Goal: Task Accomplishment & Management: Contribute content

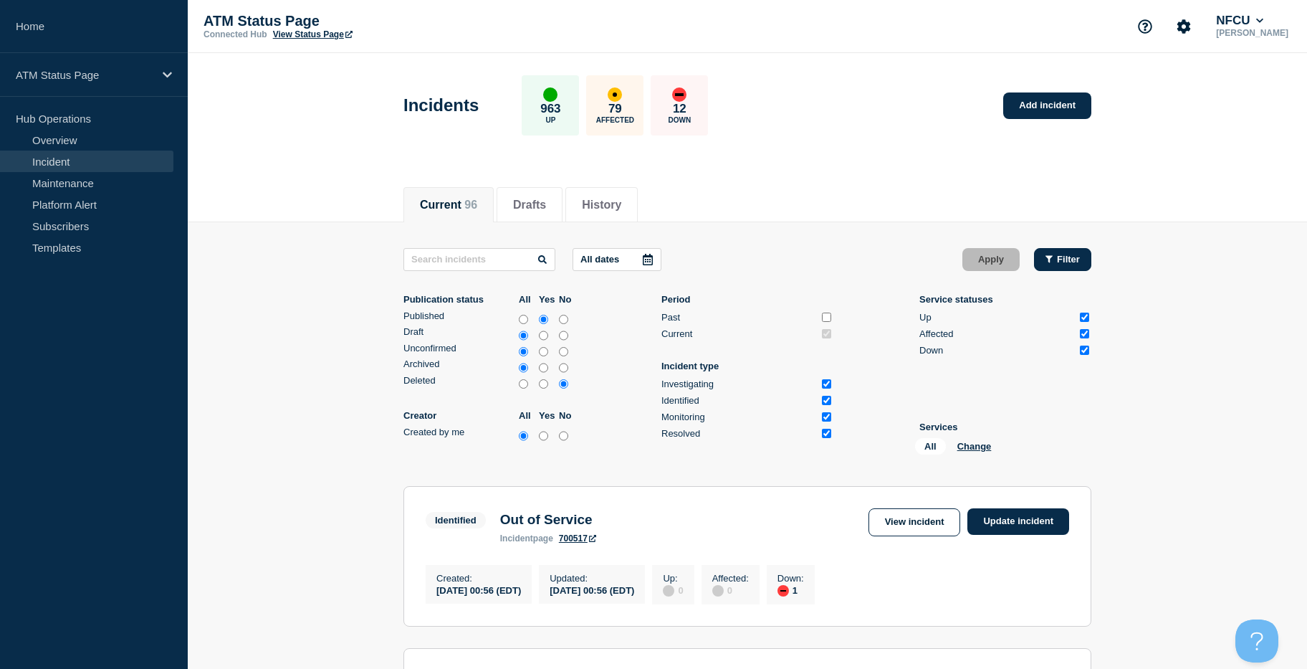
click at [1053, 257] on icon "button" at bounding box center [1049, 258] width 7 height 9
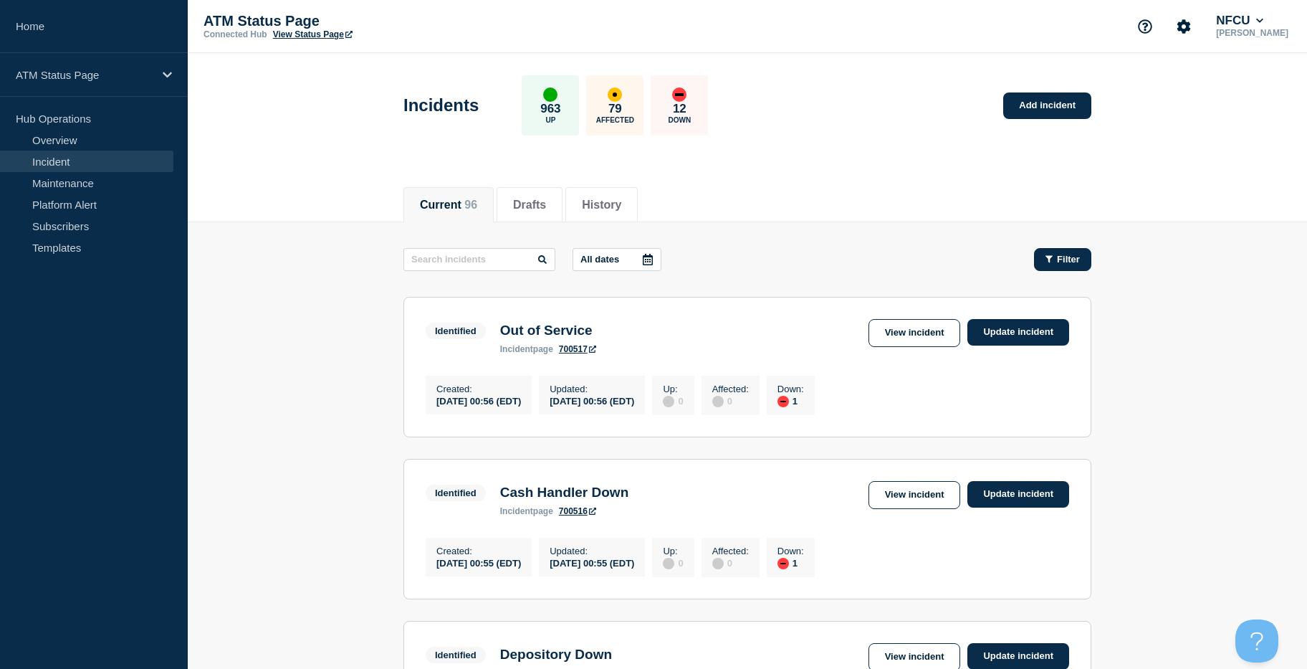
click at [1055, 257] on div "Filter" at bounding box center [1063, 259] width 34 height 11
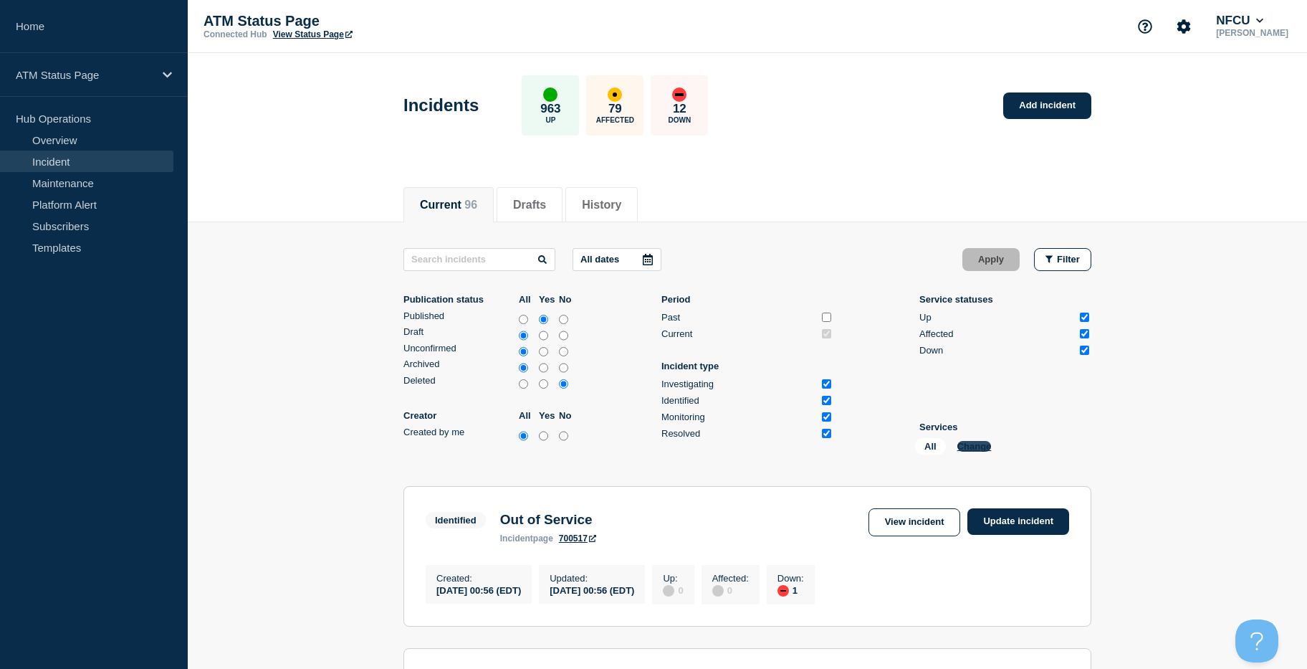
click at [985, 445] on button "Change" at bounding box center [975, 446] width 34 height 11
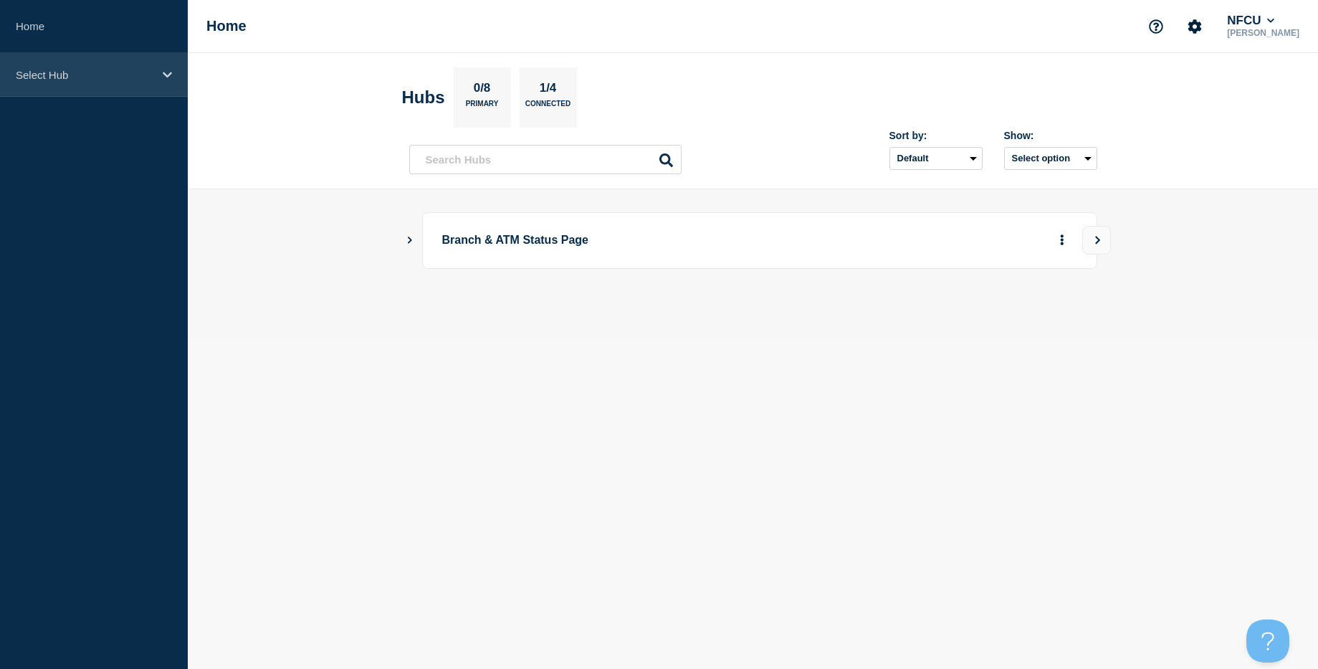
click at [87, 87] on div "Select Hub" at bounding box center [94, 75] width 188 height 44
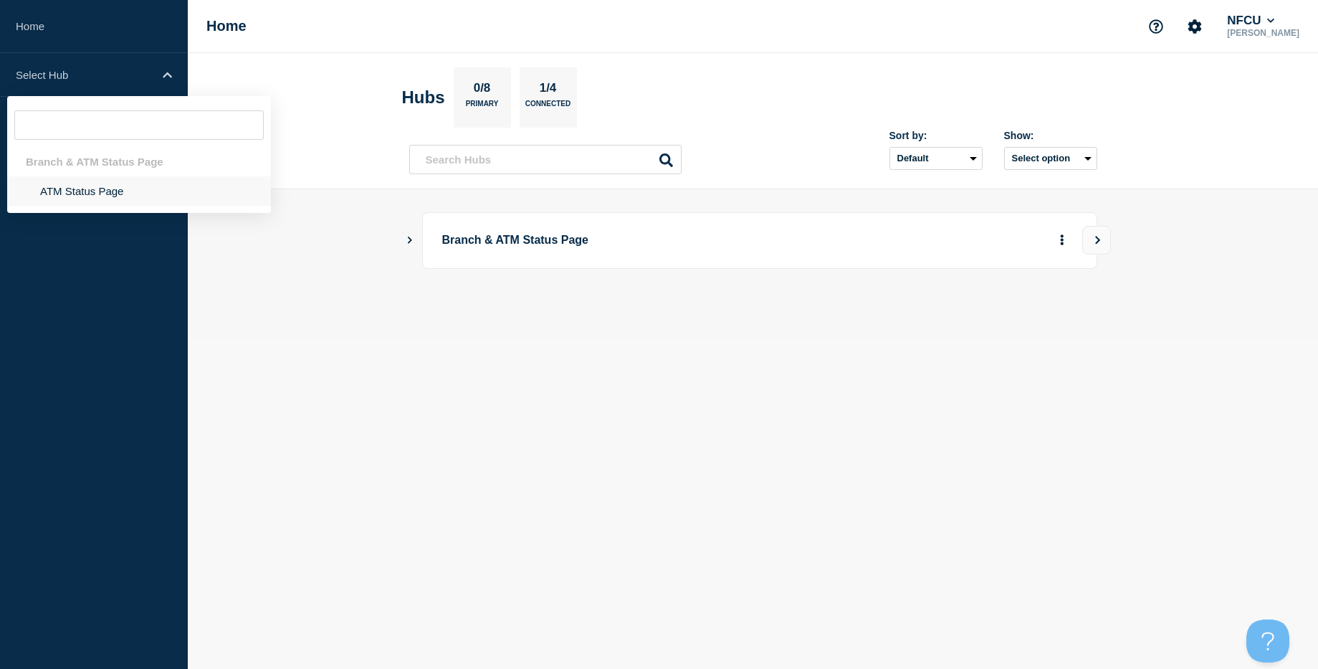
click at [95, 180] on li "ATM Status Page" at bounding box center [139, 190] width 264 height 29
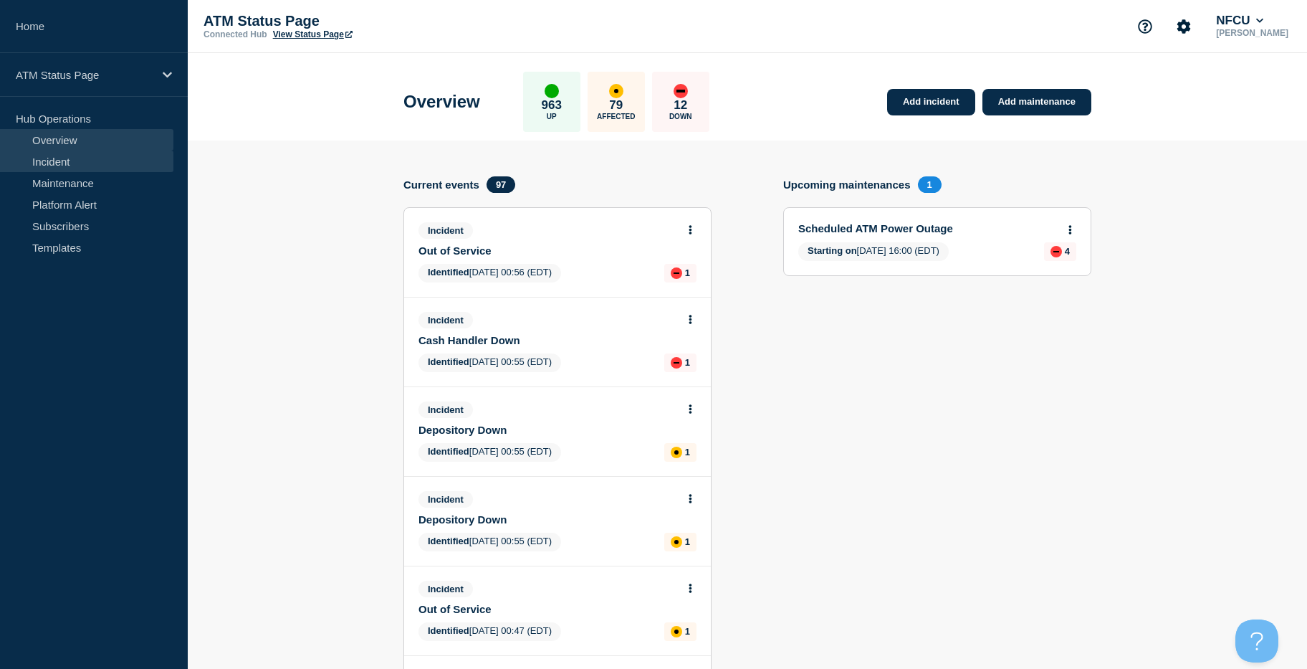
click at [82, 156] on link "Incident" at bounding box center [86, 162] width 173 height 22
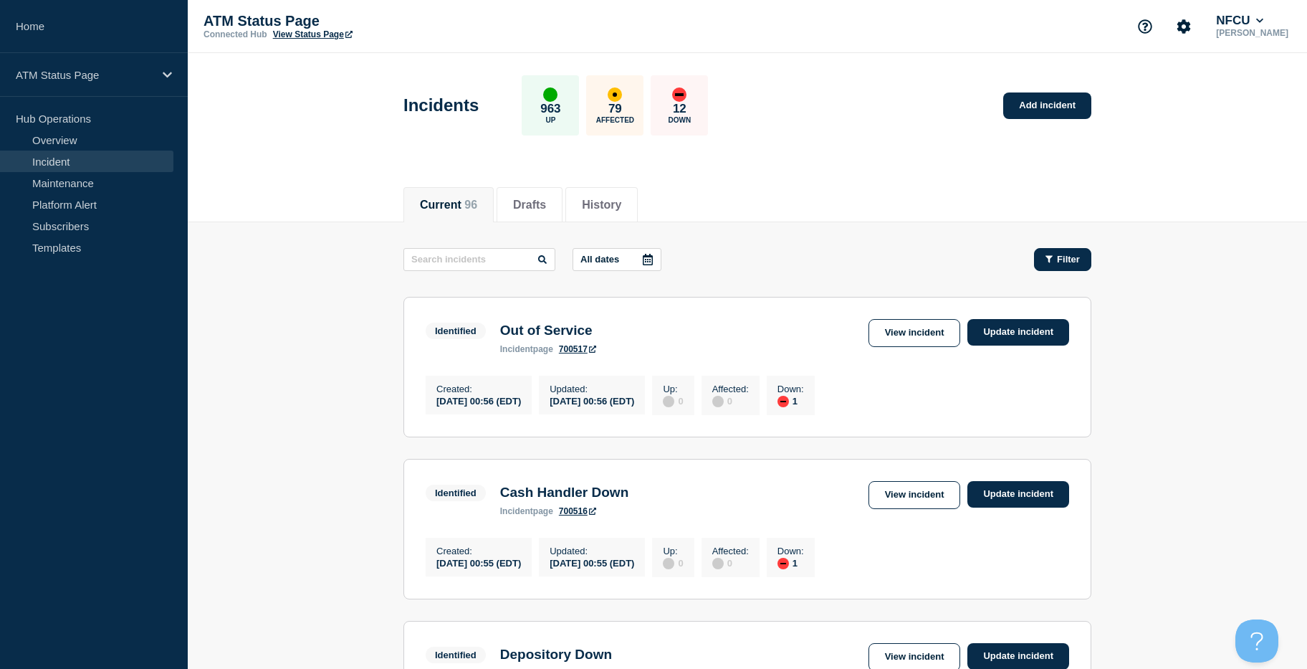
click at [1079, 255] on span "Filter" at bounding box center [1068, 259] width 23 height 11
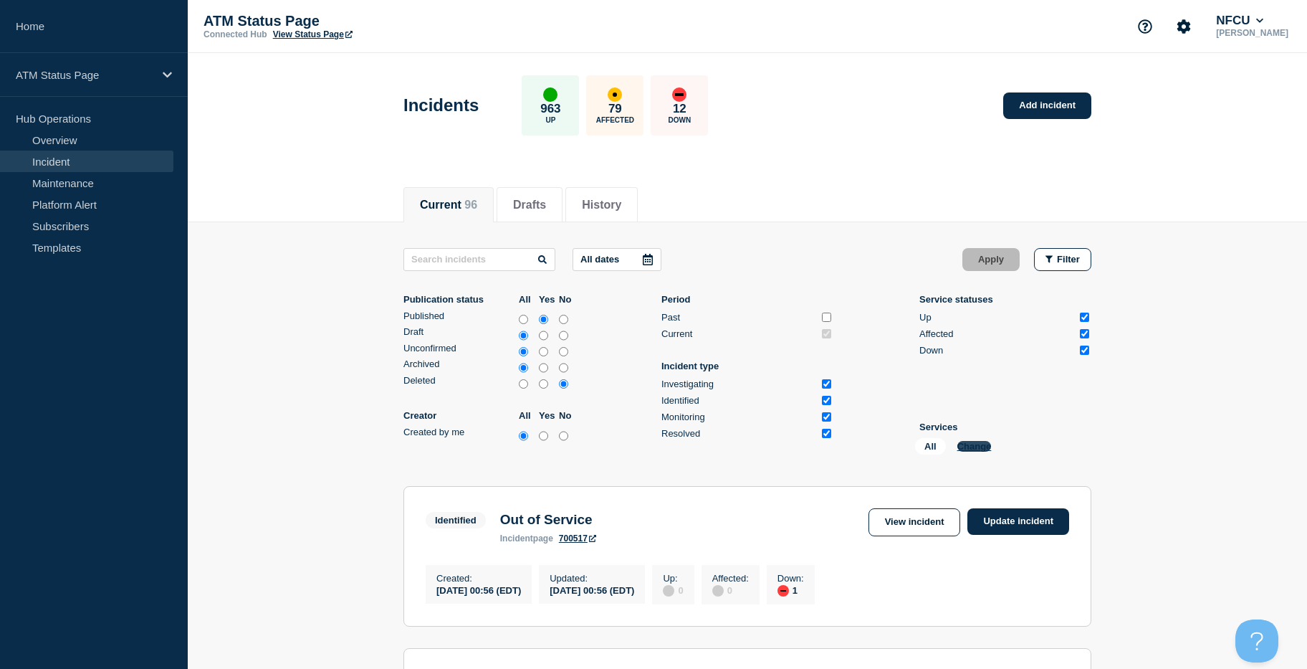
click at [970, 449] on button "Change" at bounding box center [975, 446] width 34 height 11
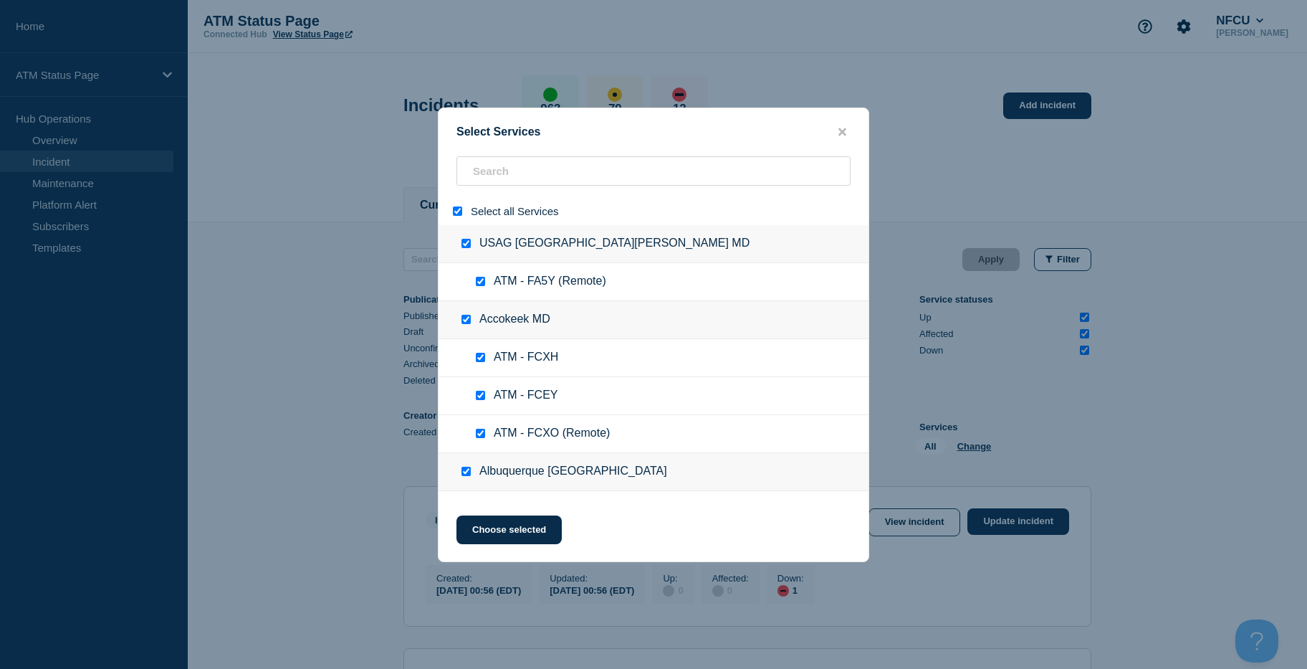
click at [457, 214] on input "select all" at bounding box center [457, 210] width 9 height 9
checkbox input "false"
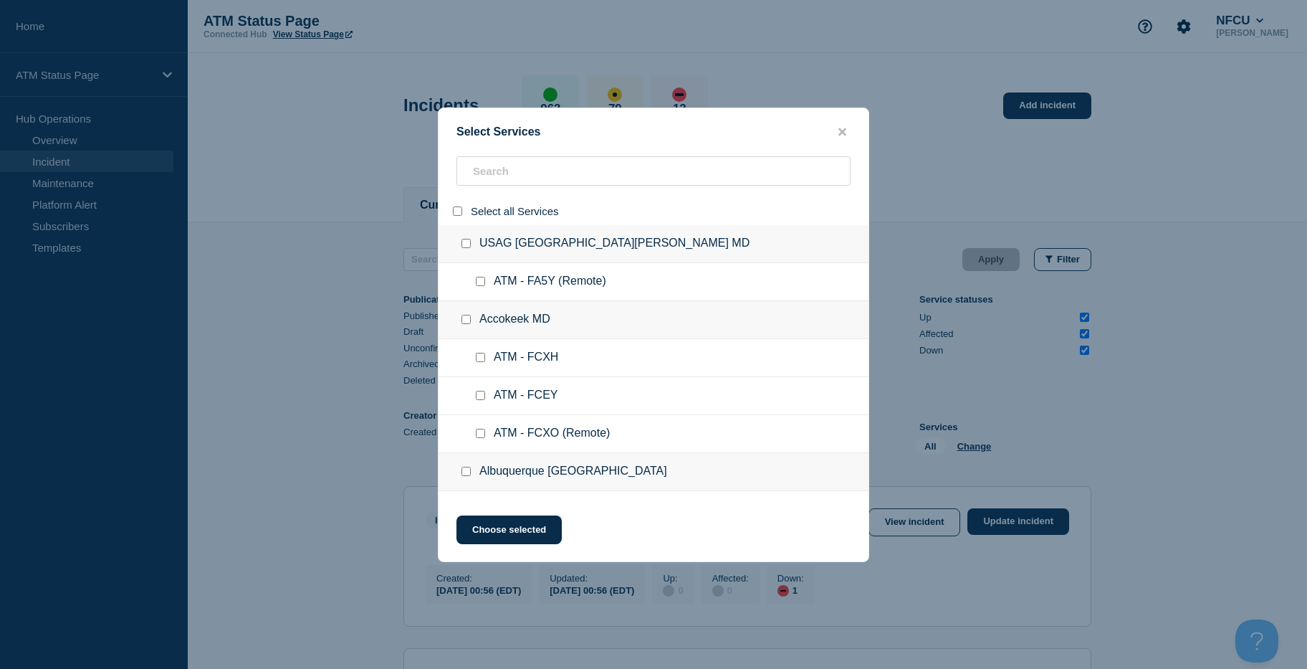
checkbox input "false"
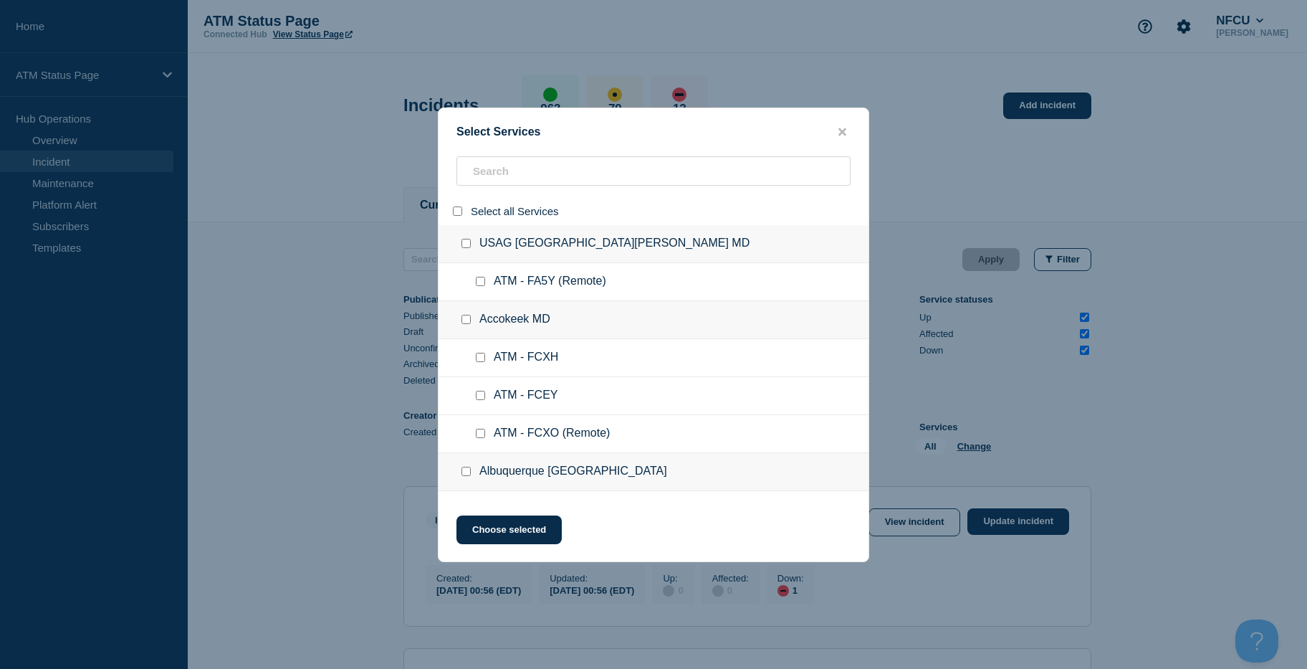
checkbox input "false"
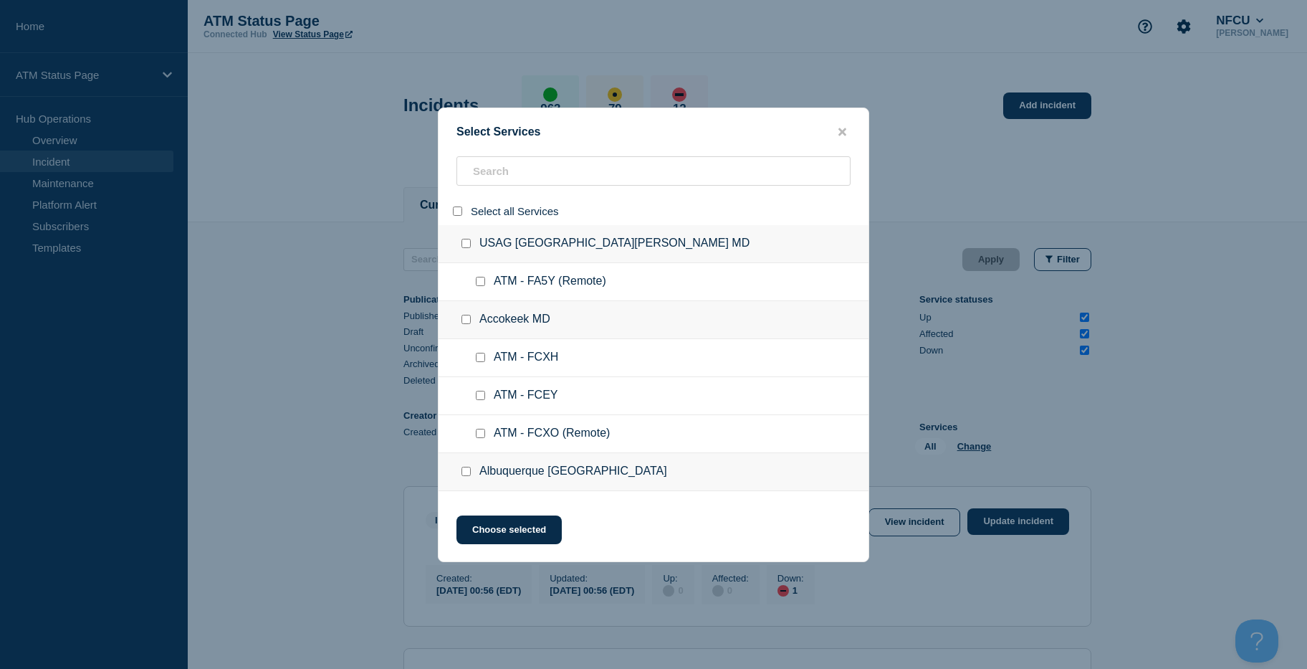
checkbox input "false"
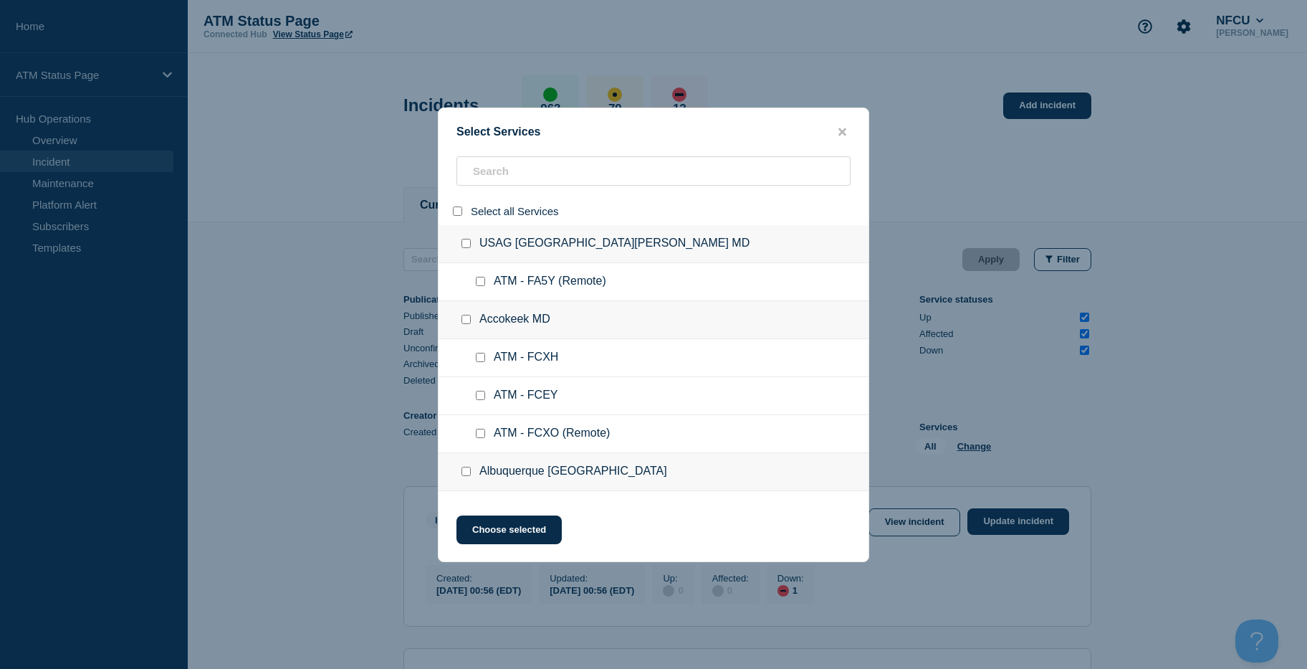
checkbox input "false"
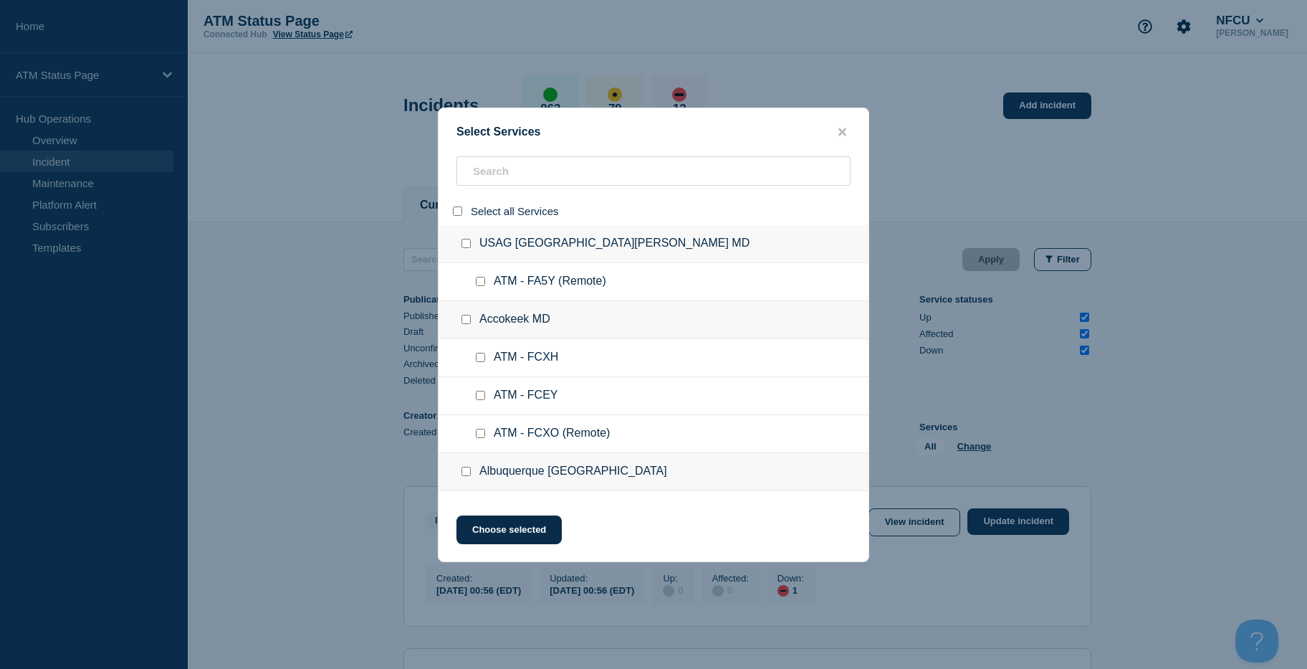
checkbox input "false"
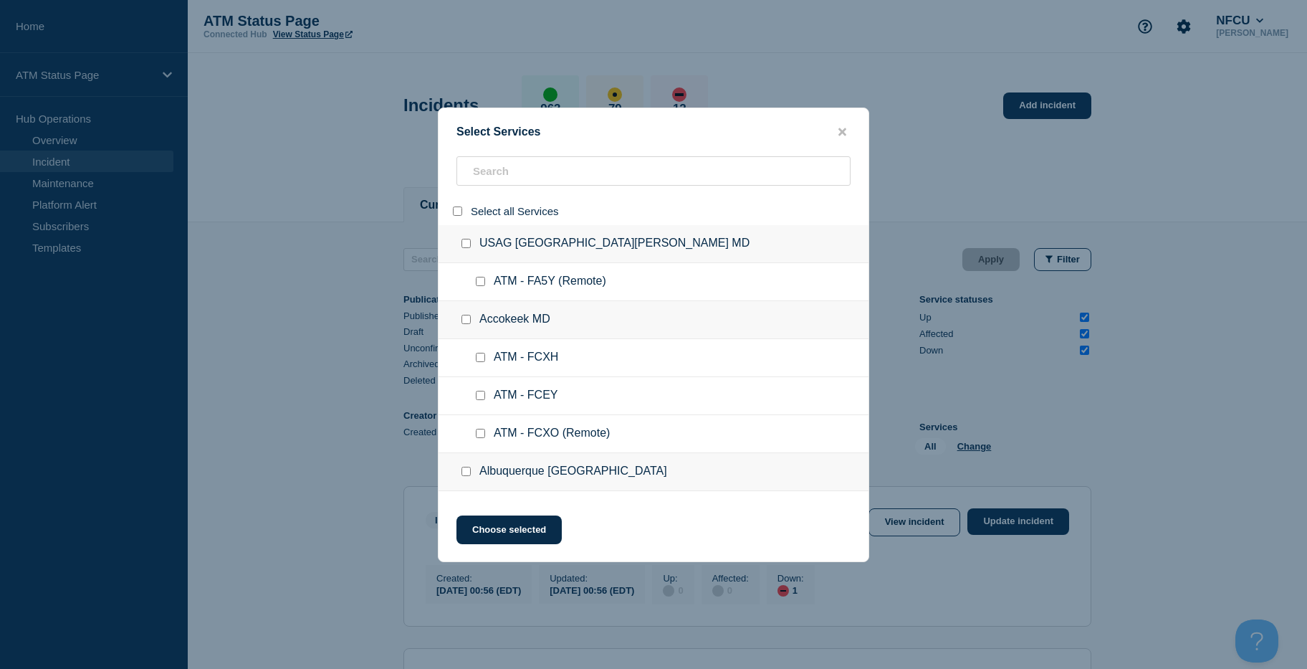
checkbox input "false"
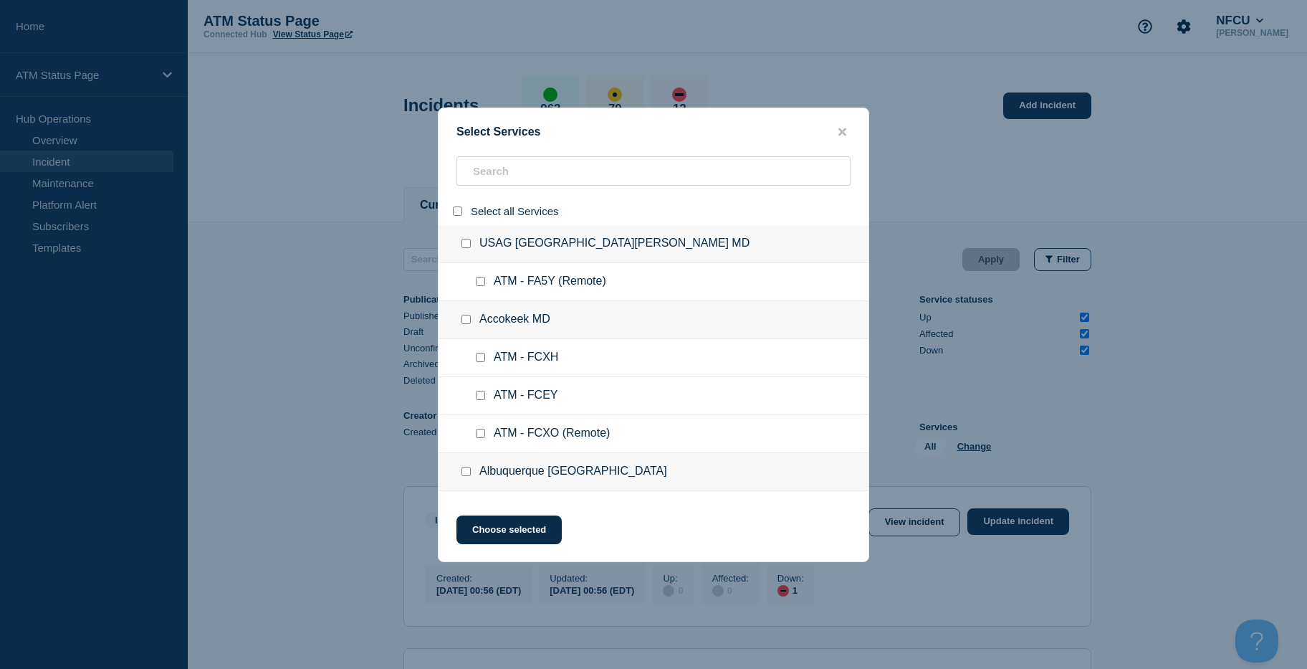
checkbox input "false"
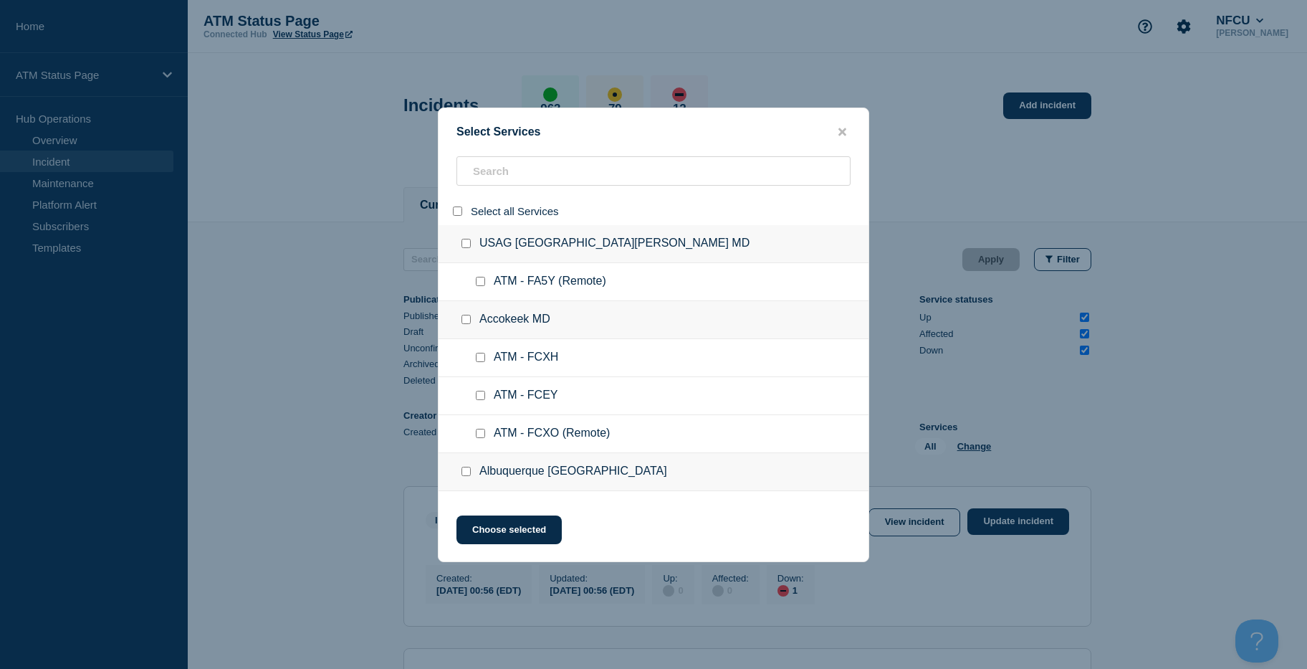
checkbox input "false"
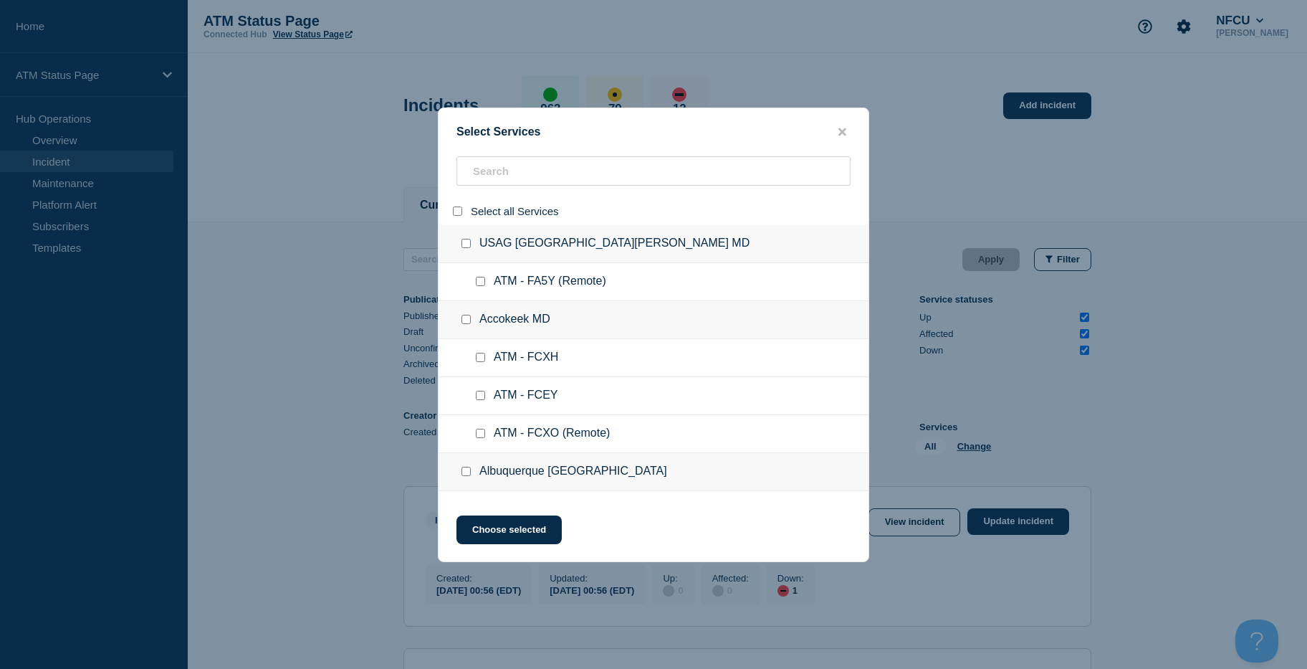
checkbox input "false"
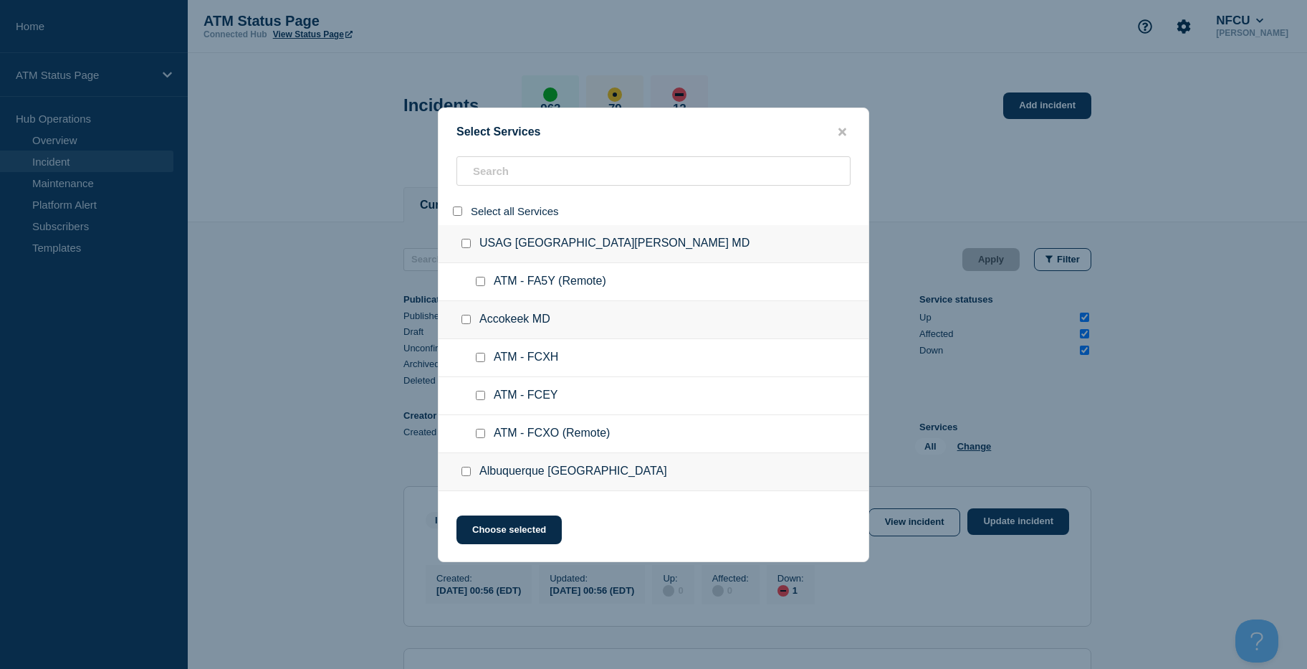
checkbox input "false"
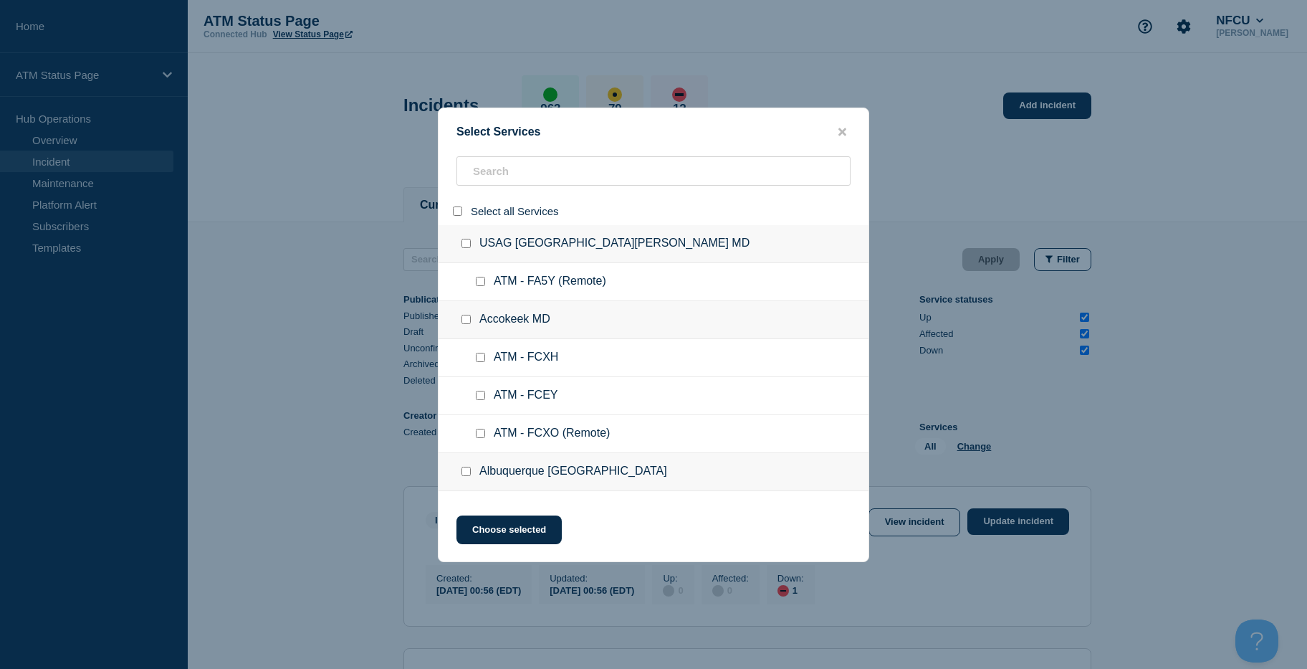
checkbox input "false"
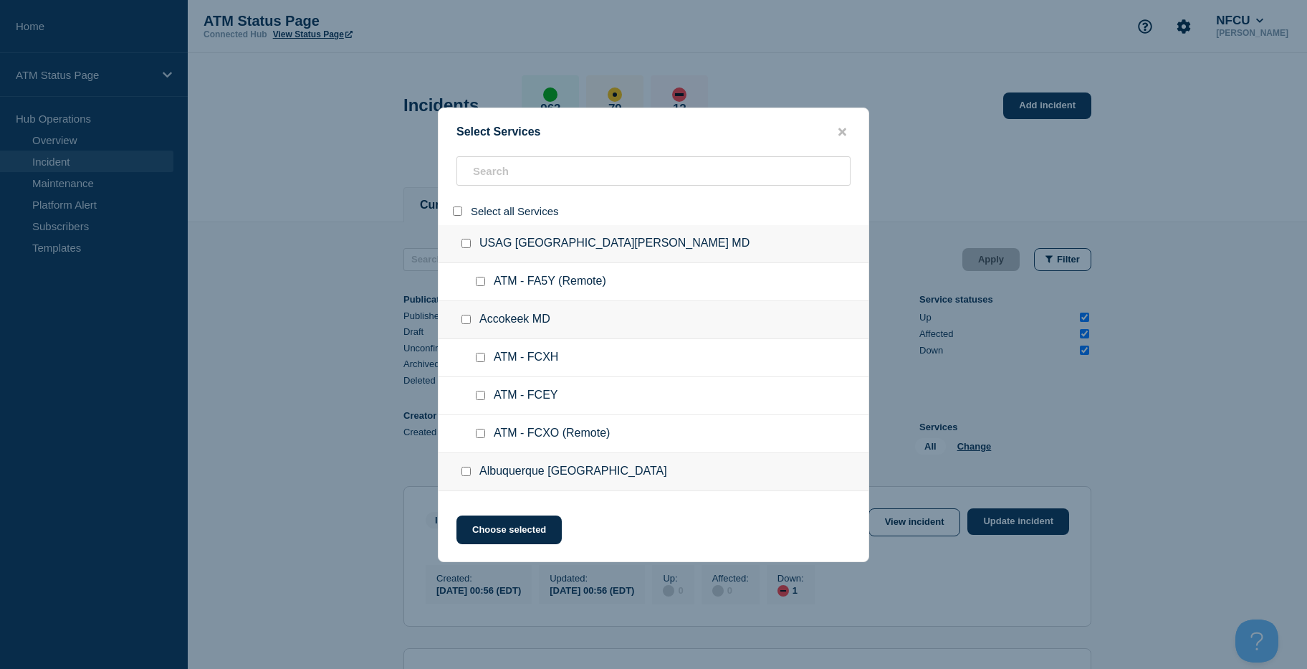
checkbox input "false"
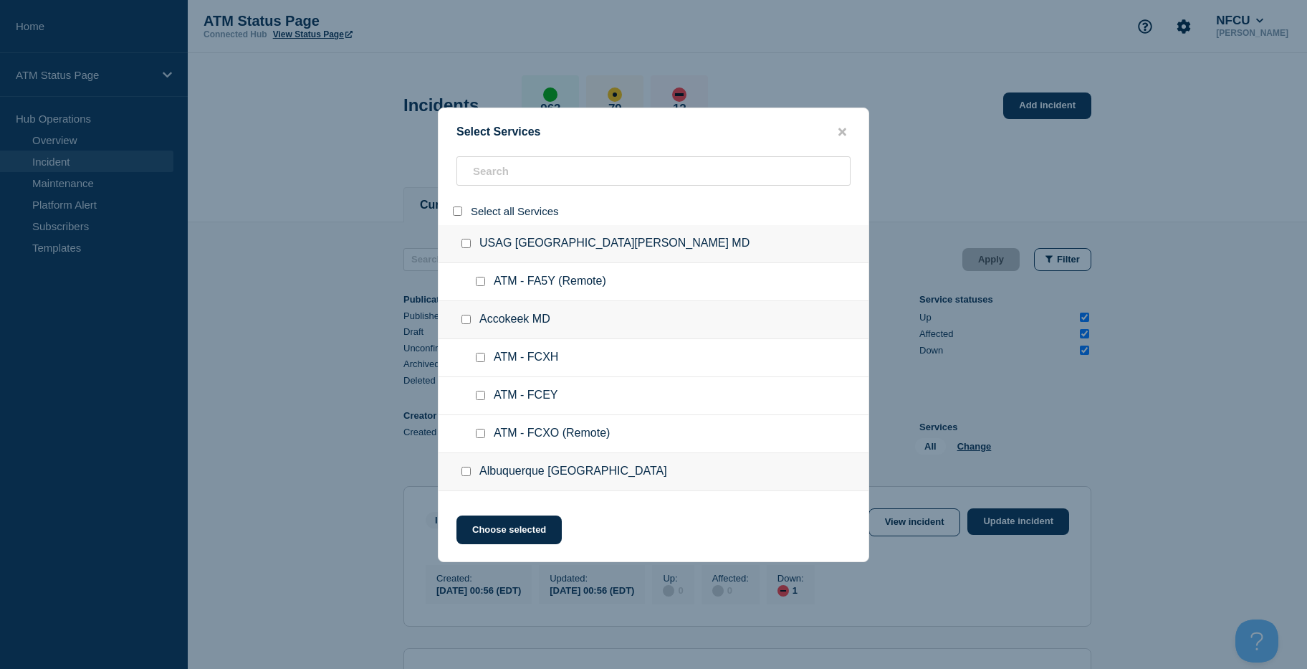
checkbox input "false"
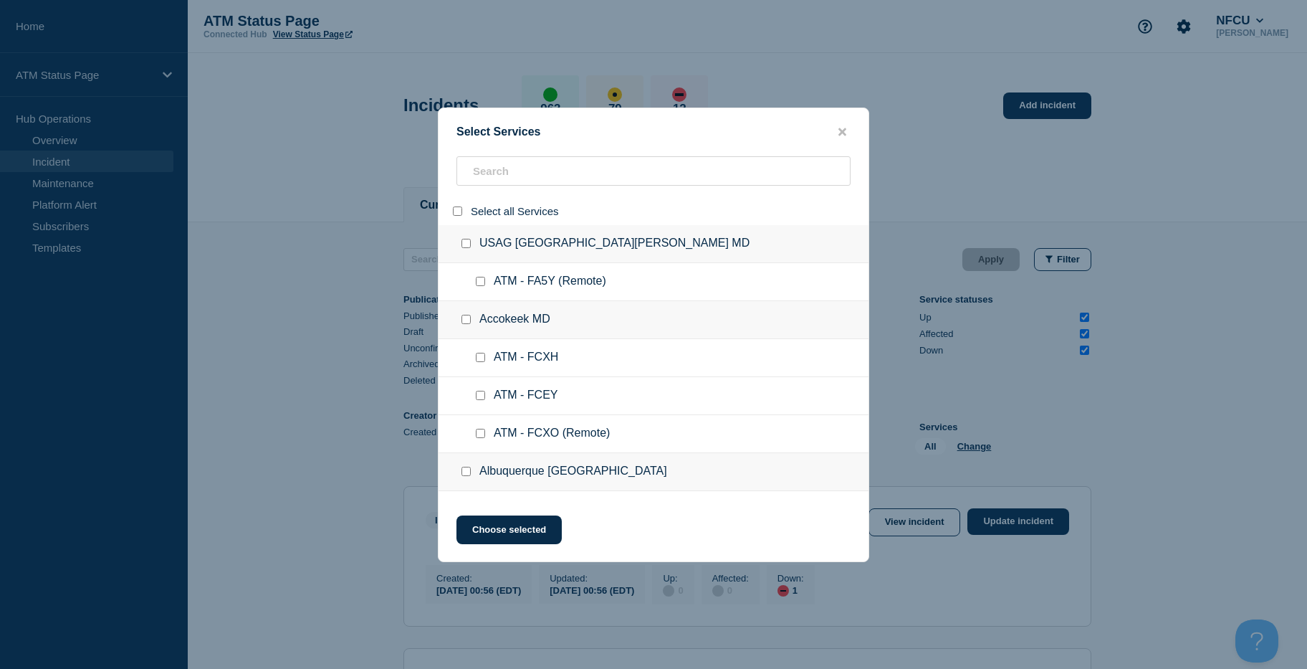
checkbox input "false"
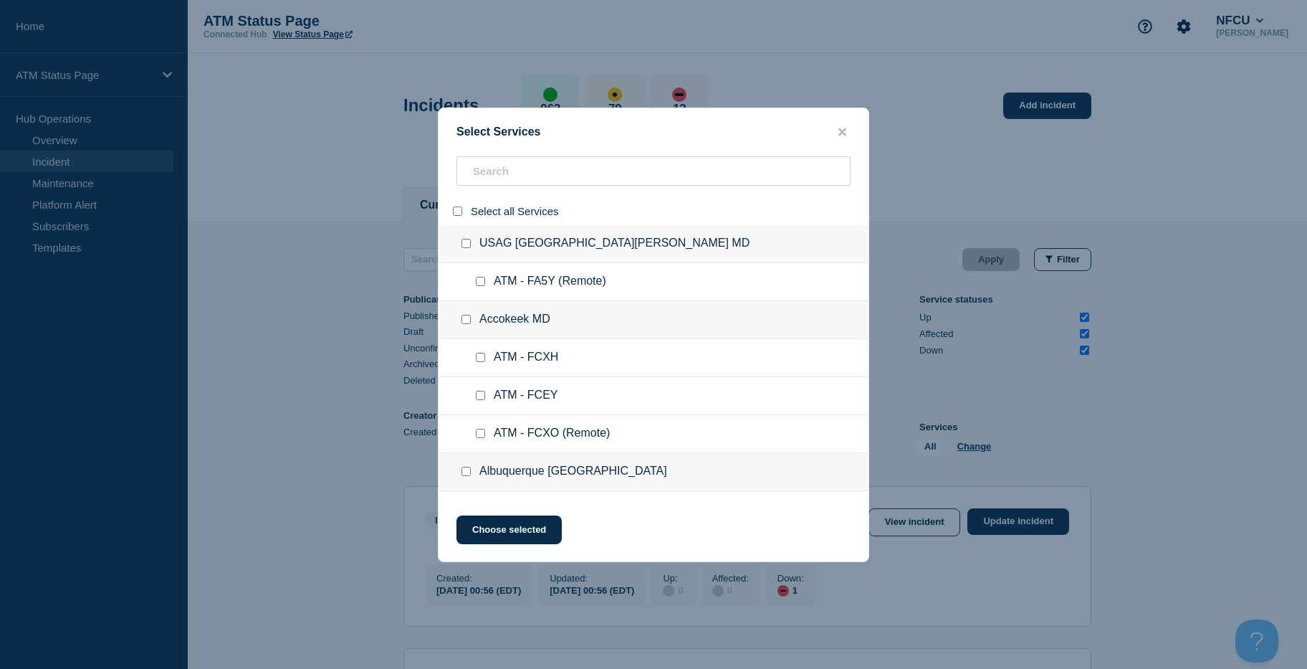
checkbox input "false"
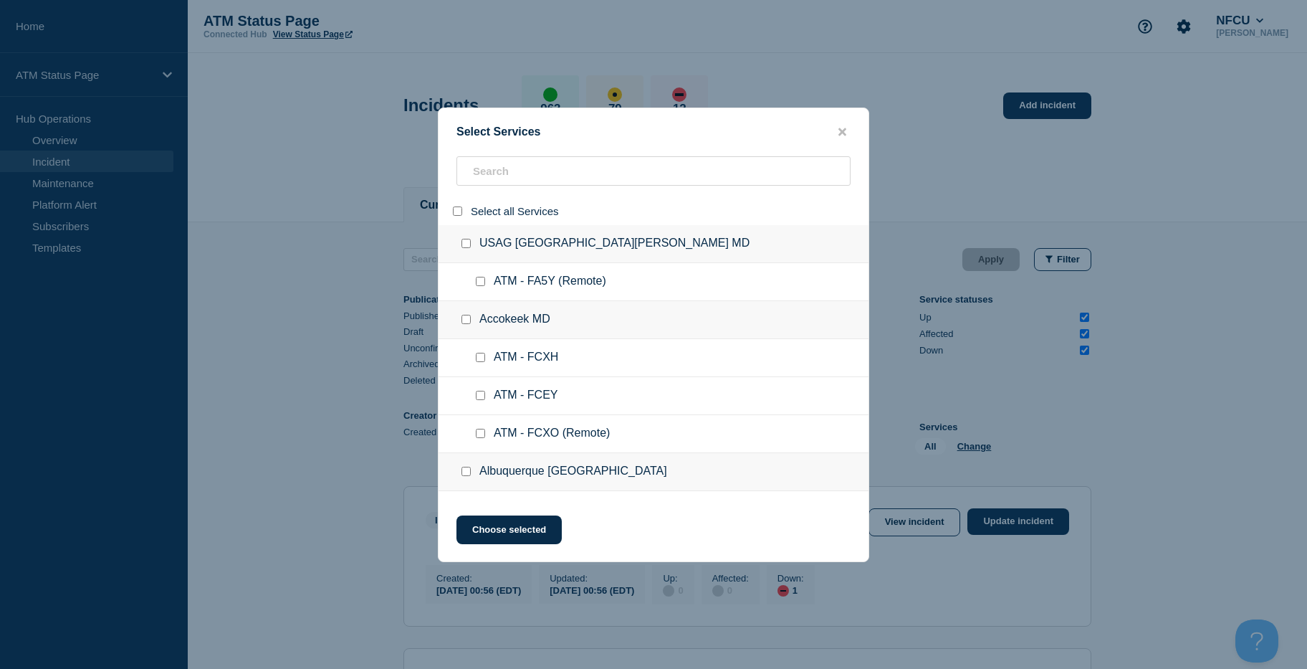
checkbox input "false"
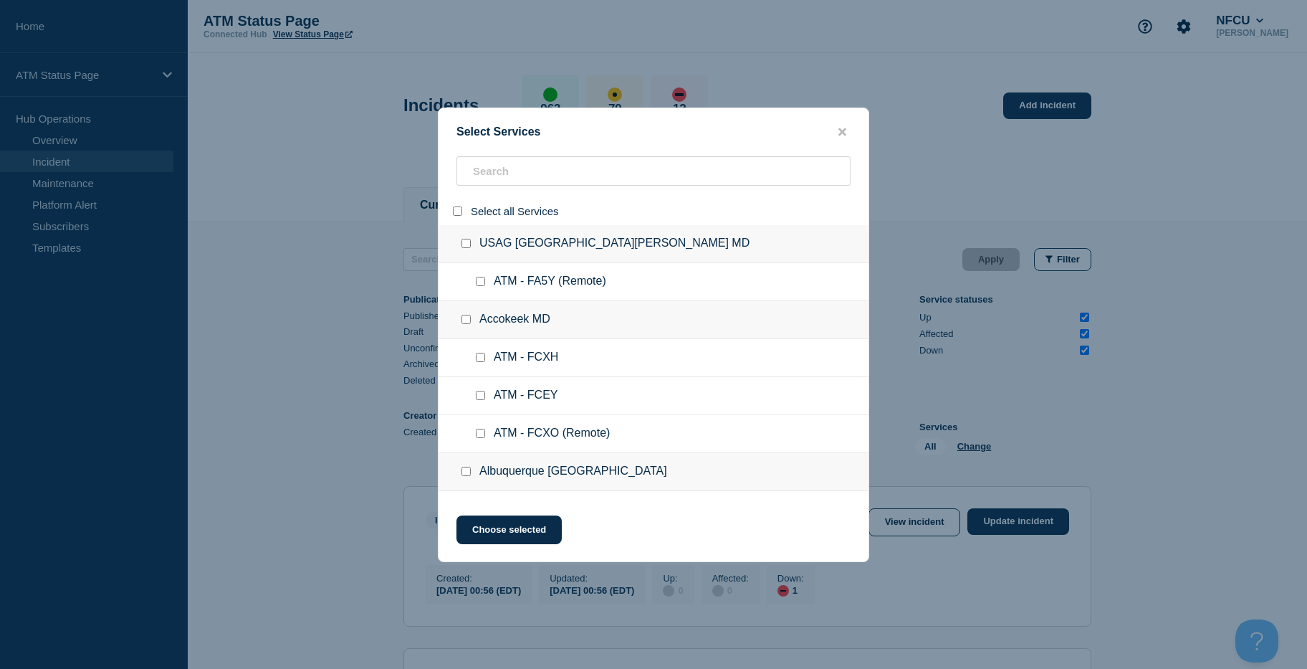
checkbox input "false"
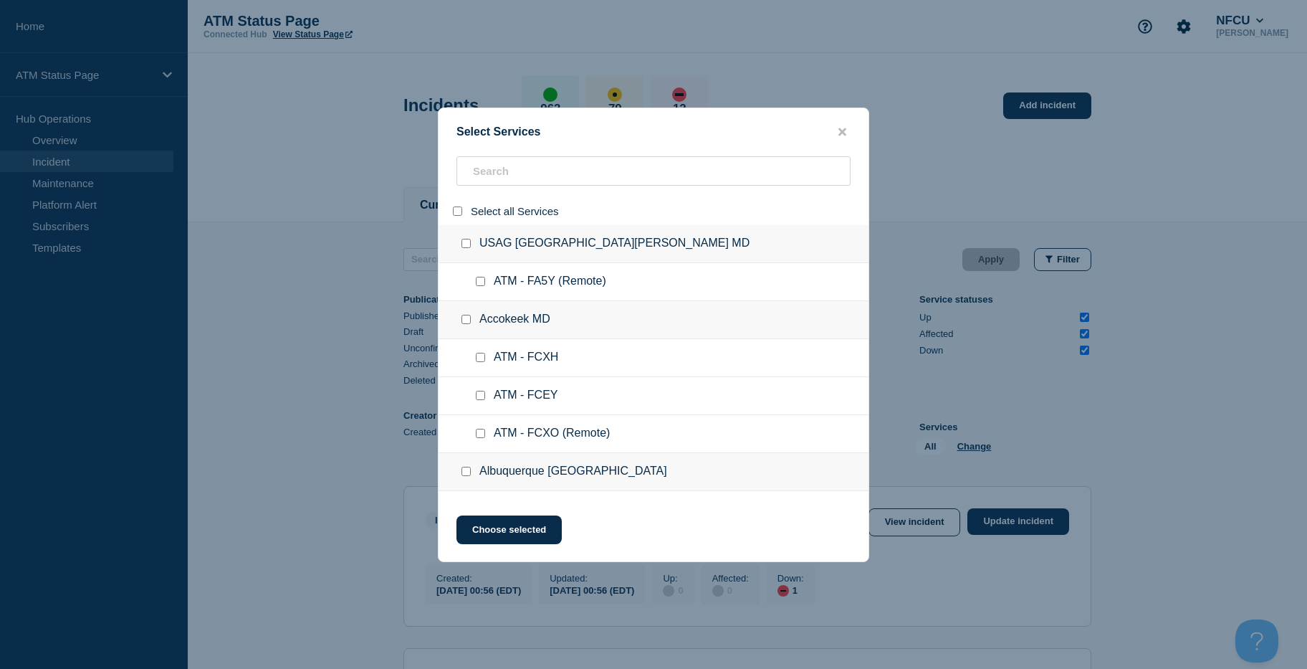
checkbox input "false"
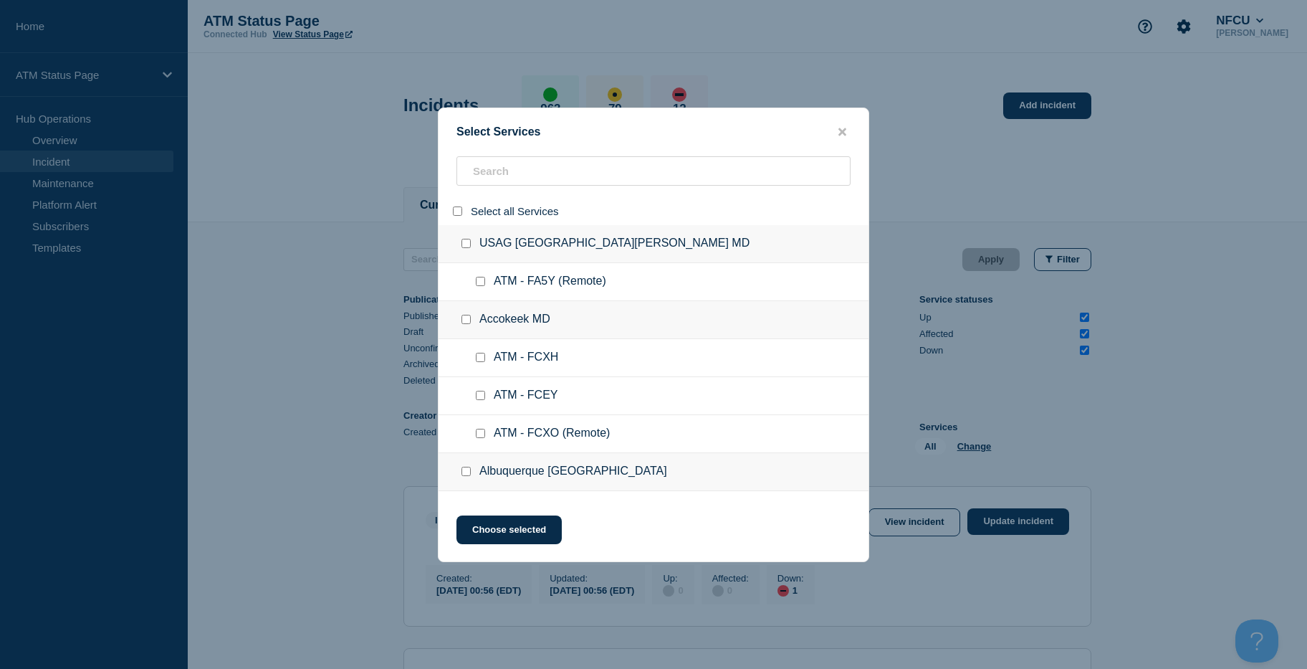
checkbox input "false"
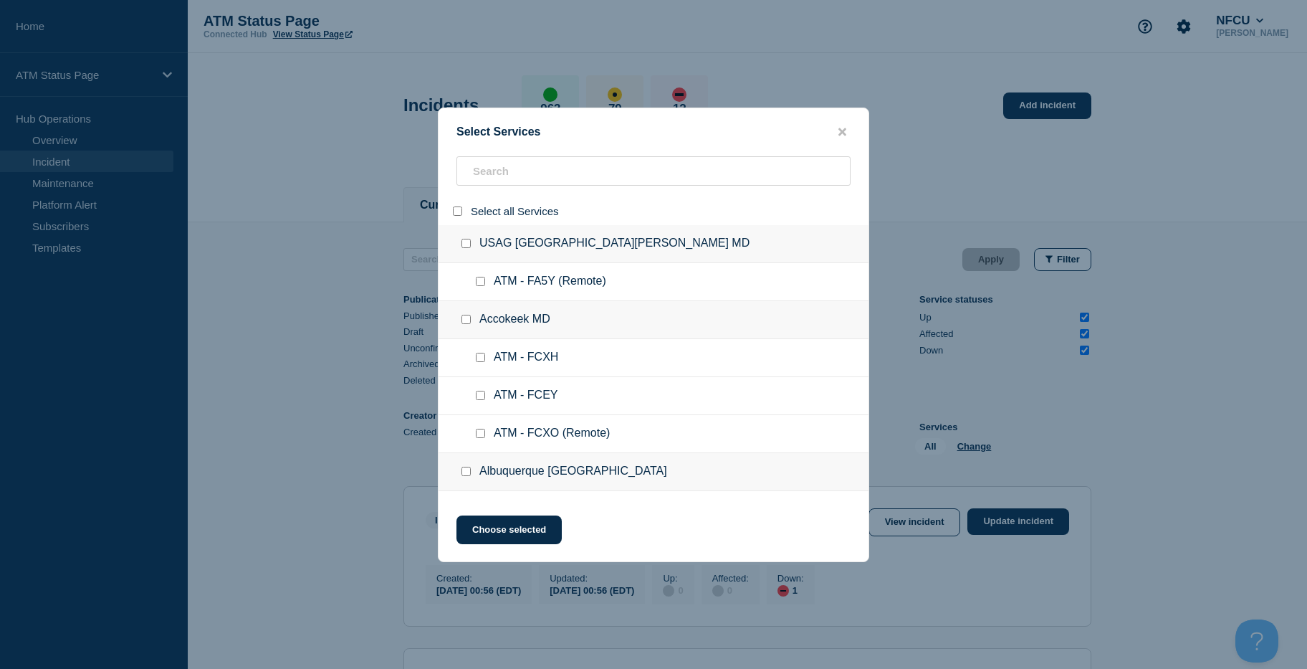
checkbox input "false"
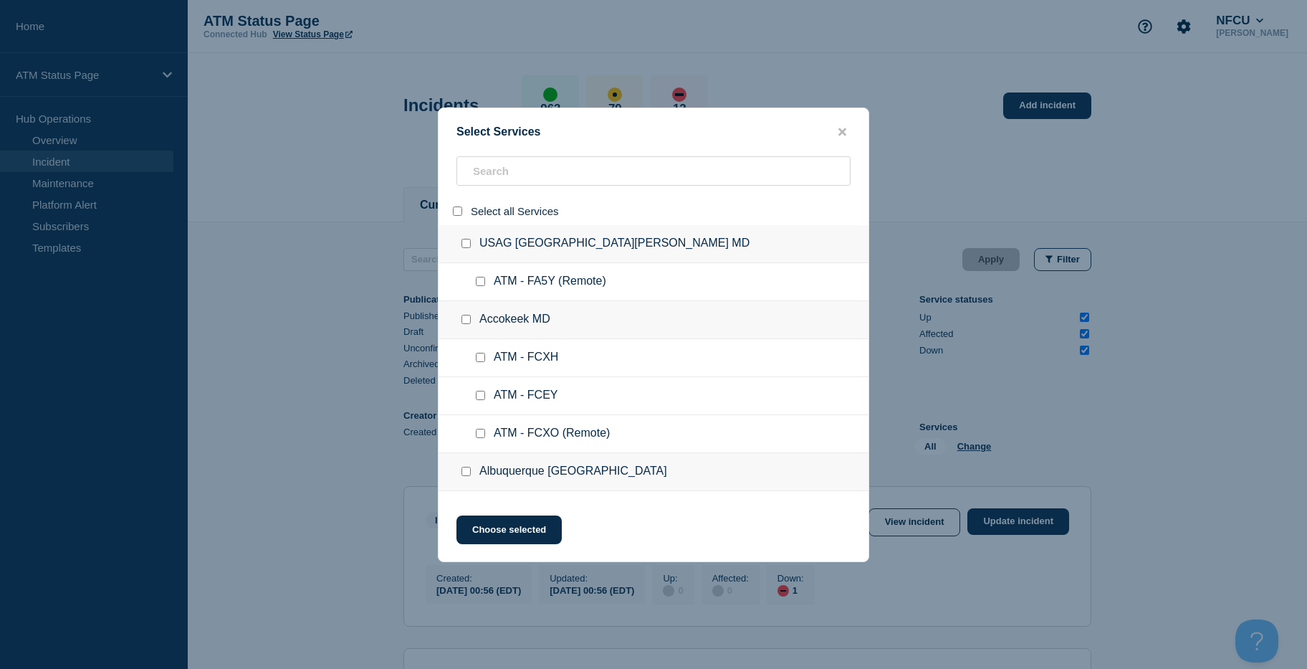
checkbox input "false"
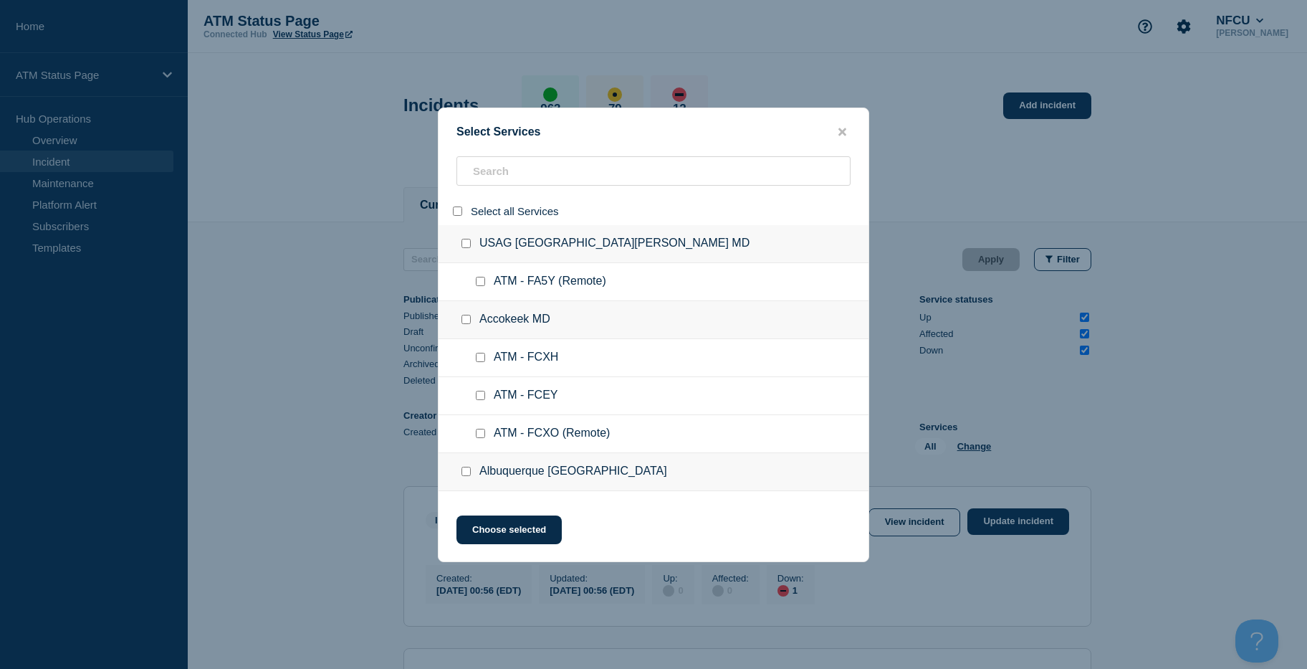
checkbox input "false"
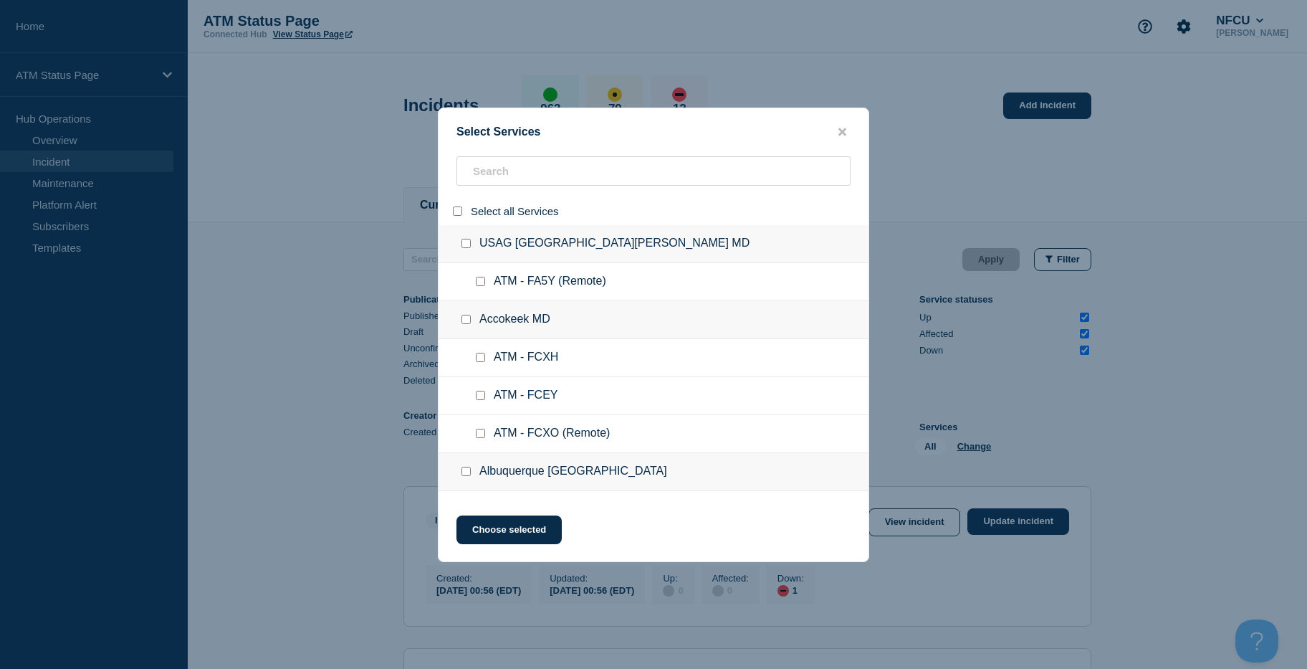
checkbox input "false"
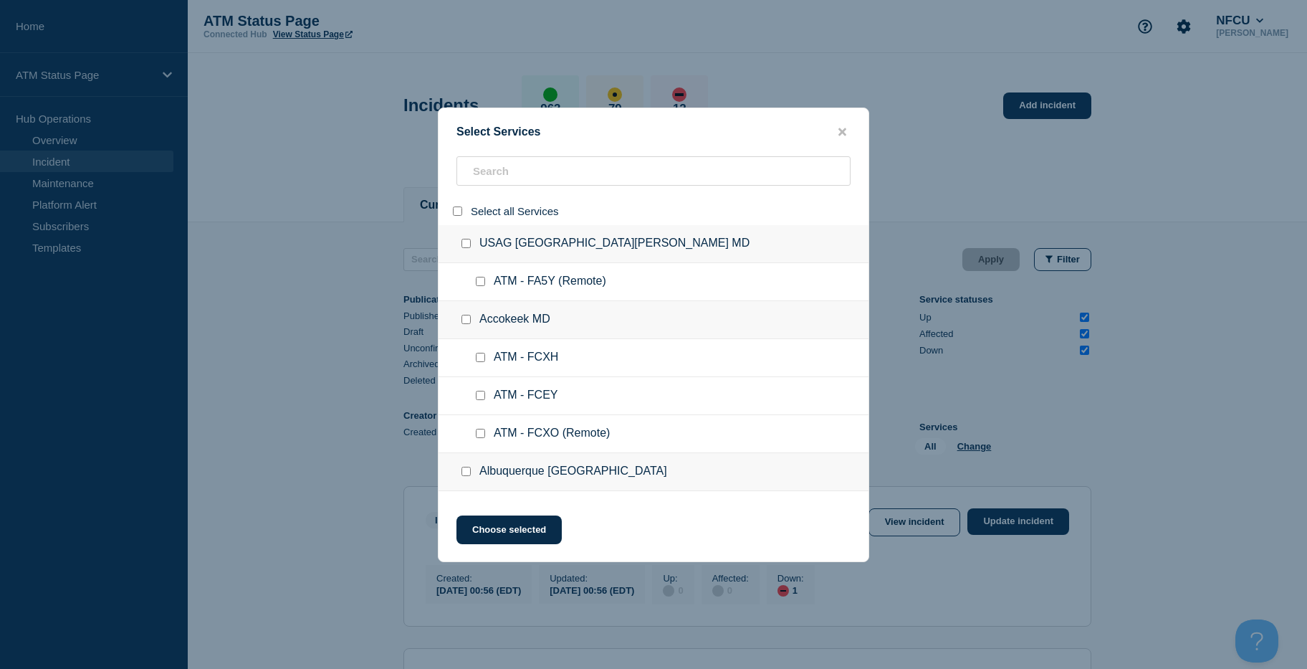
checkbox input "false"
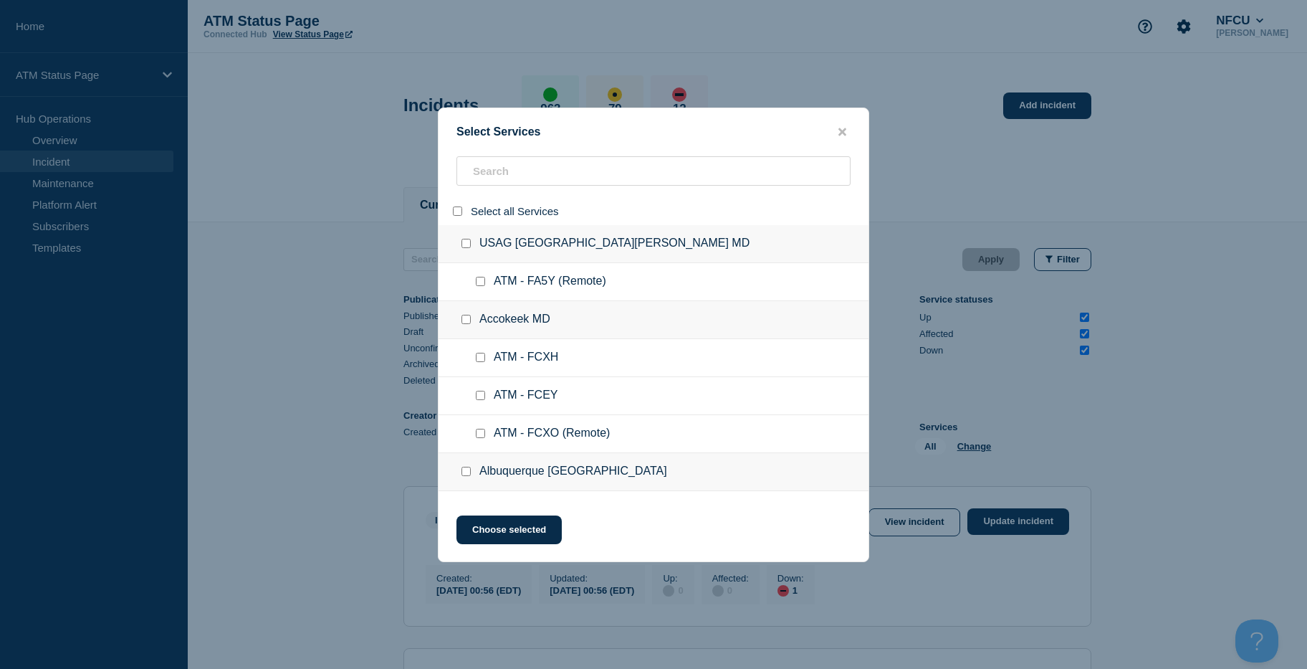
checkbox input "false"
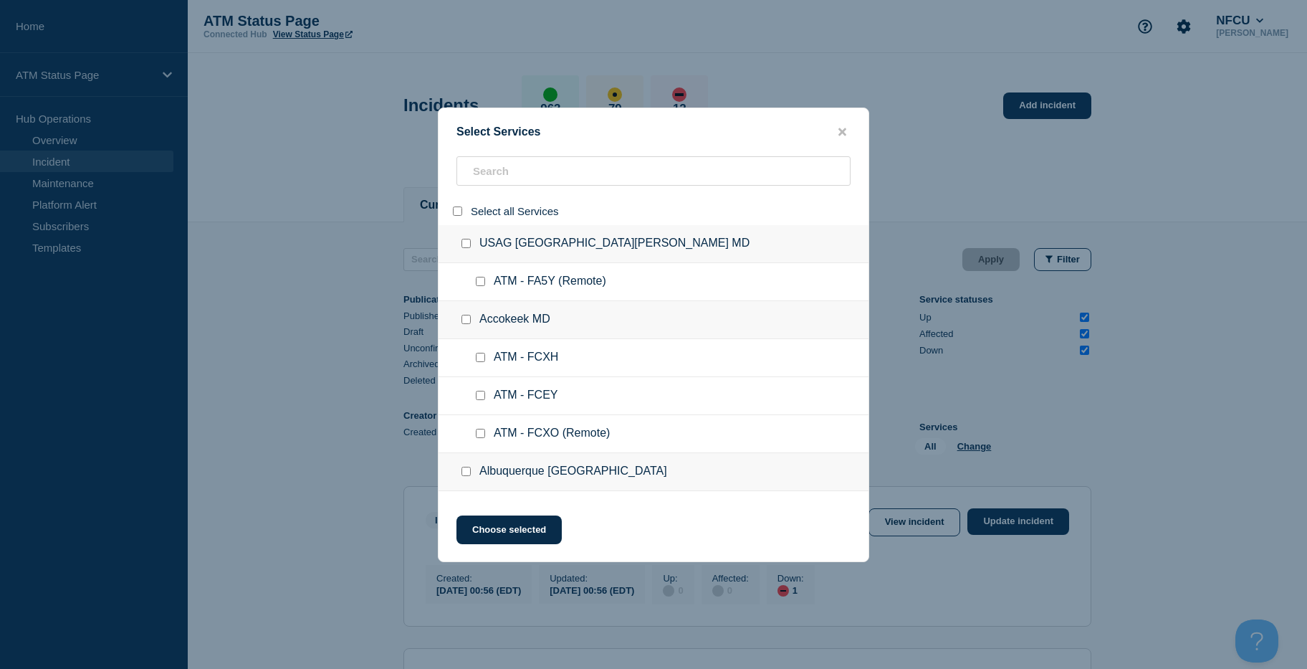
checkbox input "false"
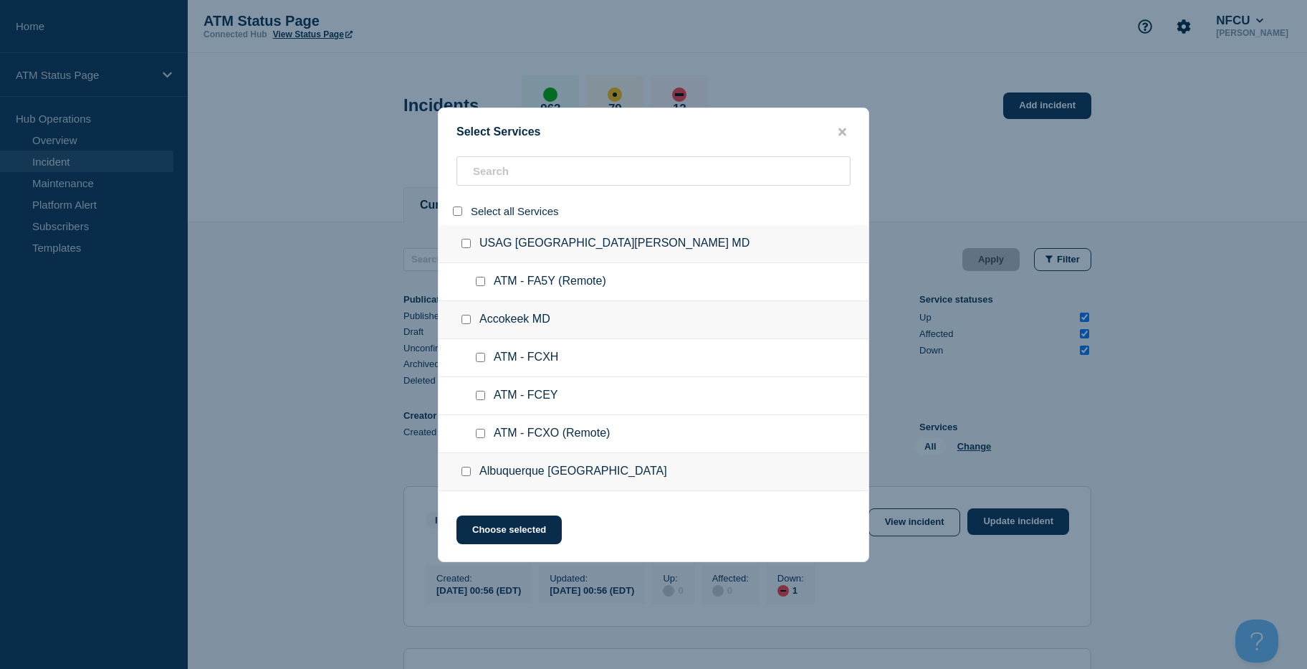
checkbox input "false"
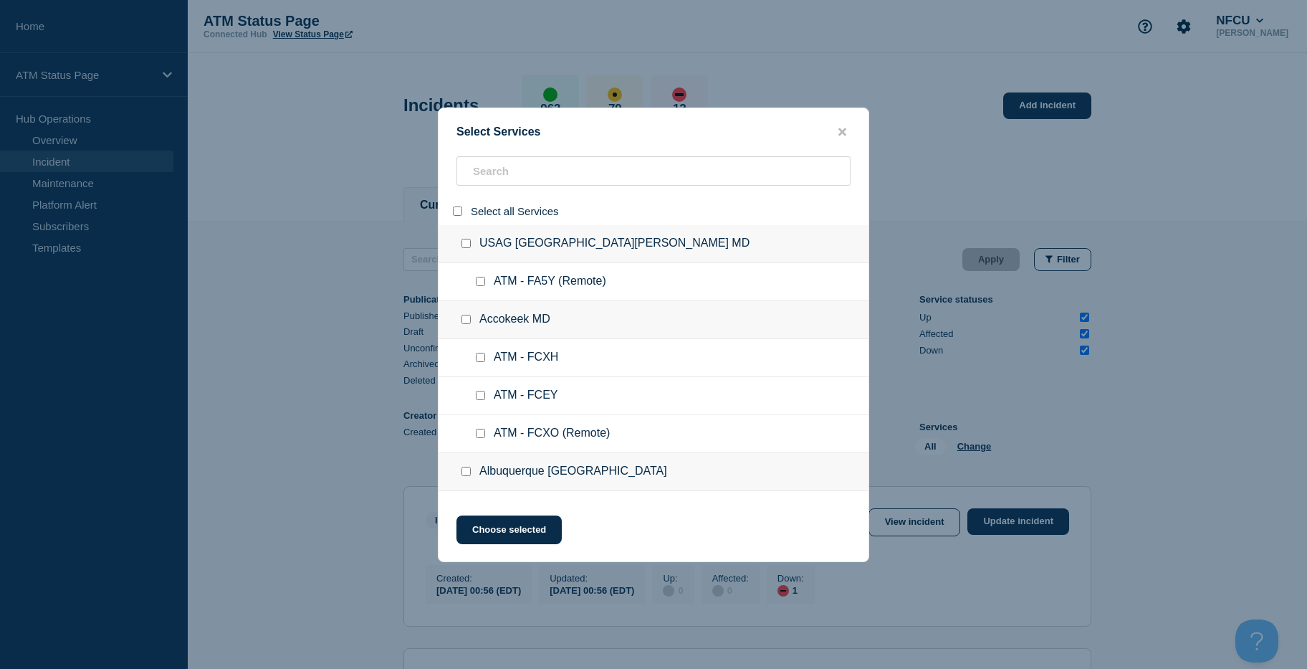
checkbox input "false"
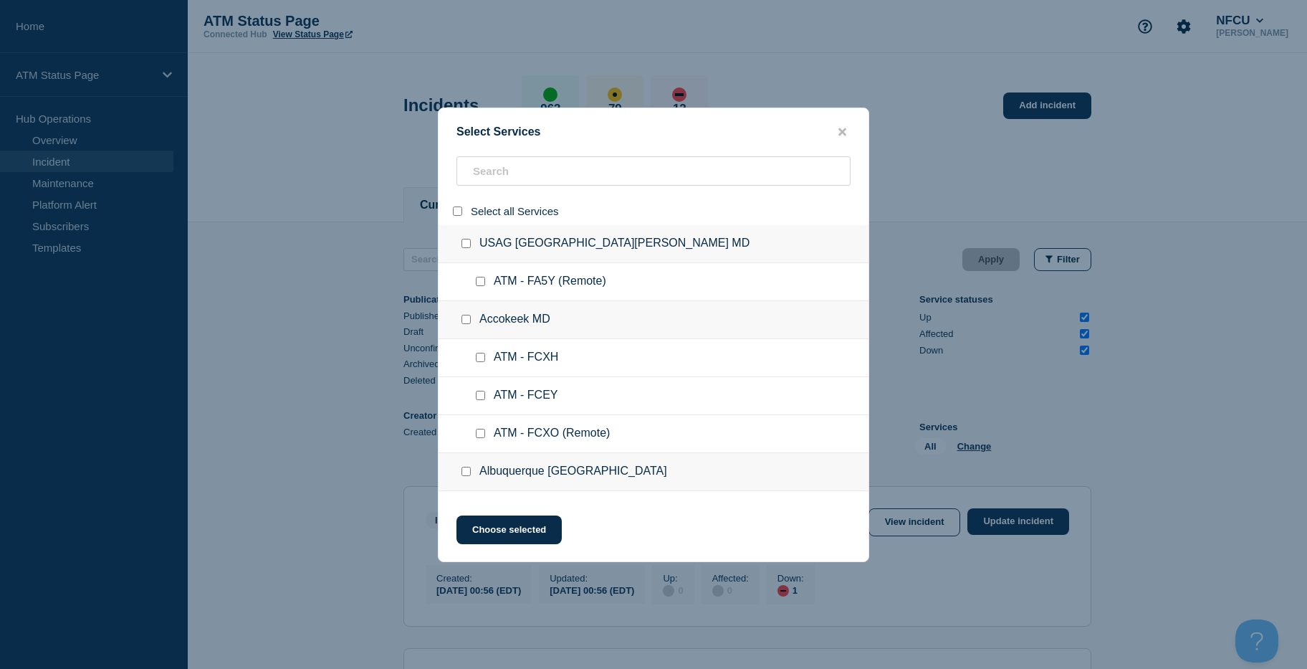
checkbox input "false"
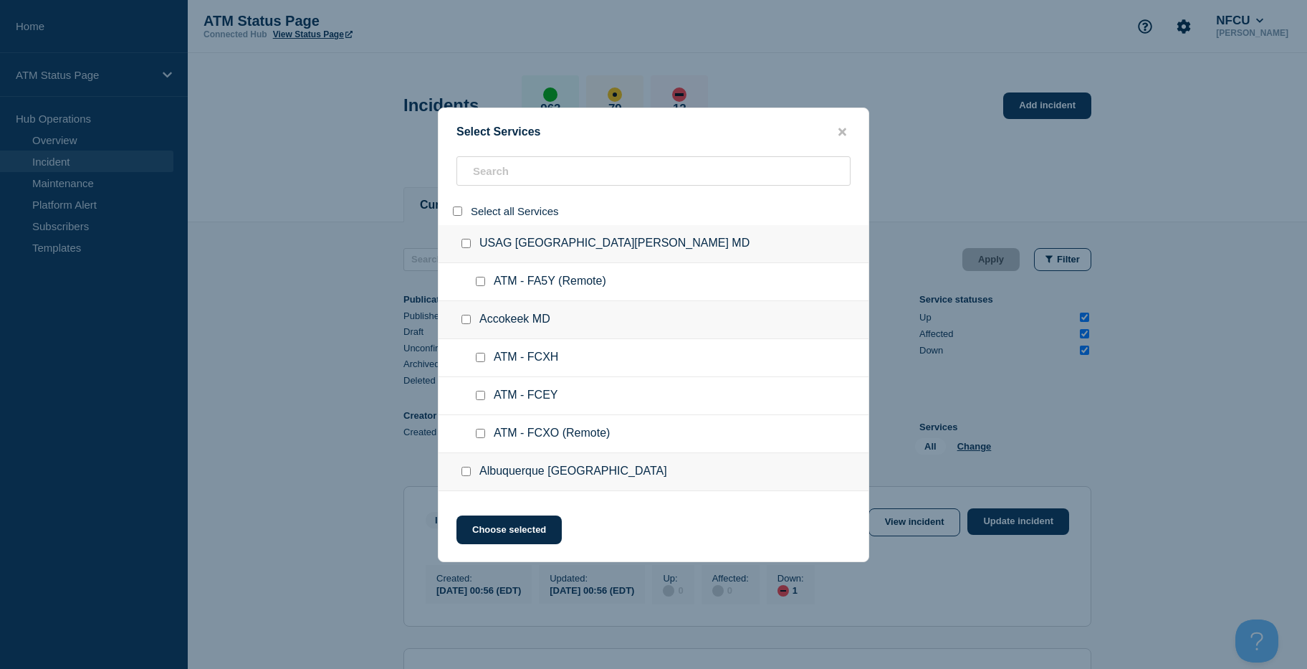
checkbox input "false"
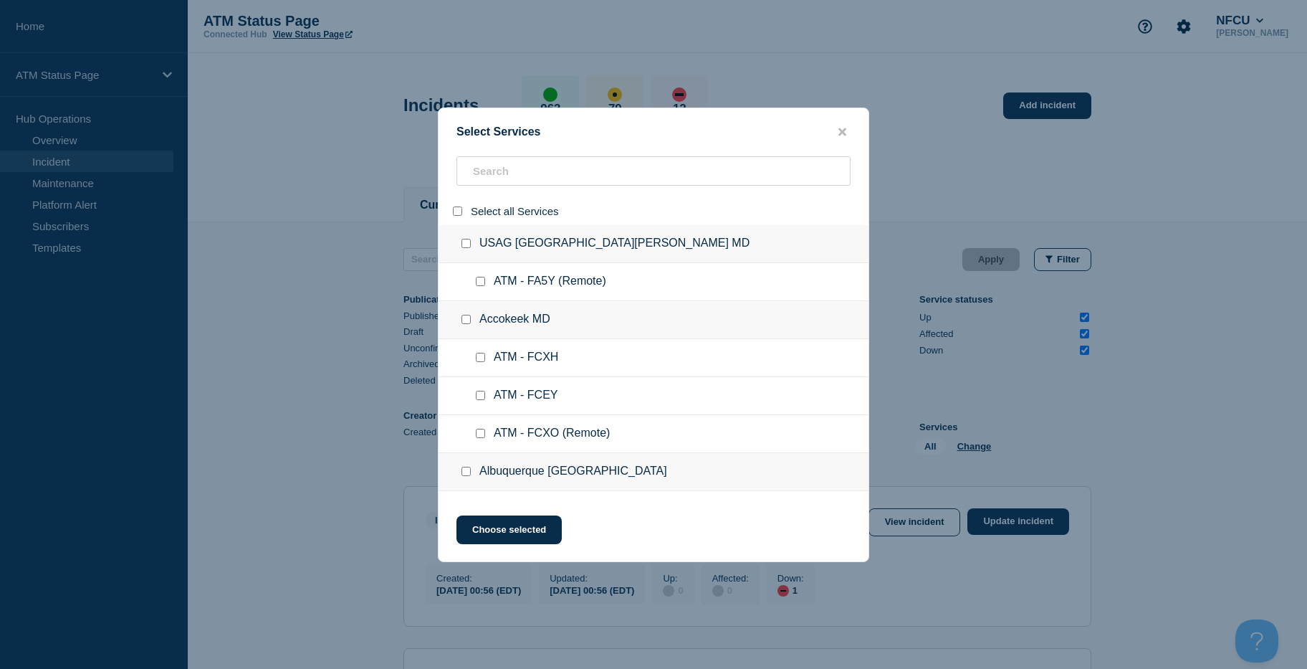
checkbox input "false"
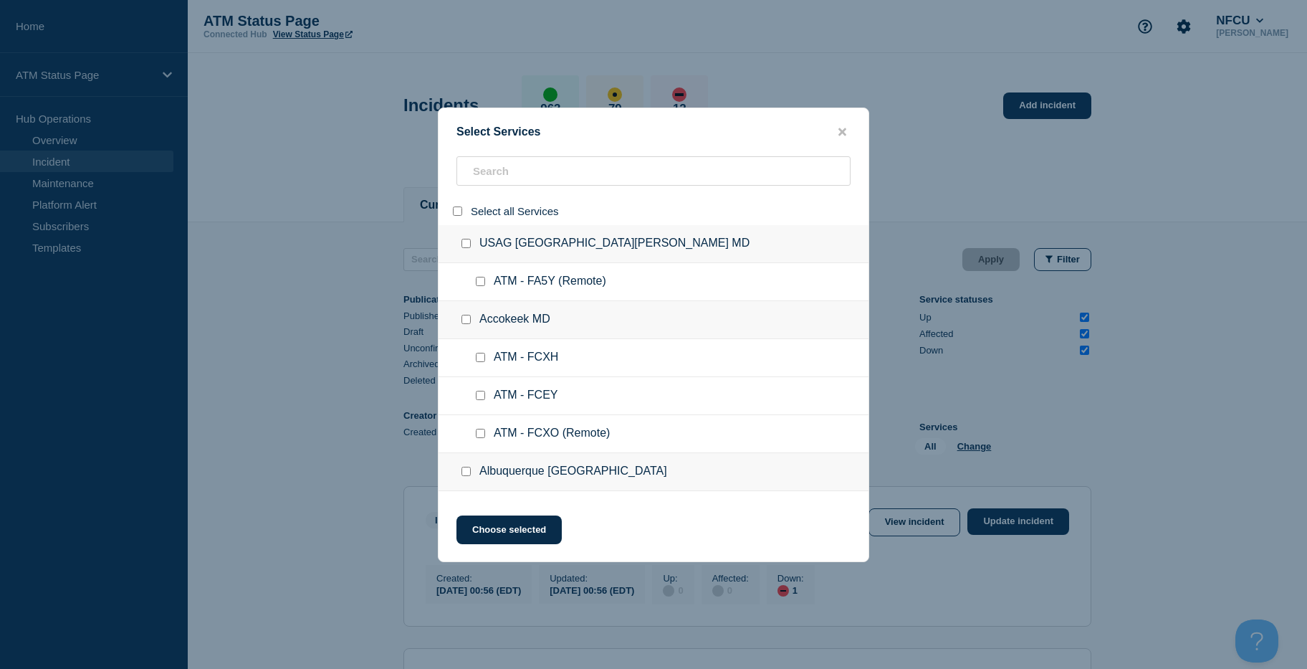
checkbox input "false"
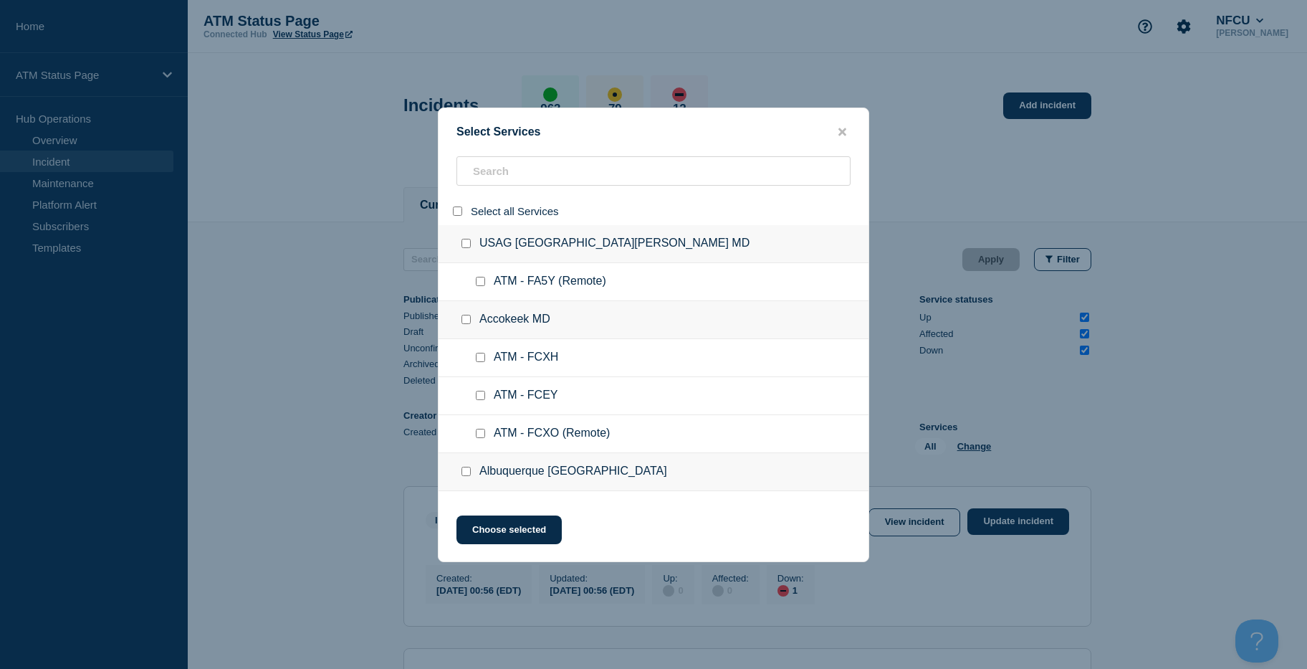
checkbox input "false"
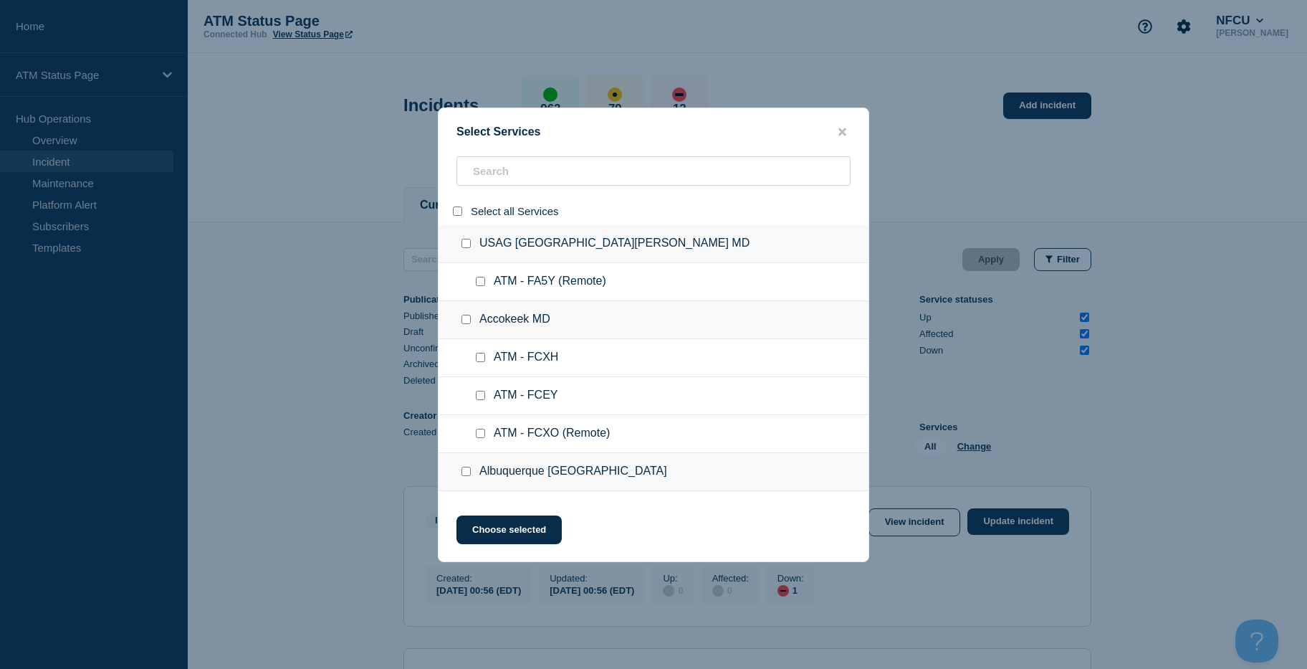
checkbox input "false"
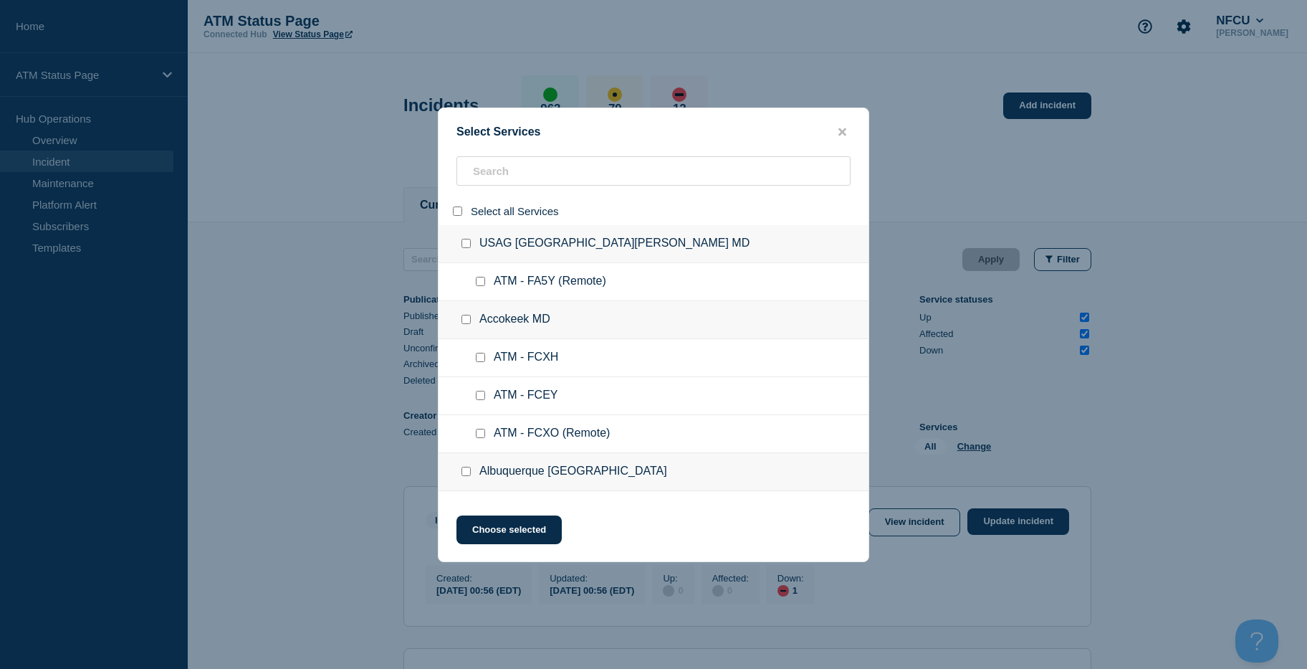
checkbox input "false"
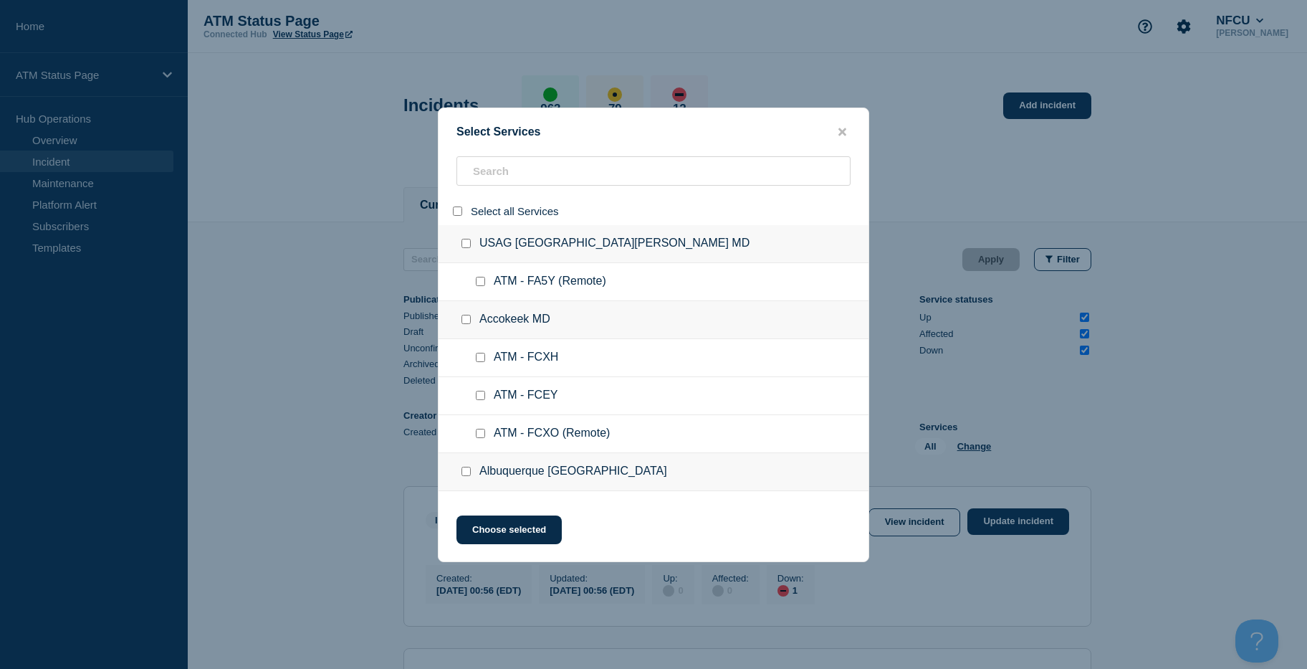
checkbox input "false"
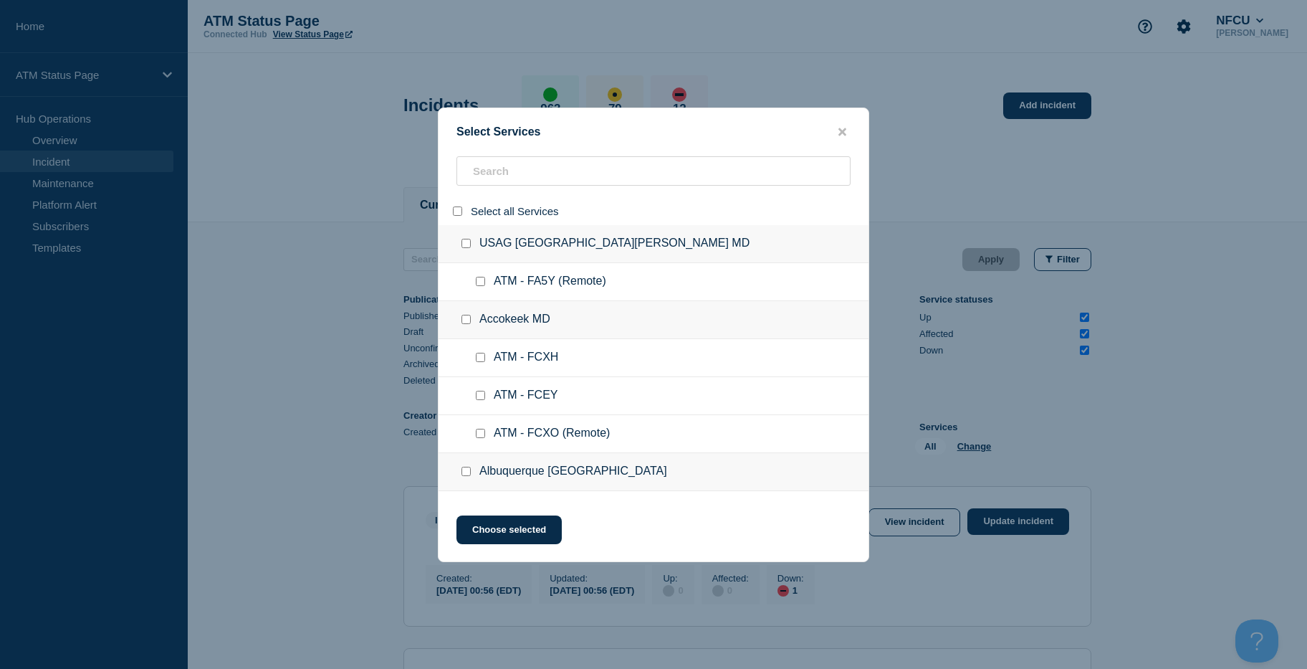
checkbox input "false"
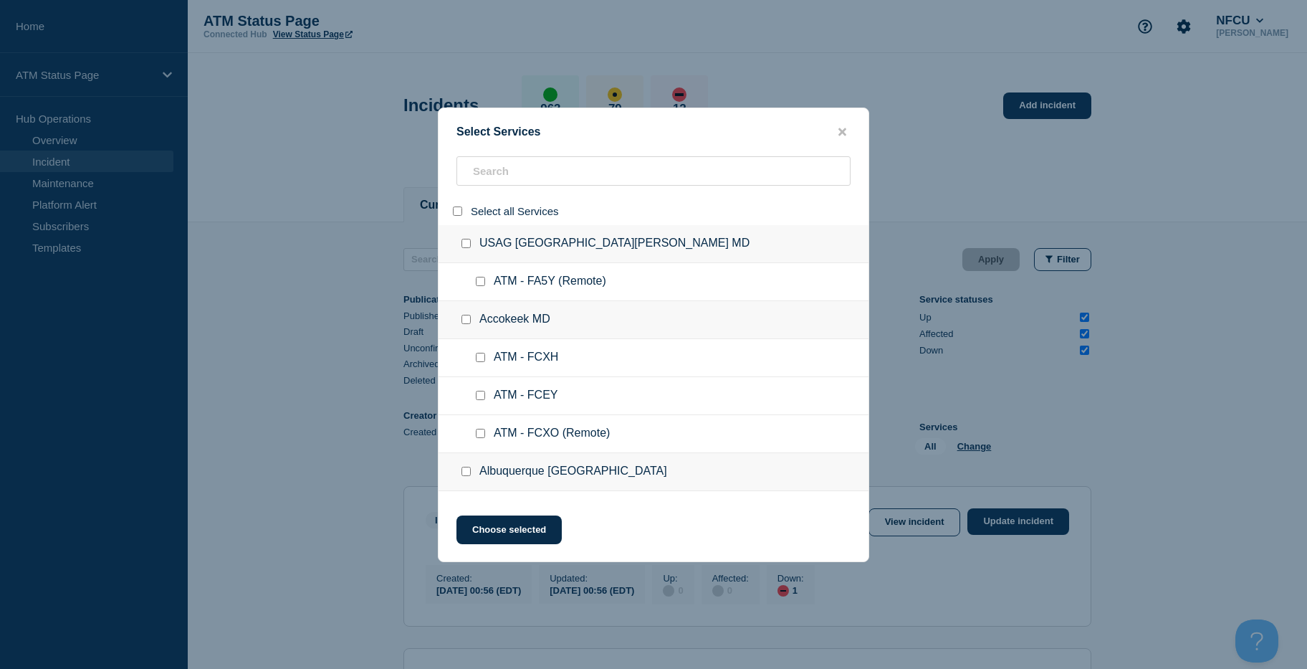
checkbox input "false"
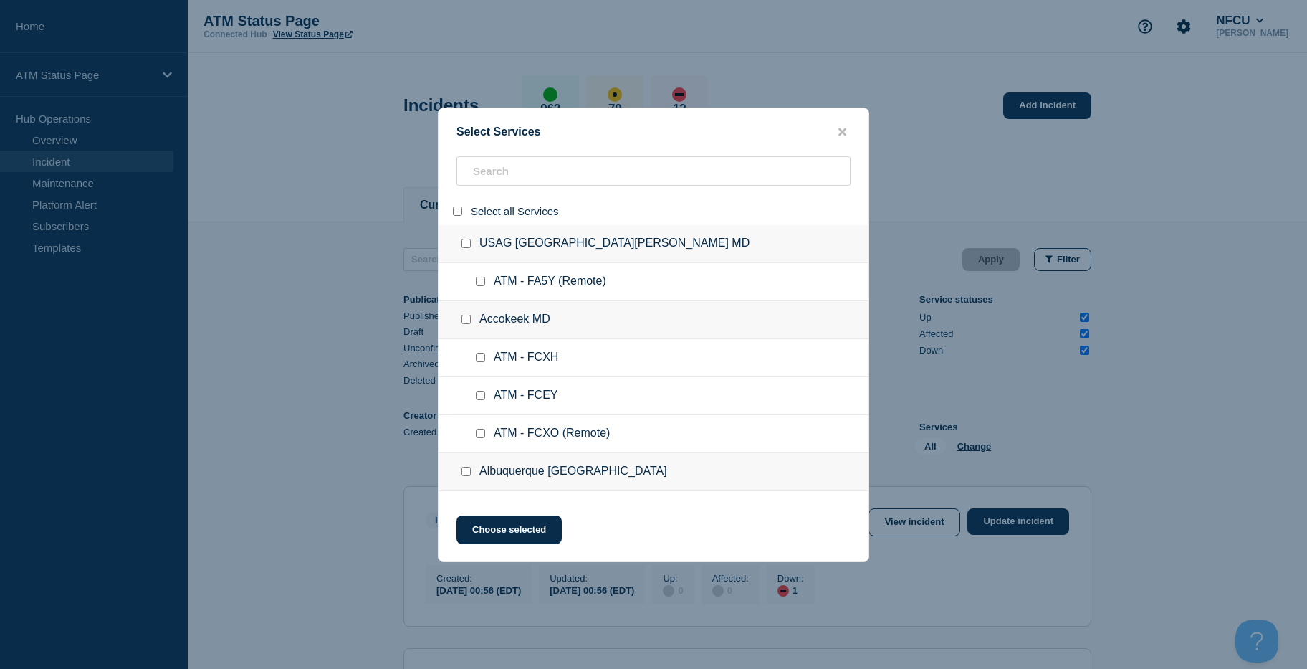
checkbox input "false"
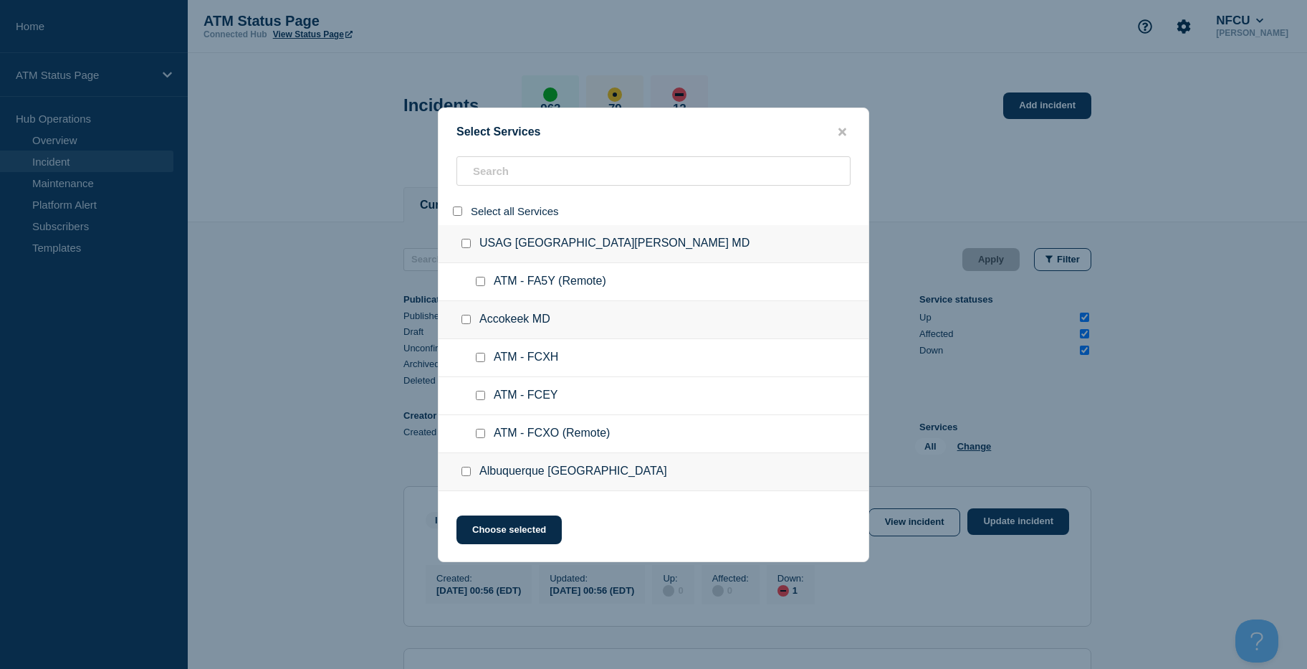
checkbox input "false"
click at [515, 166] on input "search" at bounding box center [654, 170] width 394 height 29
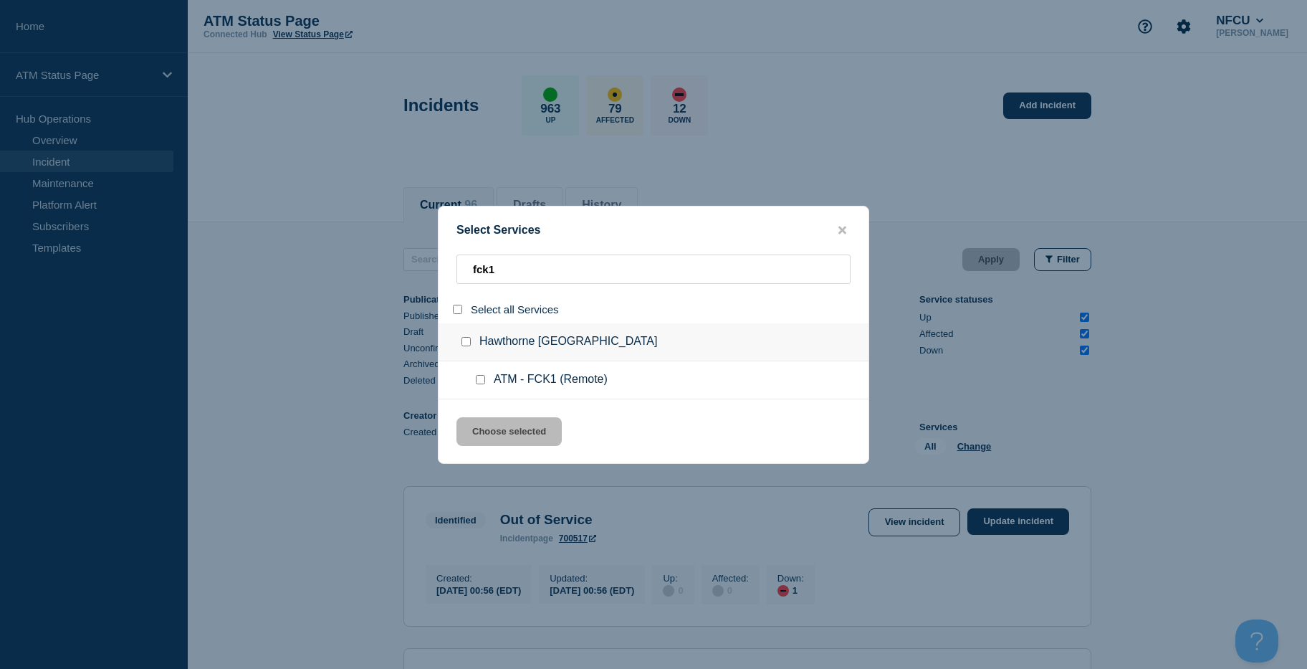
click at [454, 310] on input "select all" at bounding box center [457, 309] width 9 height 9
click at [505, 416] on div "Select Services fck1 Select all Services [GEOGRAPHIC_DATA] [GEOGRAPHIC_DATA] AT…" at bounding box center [653, 335] width 431 height 258
drag, startPoint x: 507, startPoint y: 424, endPoint x: 545, endPoint y: 428, distance: 38.2
click at [506, 424] on button "Choose selected" at bounding box center [509, 431] width 105 height 29
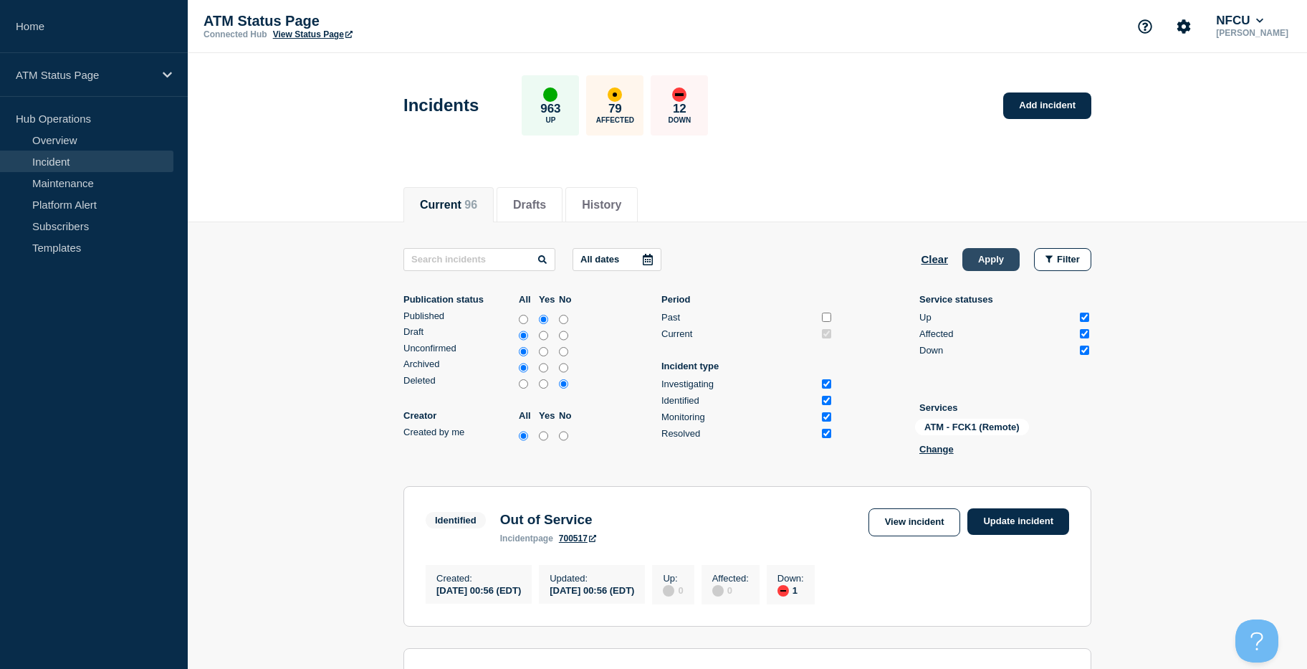
click at [974, 248] on button "Apply" at bounding box center [991, 259] width 57 height 23
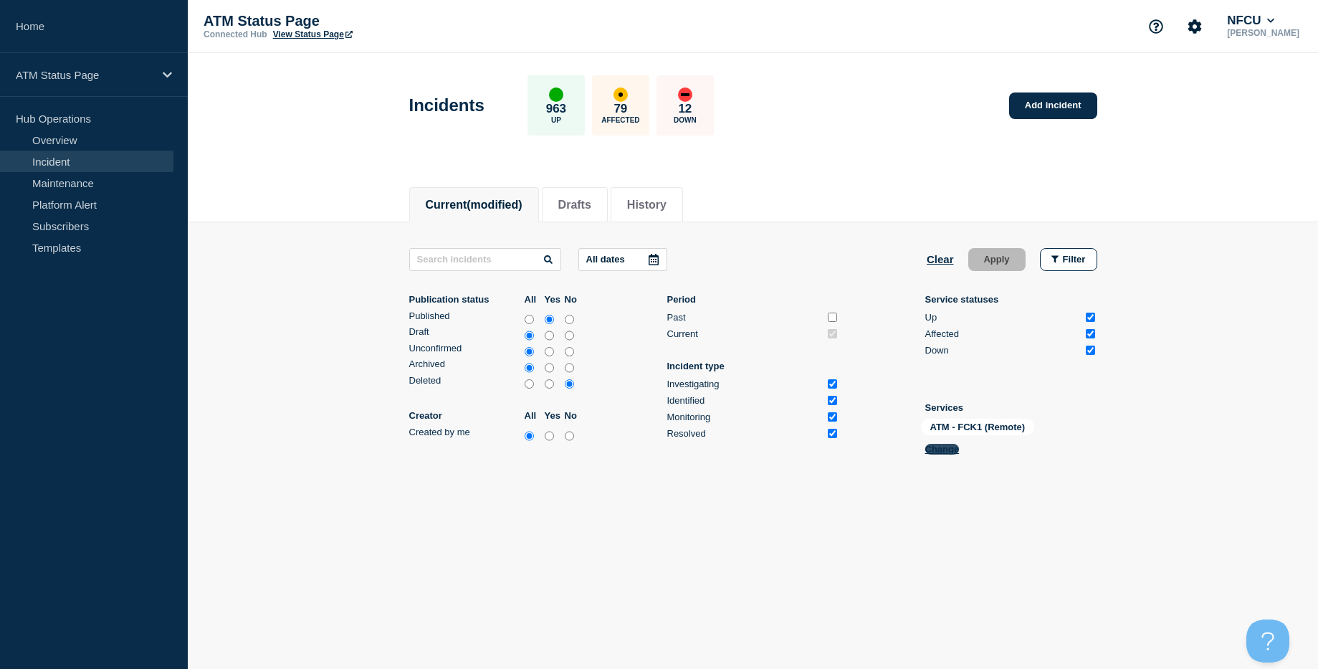
click at [957, 446] on button "Change" at bounding box center [942, 449] width 34 height 11
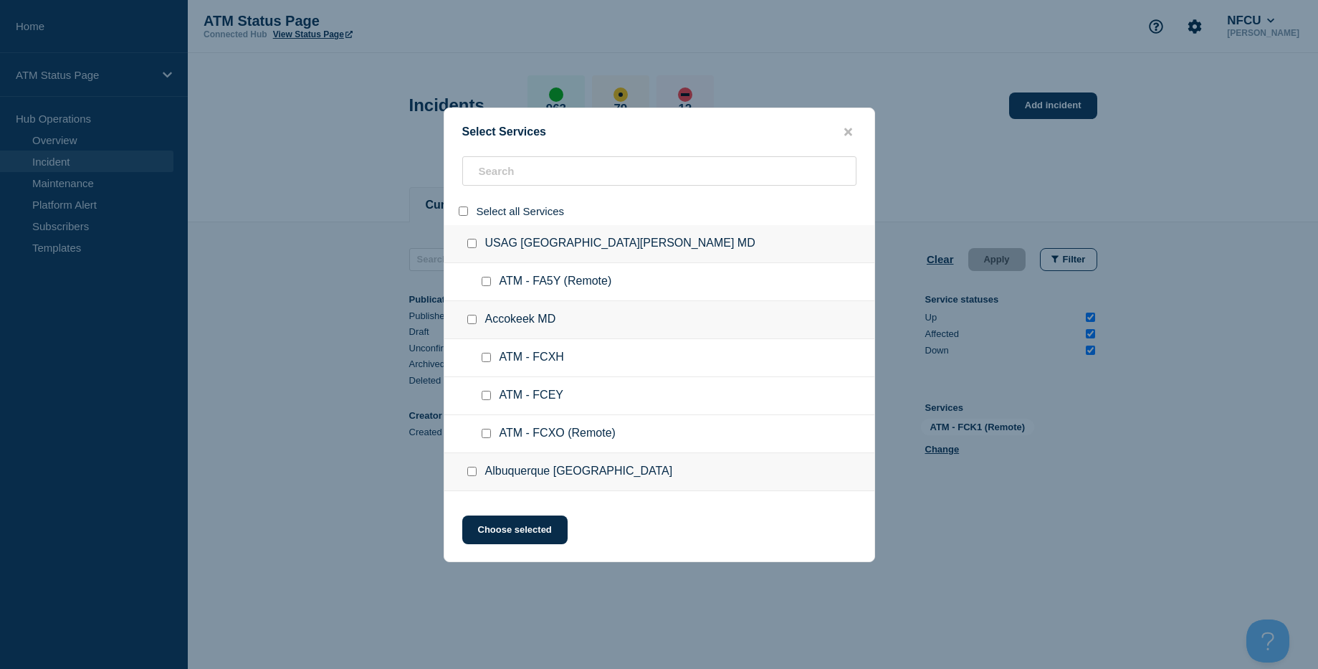
click at [466, 213] on input "select all" at bounding box center [463, 210] width 9 height 9
click at [493, 171] on input "search" at bounding box center [659, 170] width 394 height 29
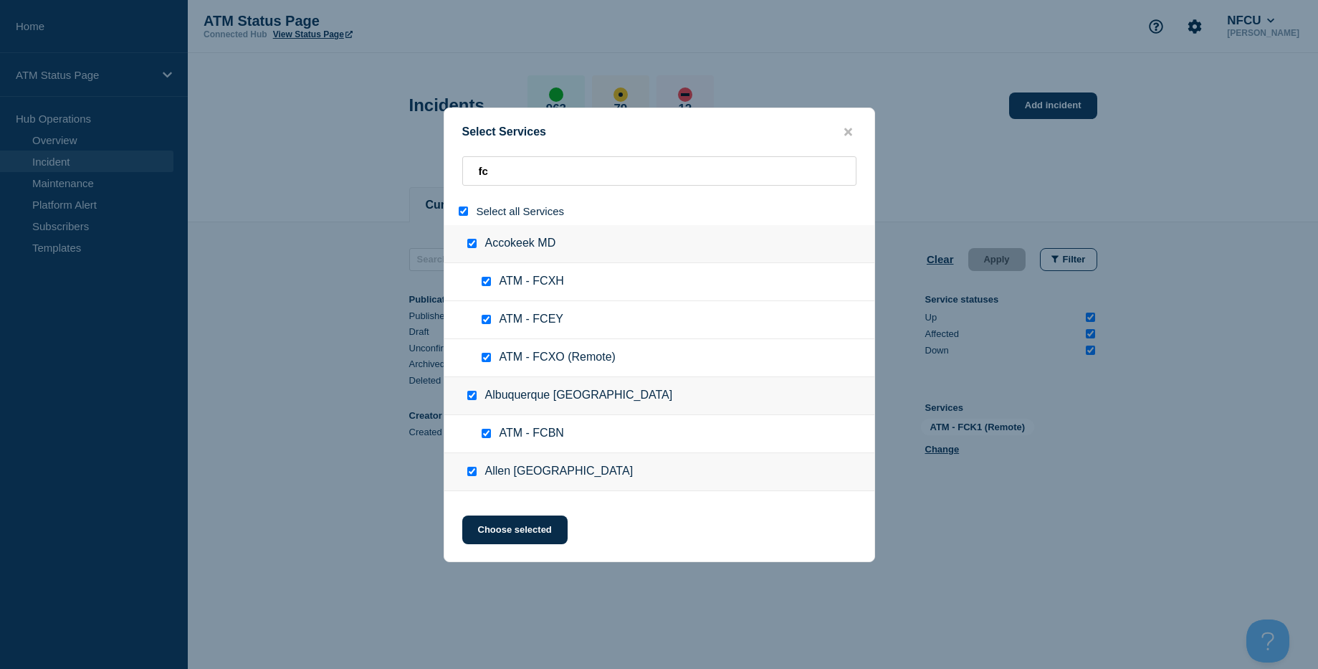
click at [465, 214] on input "select all" at bounding box center [463, 210] width 9 height 9
click at [511, 162] on input "fc" at bounding box center [659, 170] width 394 height 29
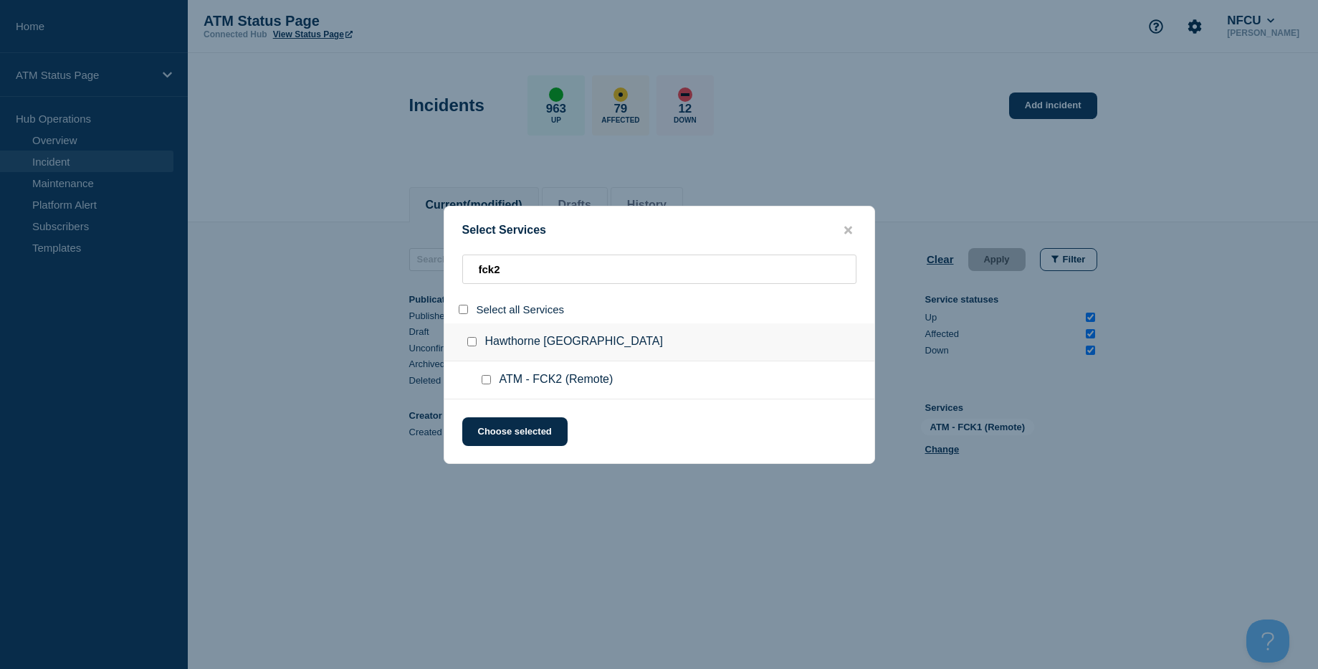
click at [491, 381] on div at bounding box center [489, 380] width 21 height 14
click at [490, 381] on input "service: ATM - FCK2 (Remote)" at bounding box center [486, 379] width 9 height 9
click at [490, 424] on button "Choose selected" at bounding box center [514, 431] width 105 height 29
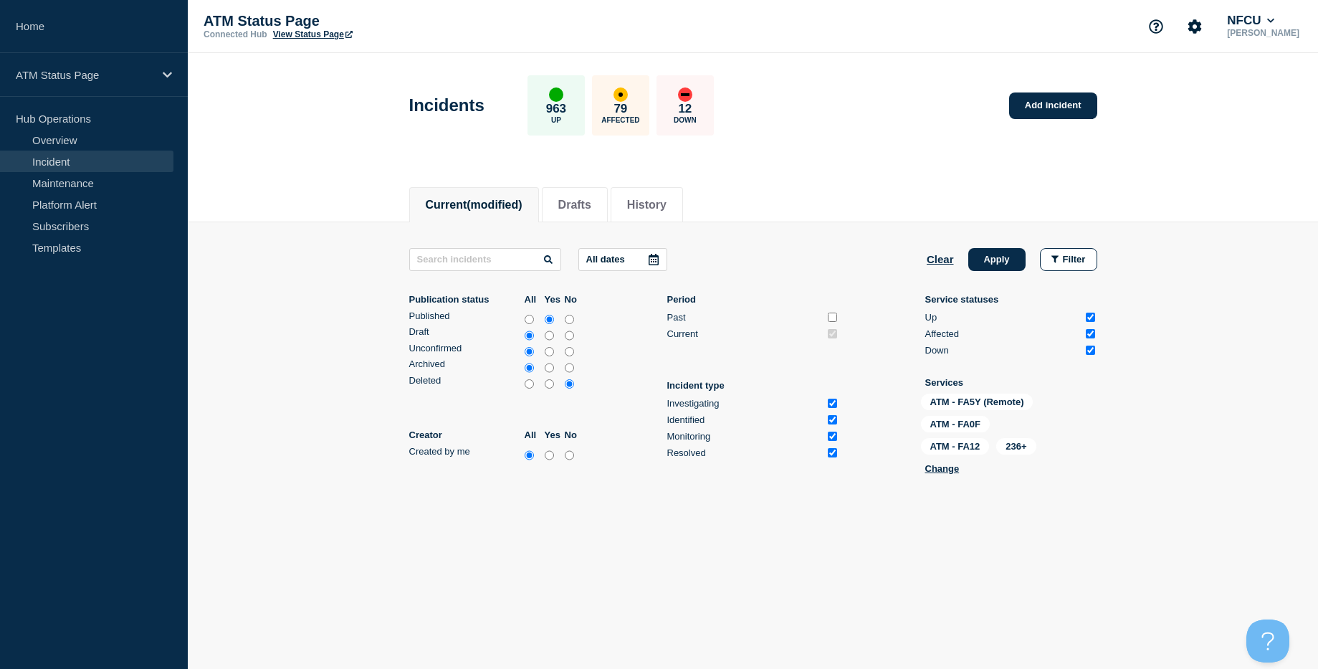
drag, startPoint x: 1011, startPoint y: 264, endPoint x: 940, endPoint y: 483, distance: 230.7
click at [978, 525] on div "Current Drafts History Current (modified) Drafts History All dates Clear Apply …" at bounding box center [753, 399] width 1130 height 452
click at [942, 262] on button "Clear" at bounding box center [940, 259] width 27 height 23
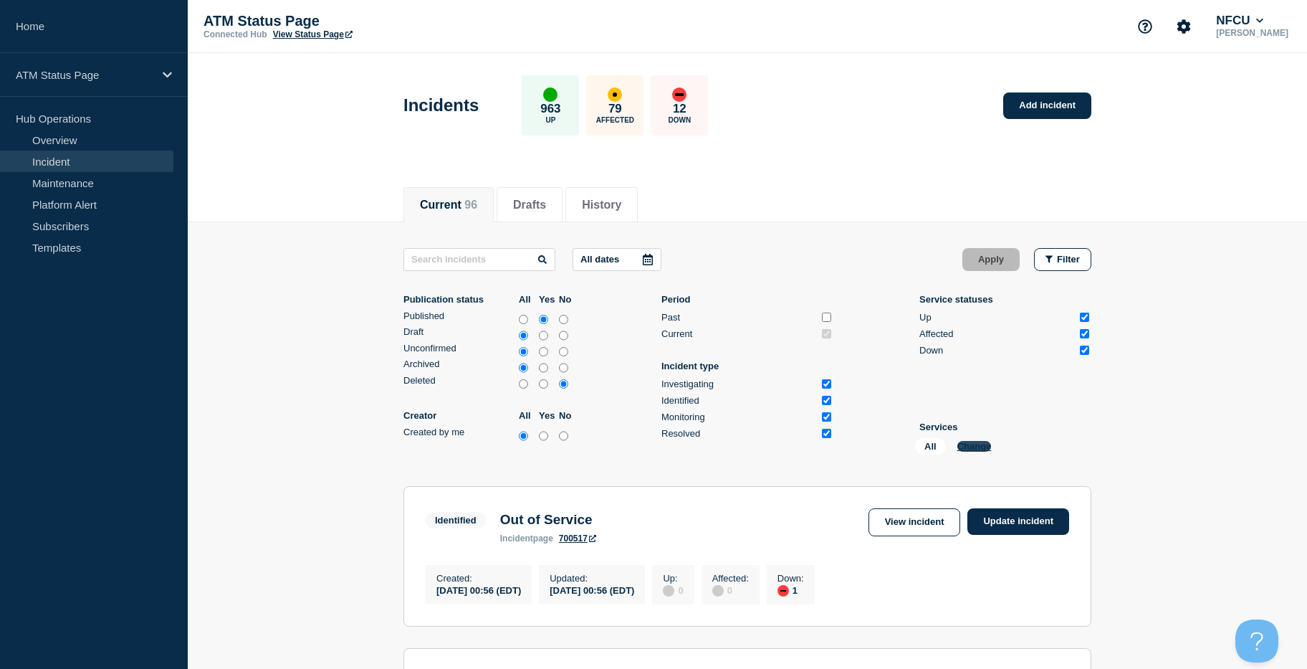
click at [976, 445] on button "Change" at bounding box center [975, 446] width 34 height 11
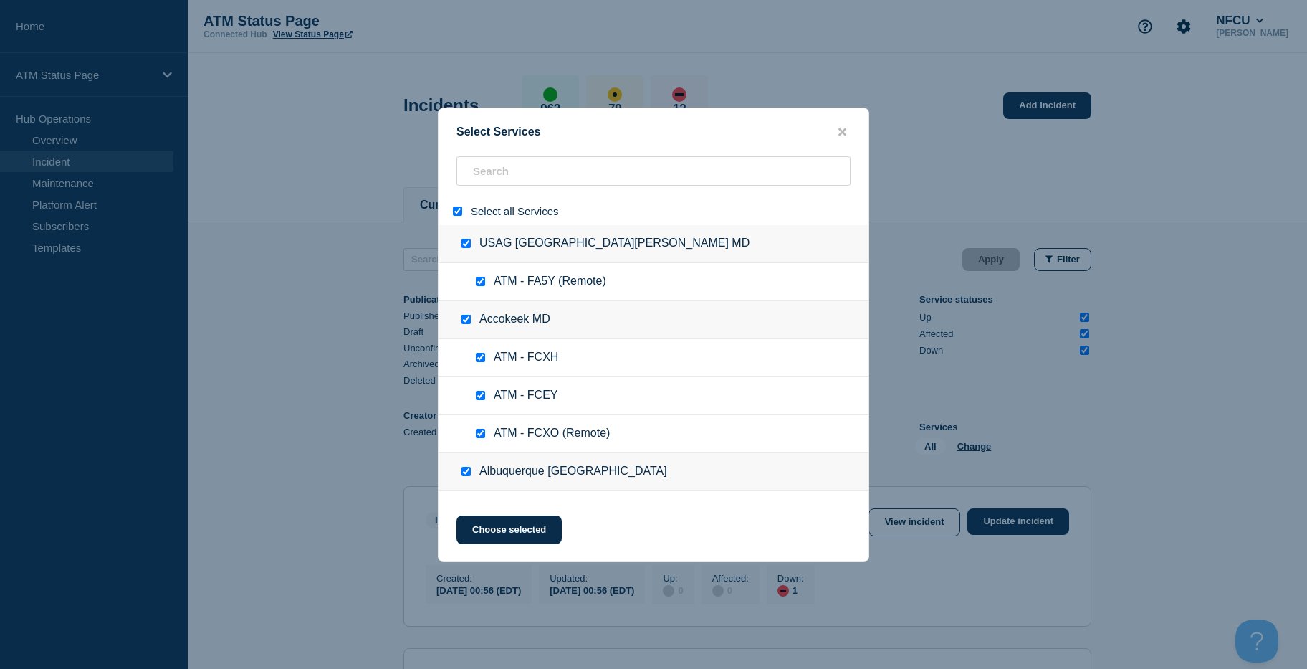
click at [454, 212] on input "select all" at bounding box center [457, 210] width 9 height 9
click at [493, 177] on input "search" at bounding box center [654, 170] width 394 height 29
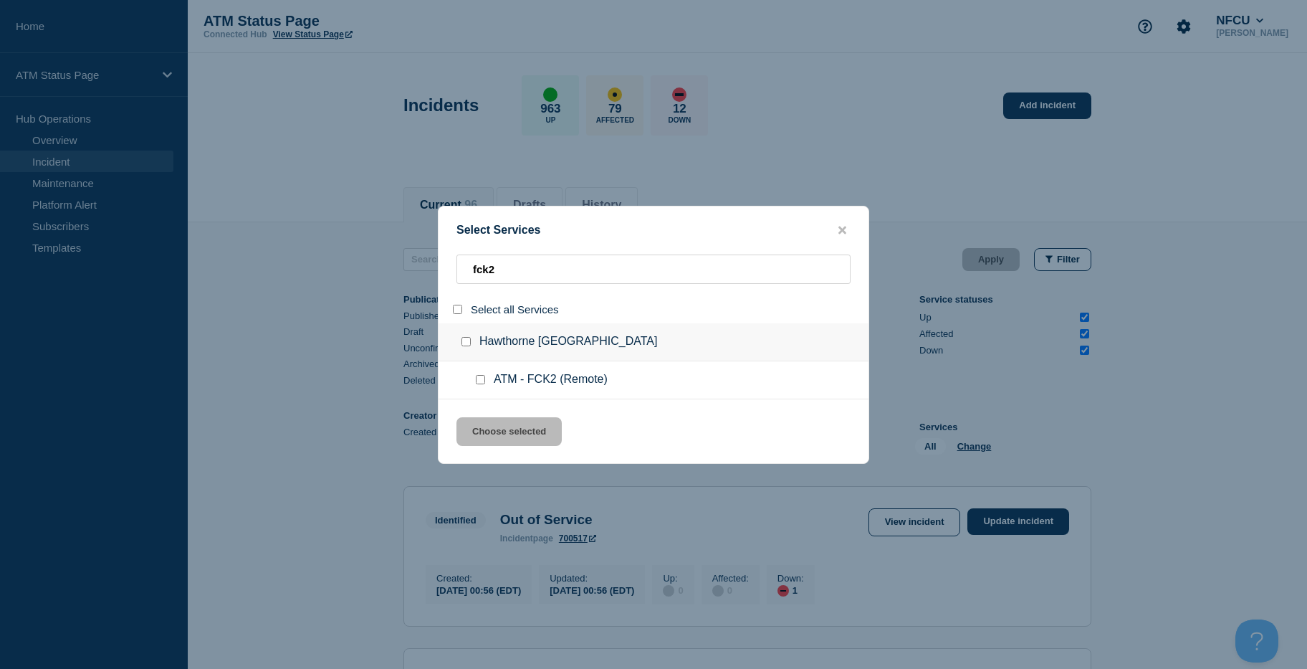
click at [479, 378] on input "service: ATM - FCK2 (Remote)" at bounding box center [480, 379] width 9 height 9
click at [494, 419] on button "Choose selected" at bounding box center [509, 431] width 105 height 29
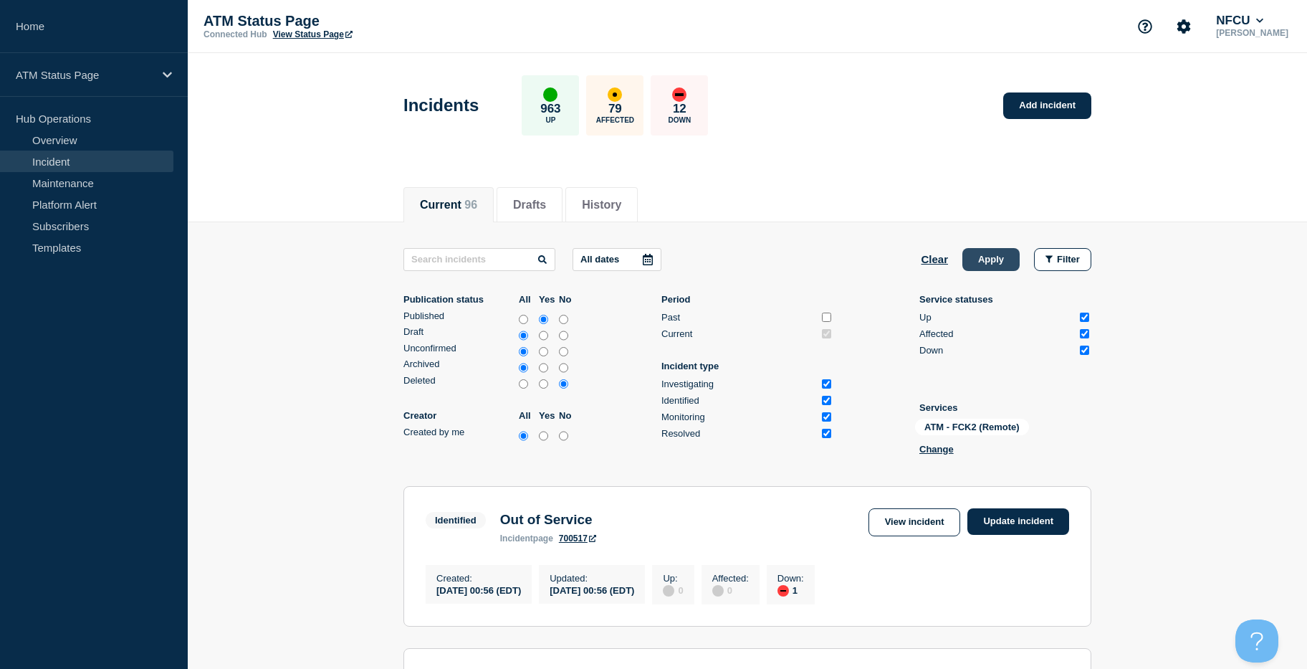
click at [973, 262] on button "Apply" at bounding box center [991, 259] width 57 height 23
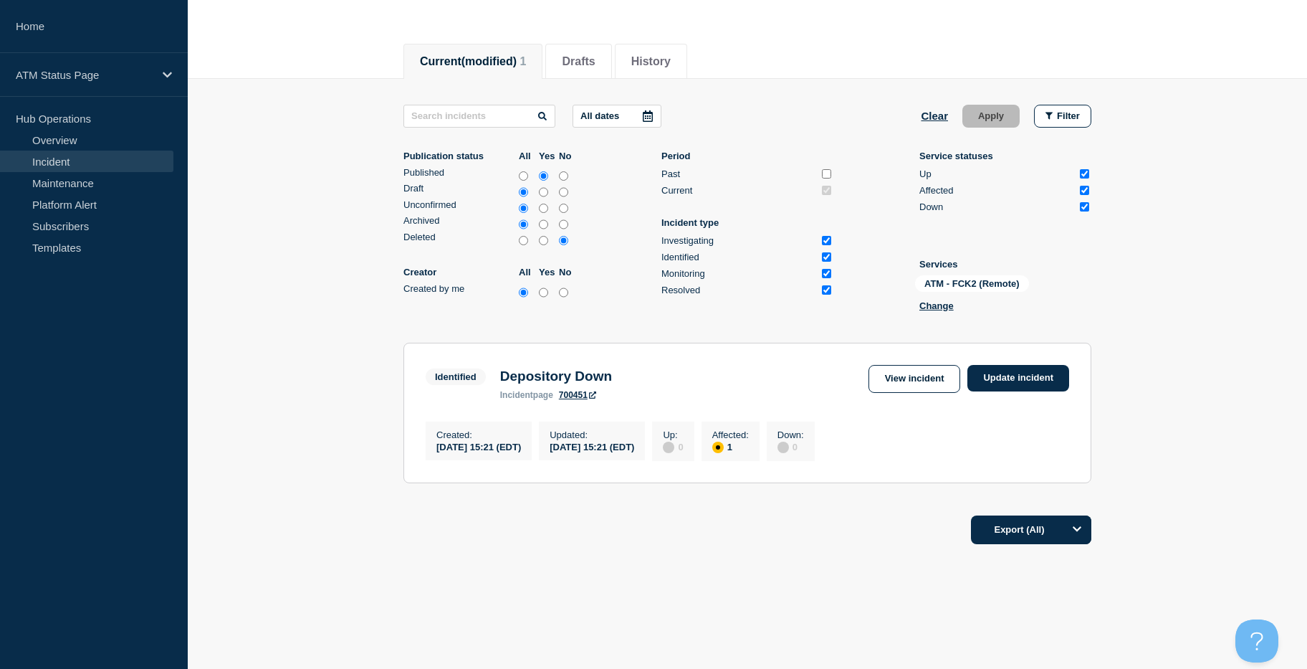
scroll to position [154, 0]
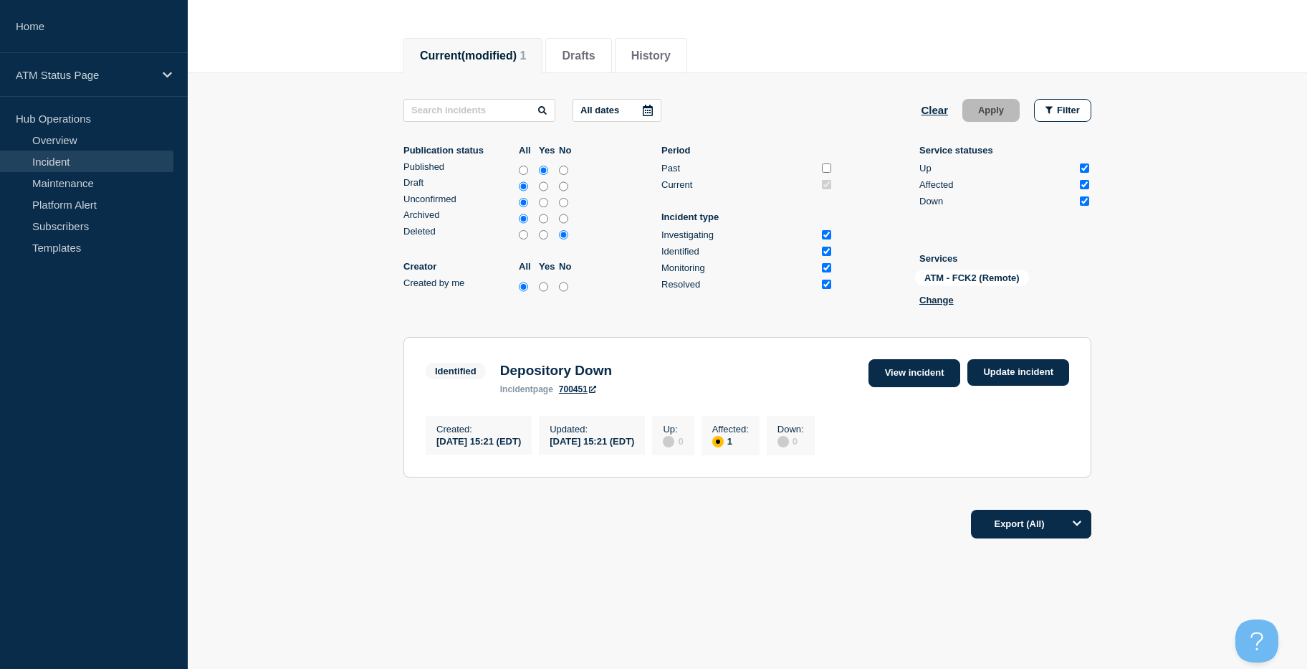
click at [919, 363] on link "View incident" at bounding box center [915, 373] width 92 height 28
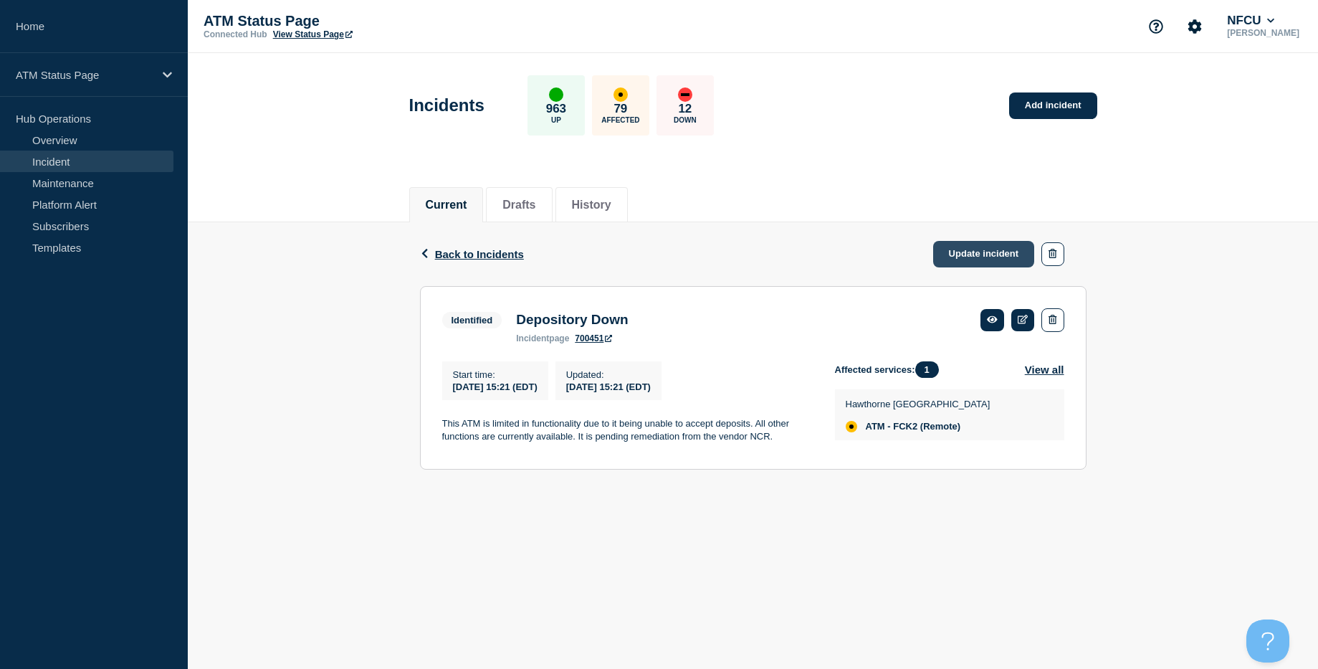
click at [953, 256] on link "Update incident" at bounding box center [984, 254] width 102 height 27
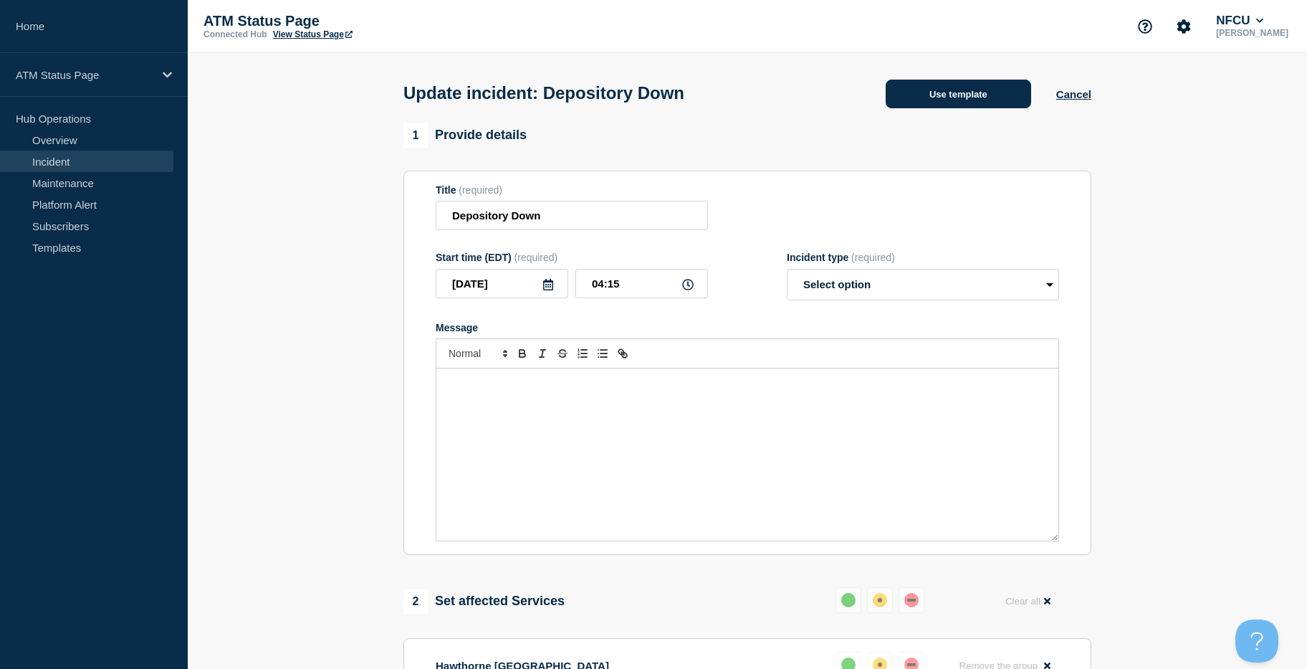
click at [949, 83] on button "Use template" at bounding box center [959, 94] width 146 height 29
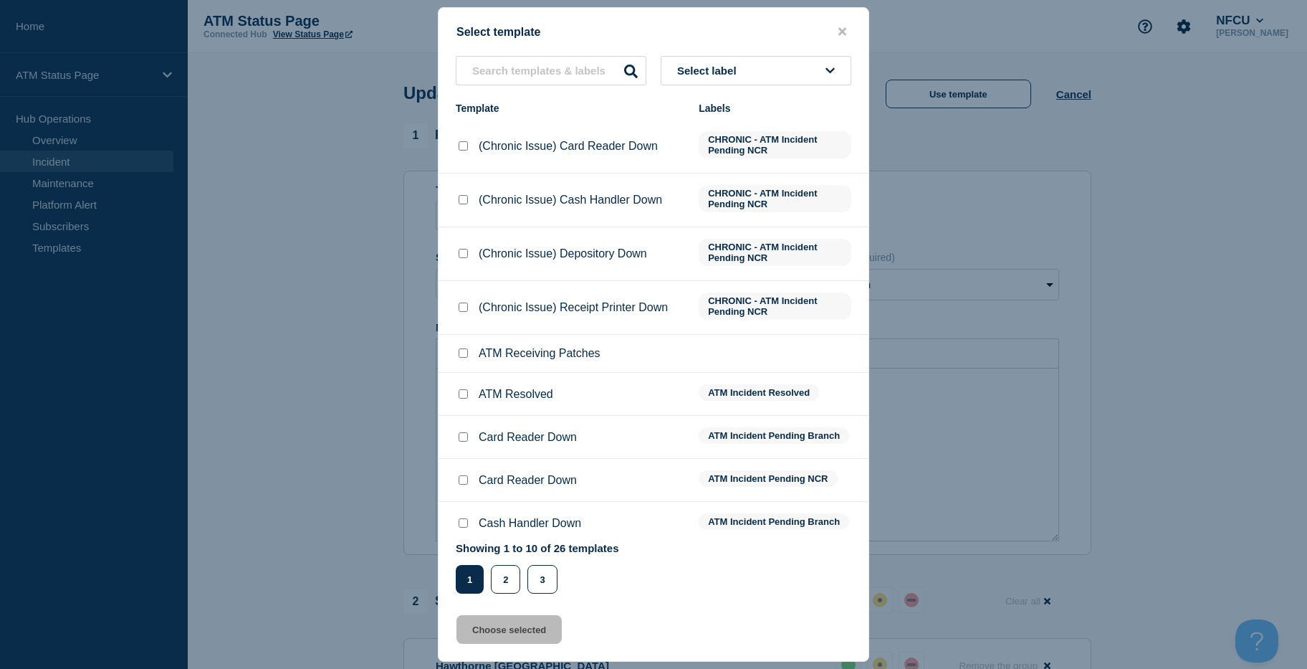
click at [811, 85] on button "Select label" at bounding box center [756, 70] width 191 height 29
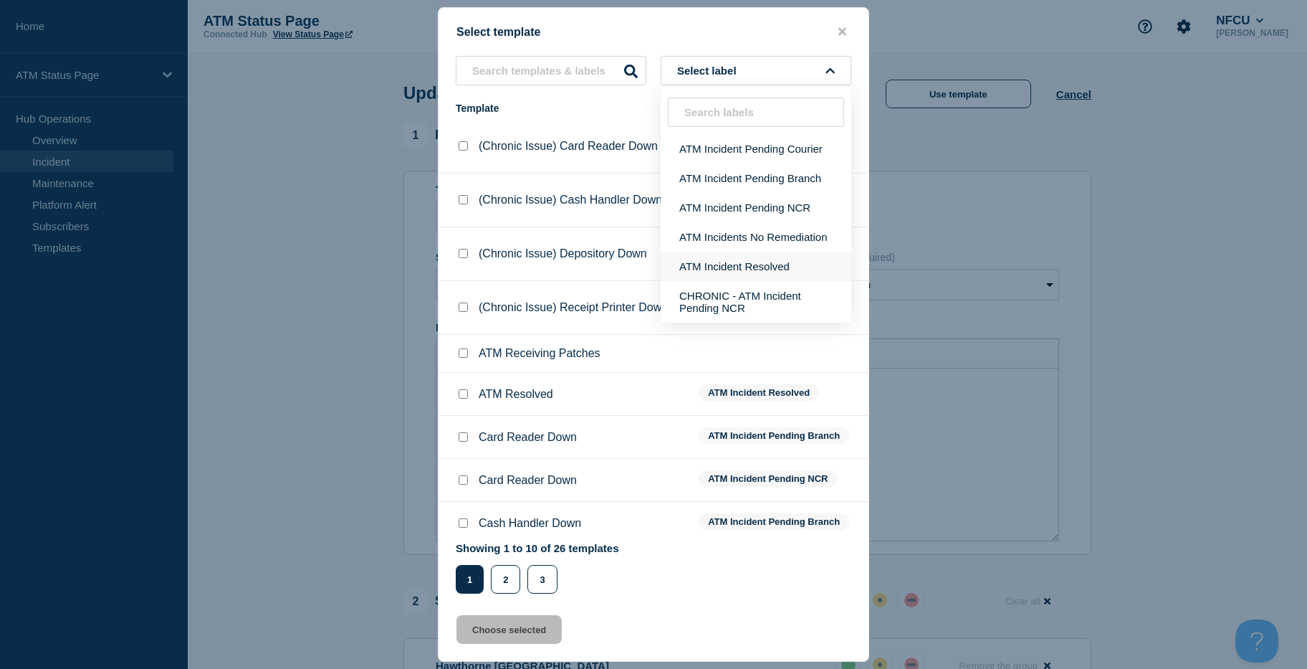
click at [769, 263] on button "ATM Incident Resolved" at bounding box center [756, 266] width 191 height 29
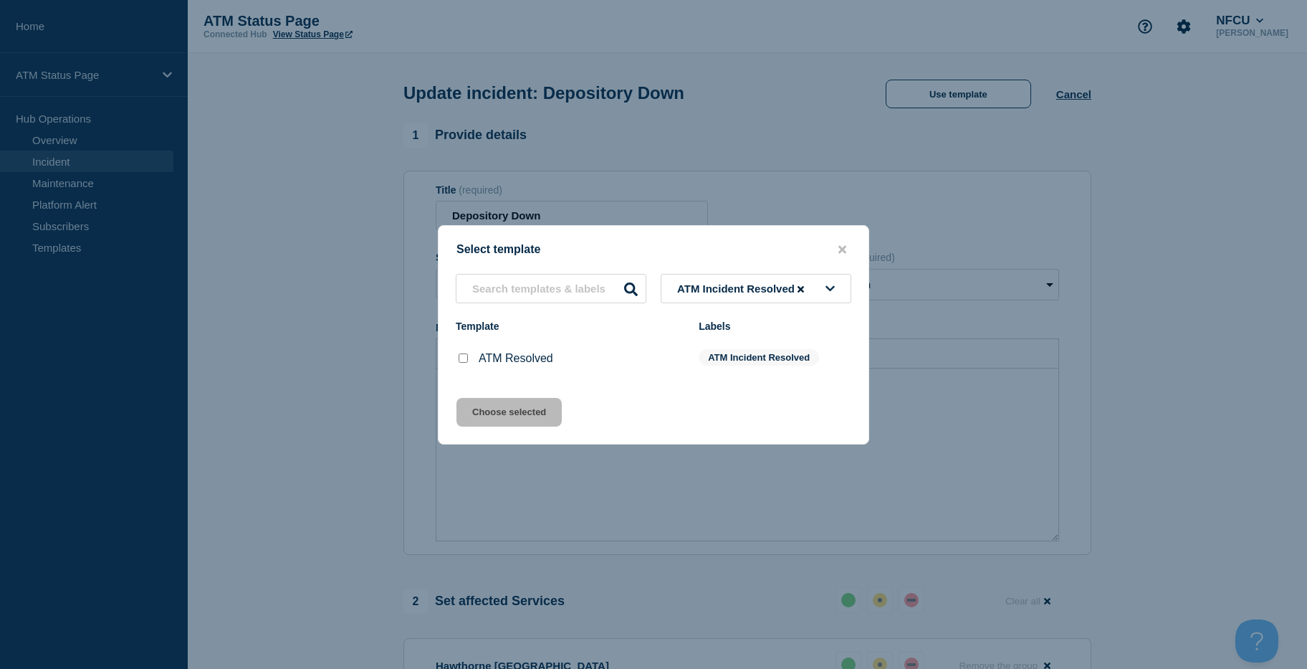
click at [465, 360] on input "ATM Resolved checkbox" at bounding box center [463, 357] width 9 height 9
click at [473, 414] on button "Choose selected" at bounding box center [509, 412] width 105 height 29
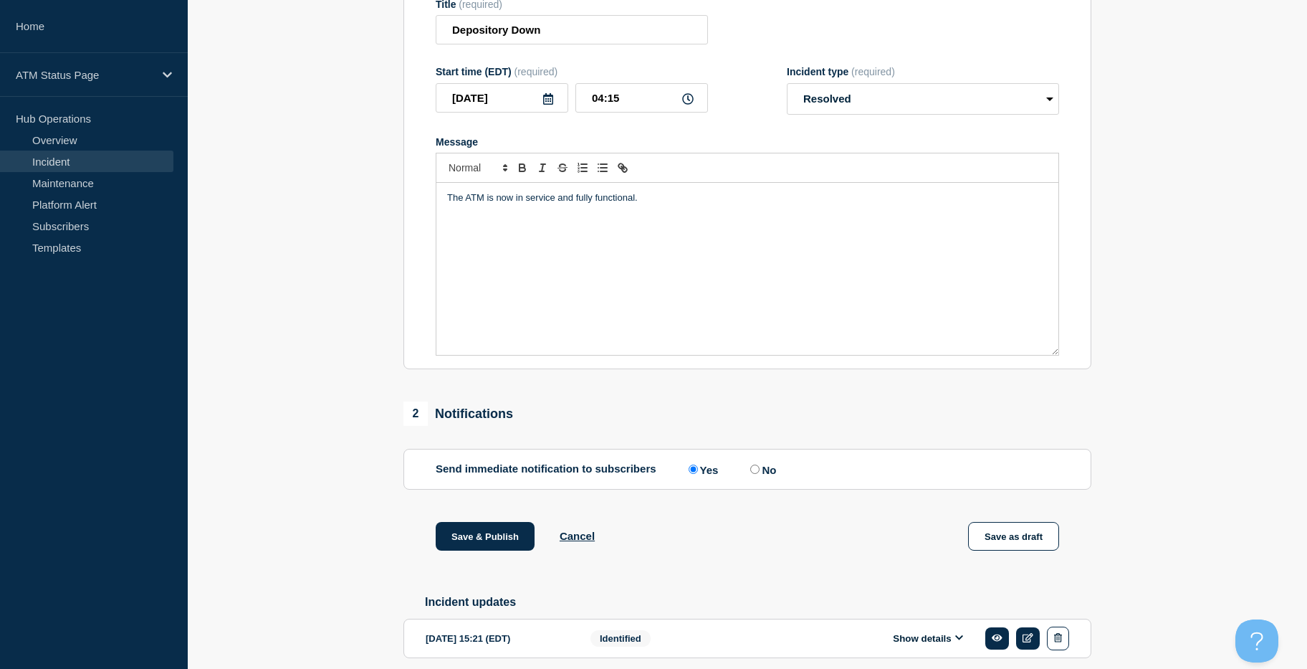
scroll to position [249, 0]
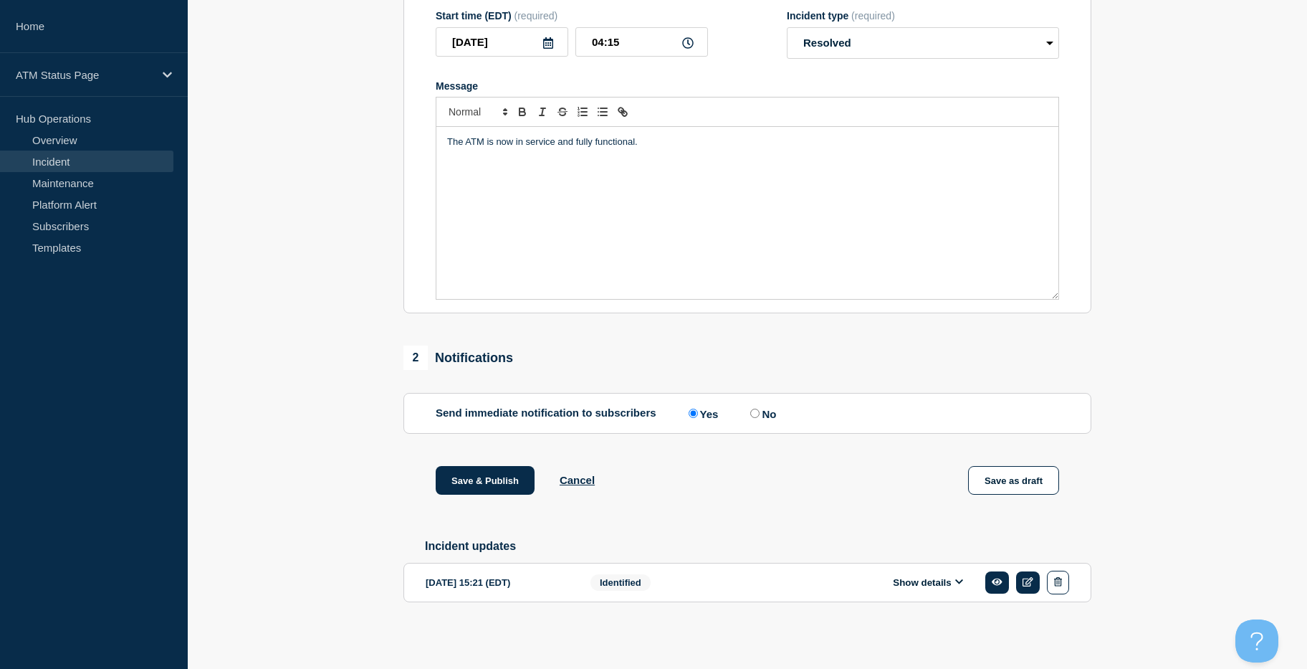
drag, startPoint x: 319, startPoint y: 438, endPoint x: 329, endPoint y: 501, distance: 63.9
click at [479, 474] on button "Save & Publish" at bounding box center [485, 480] width 99 height 29
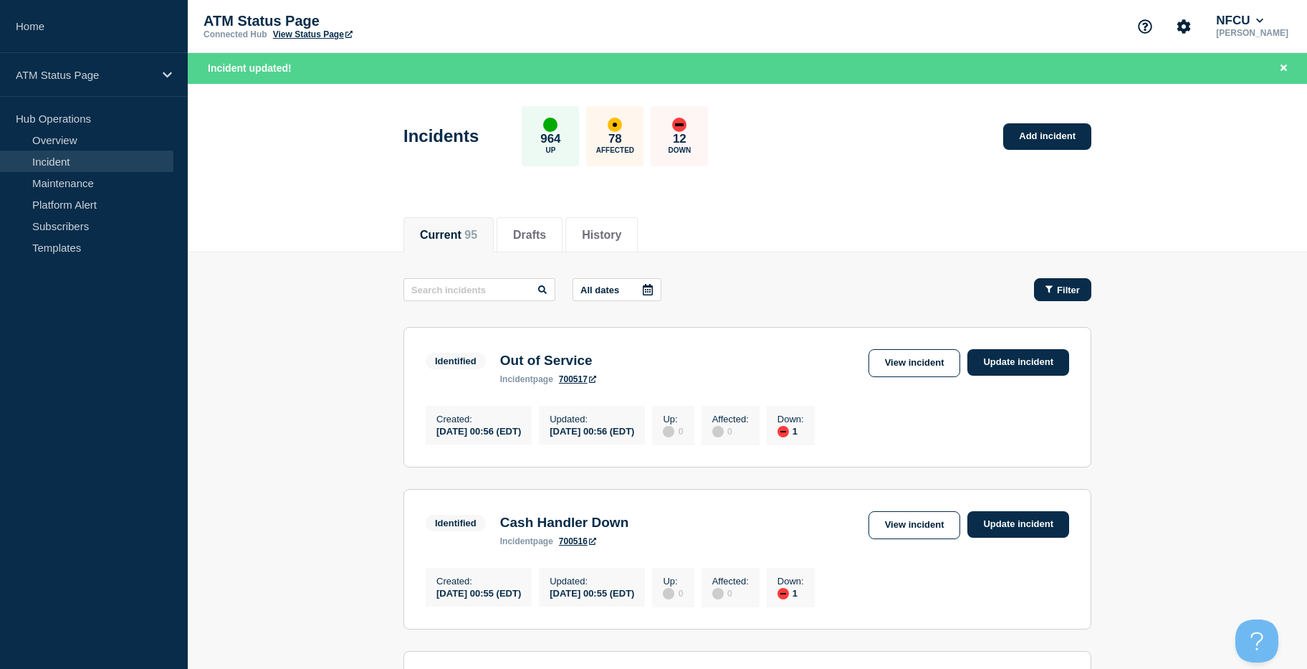
click at [1044, 293] on button "Filter" at bounding box center [1062, 289] width 57 height 23
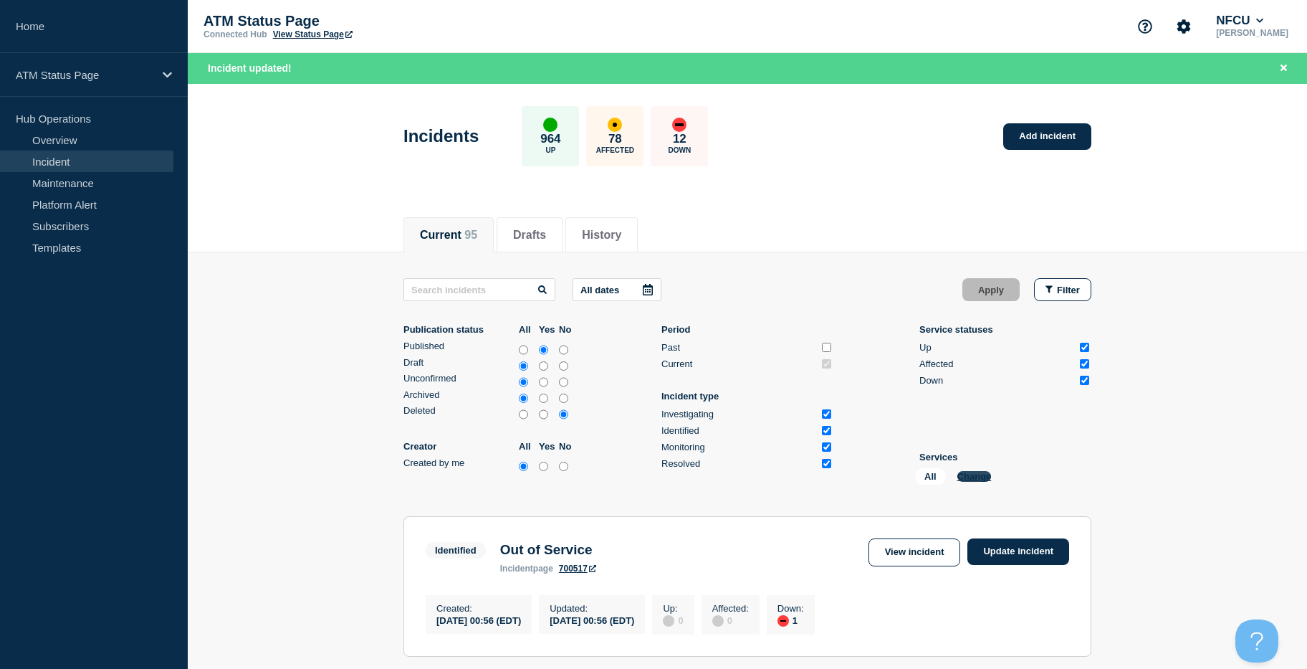
click at [983, 476] on button "Change" at bounding box center [975, 476] width 34 height 11
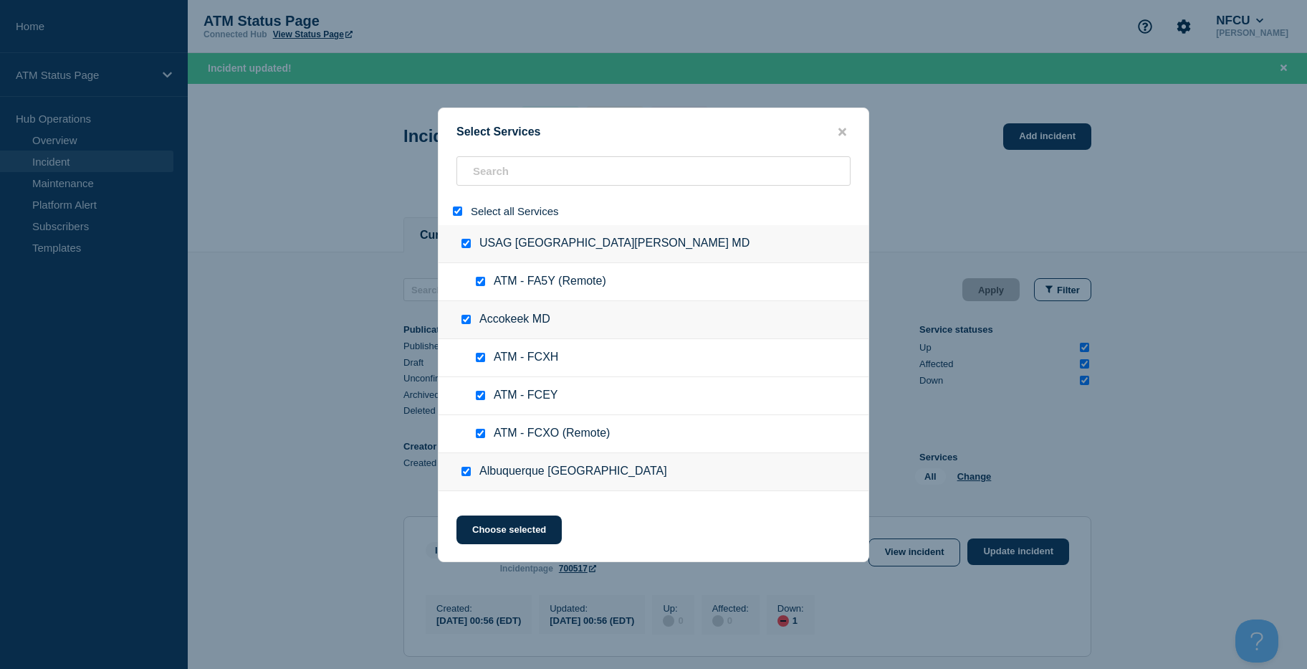
click at [457, 213] on input "select all" at bounding box center [457, 210] width 9 height 9
click at [487, 172] on input "search" at bounding box center [654, 170] width 394 height 29
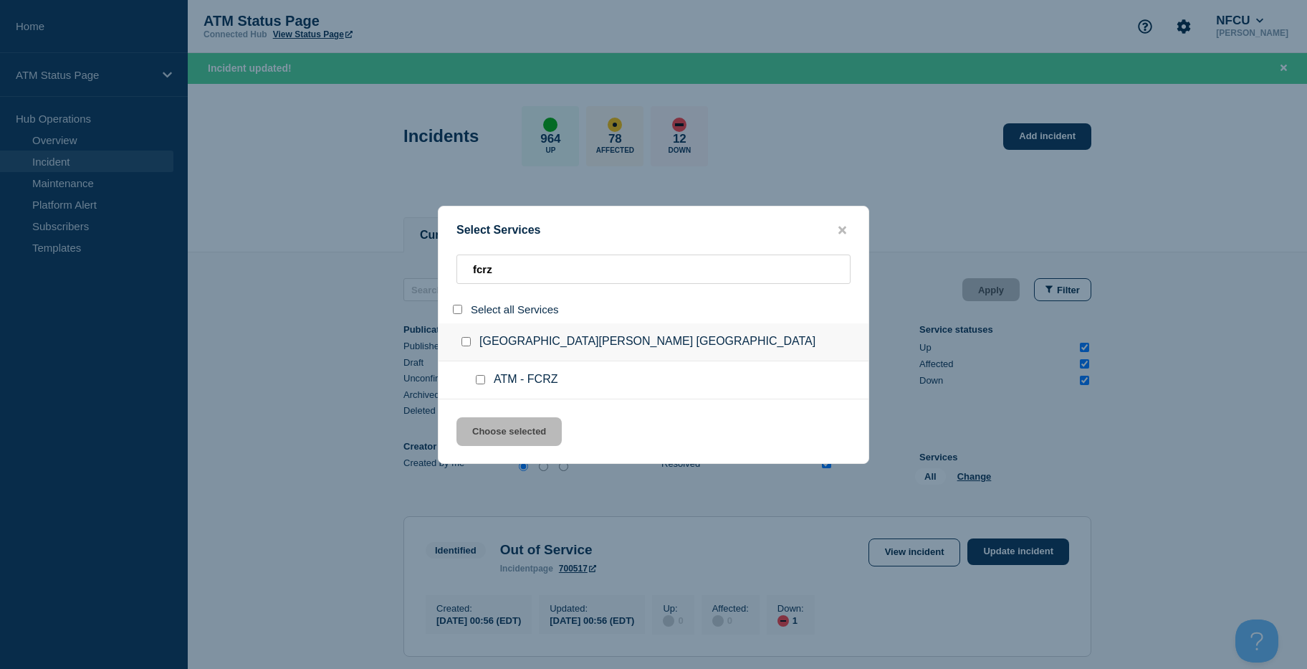
click at [482, 378] on input "service: ATM - FCRZ" at bounding box center [480, 379] width 9 height 9
click at [492, 414] on div "Select Services fcrz Select all Services Camp [PERSON_NAME] [GEOGRAPHIC_DATA] A…" at bounding box center [653, 335] width 431 height 258
click at [507, 431] on button "Choose selected" at bounding box center [509, 431] width 105 height 29
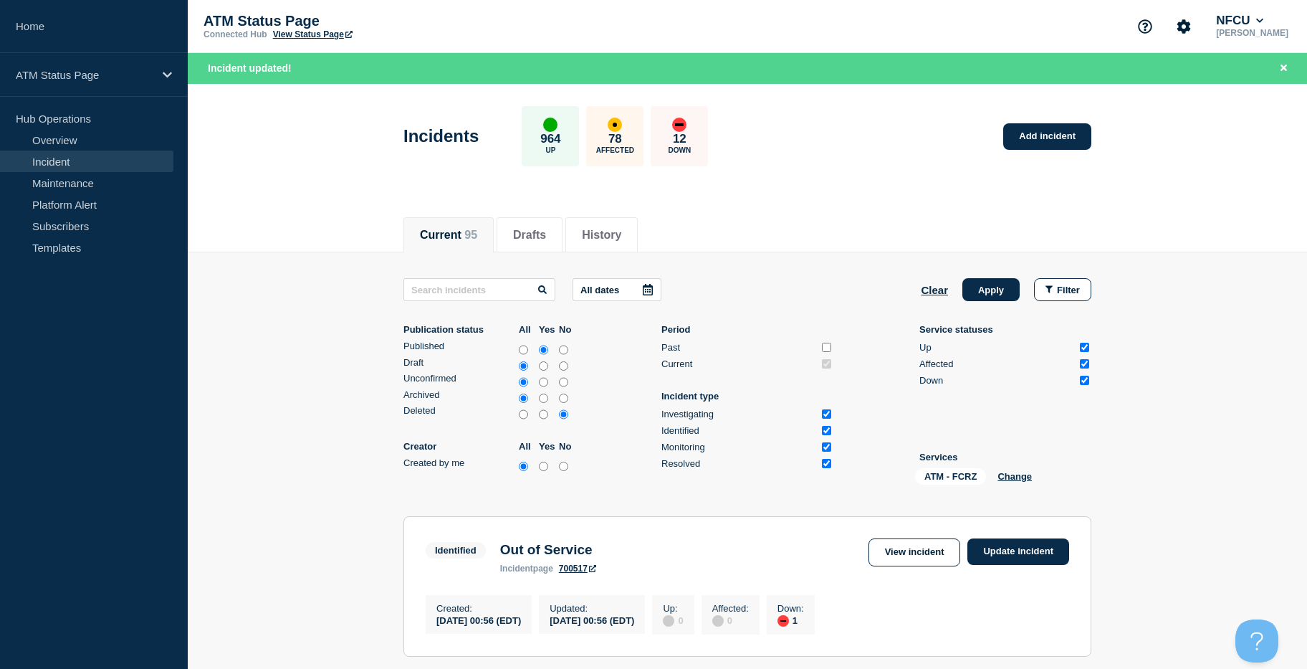
click at [991, 288] on button "Apply" at bounding box center [991, 289] width 57 height 23
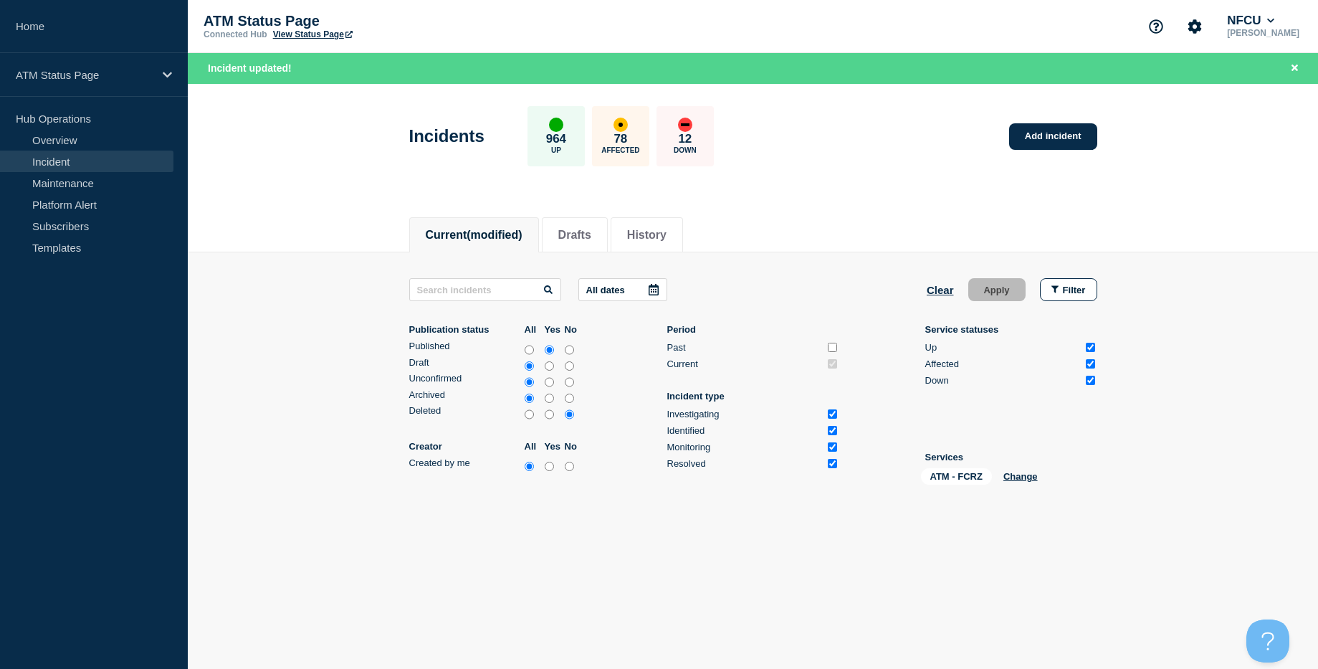
drag, startPoint x: 1168, startPoint y: 232, endPoint x: 1150, endPoint y: 383, distance: 151.5
click at [1034, 123] on link "Add incident" at bounding box center [1053, 136] width 88 height 27
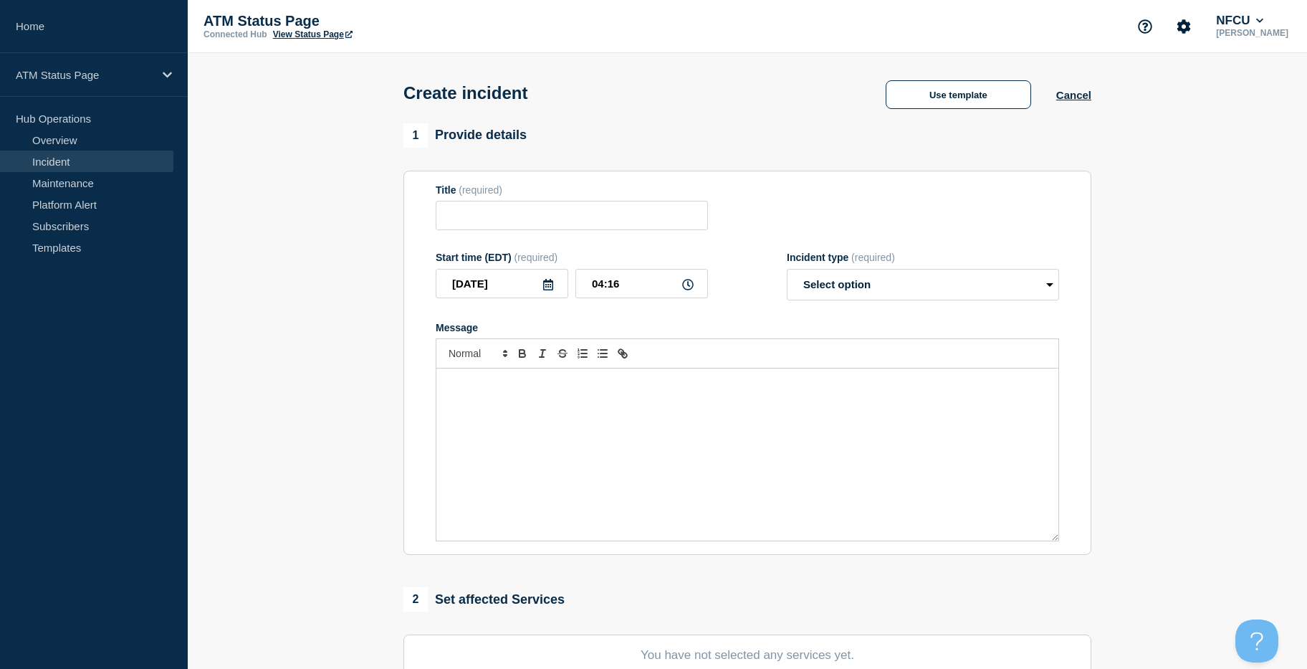
click at [934, 121] on div "Create incident Use template Cancel" at bounding box center [748, 88] width 720 height 70
click at [932, 99] on button "Use template" at bounding box center [959, 94] width 146 height 29
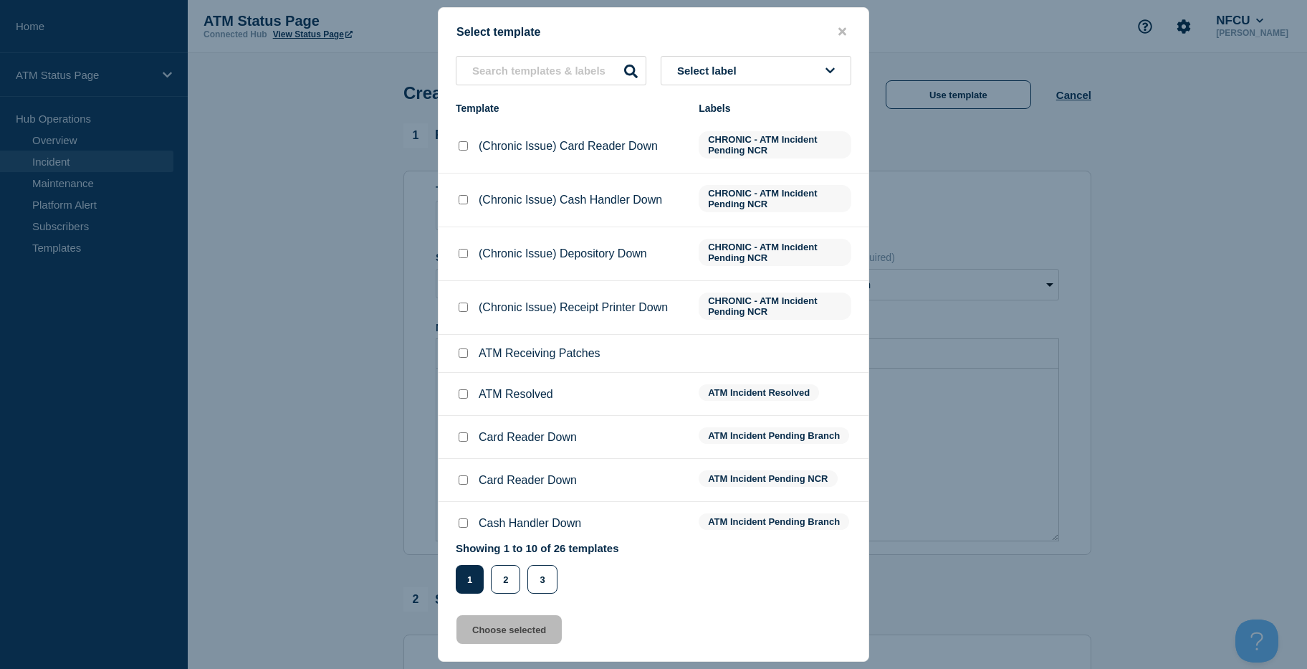
click at [723, 61] on button "Select label" at bounding box center [756, 70] width 191 height 29
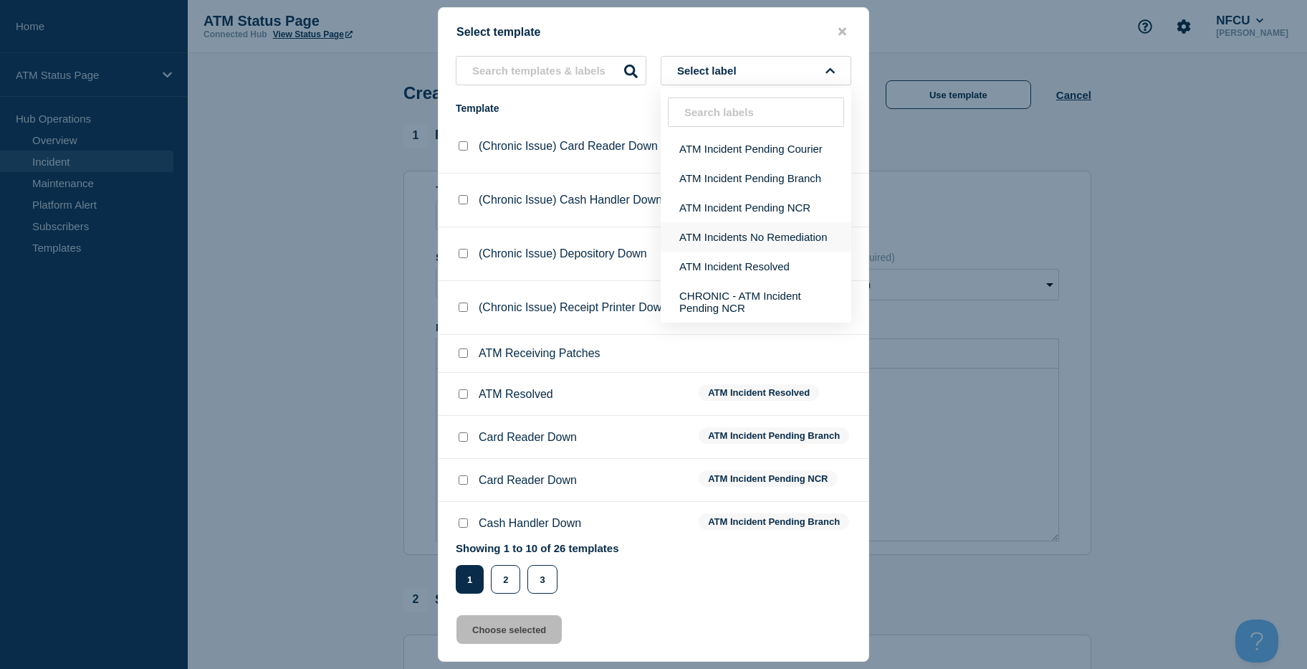
scroll to position [72, 0]
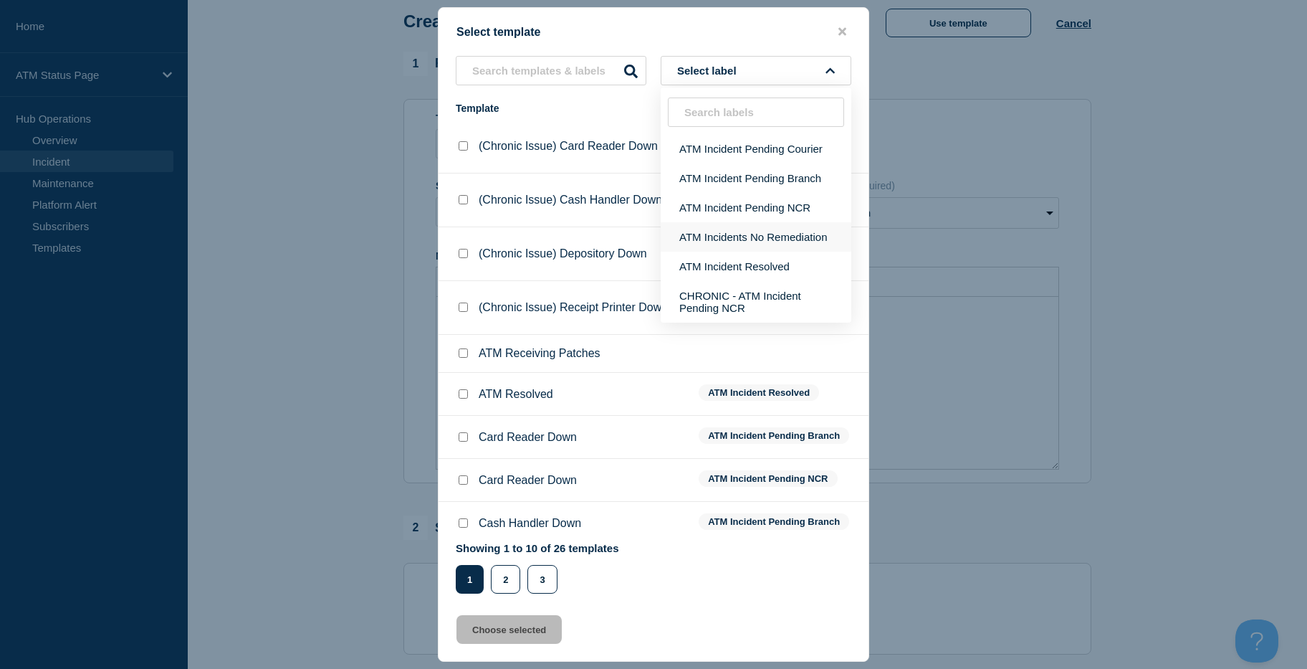
click at [731, 233] on button "ATM Incidents No Remediation" at bounding box center [756, 236] width 191 height 29
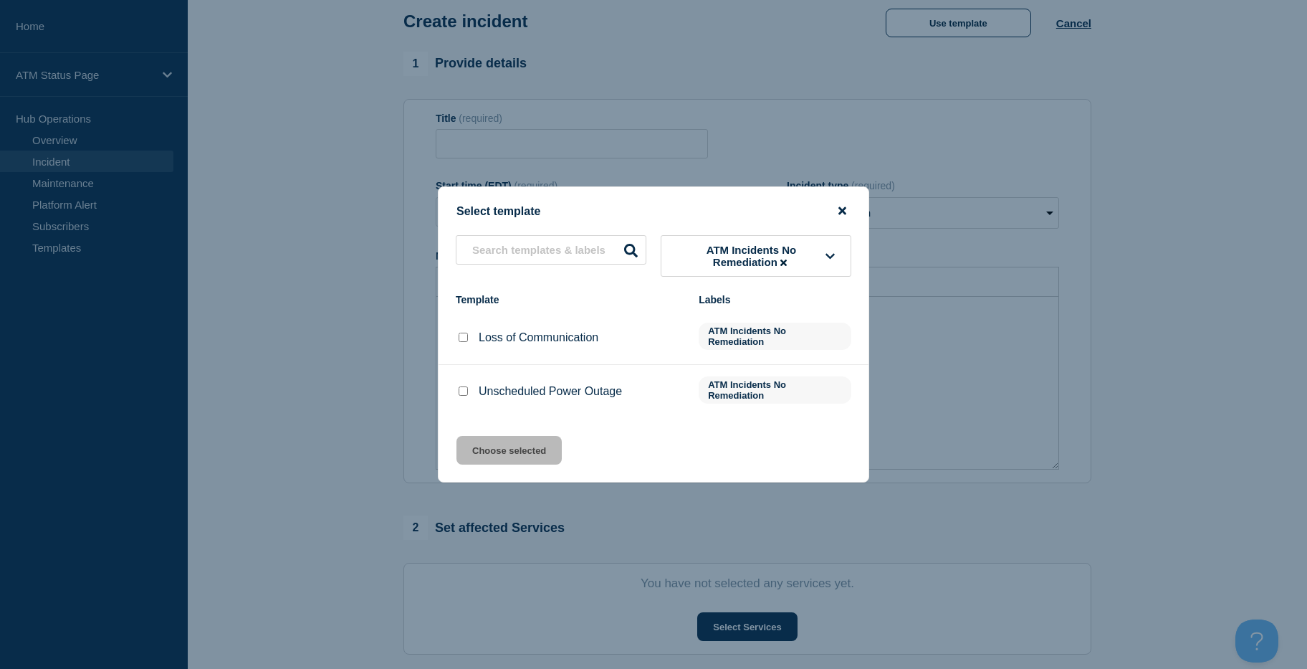
click at [846, 211] on icon "close button" at bounding box center [843, 211] width 8 height 8
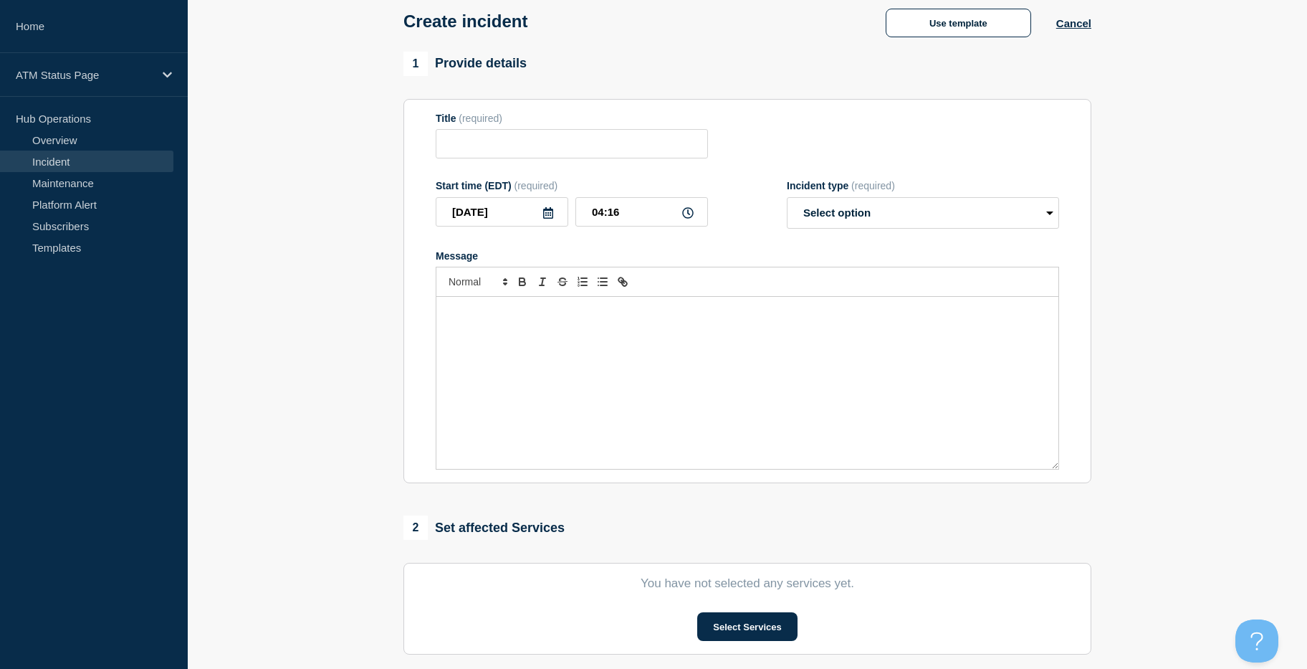
scroll to position [0, 0]
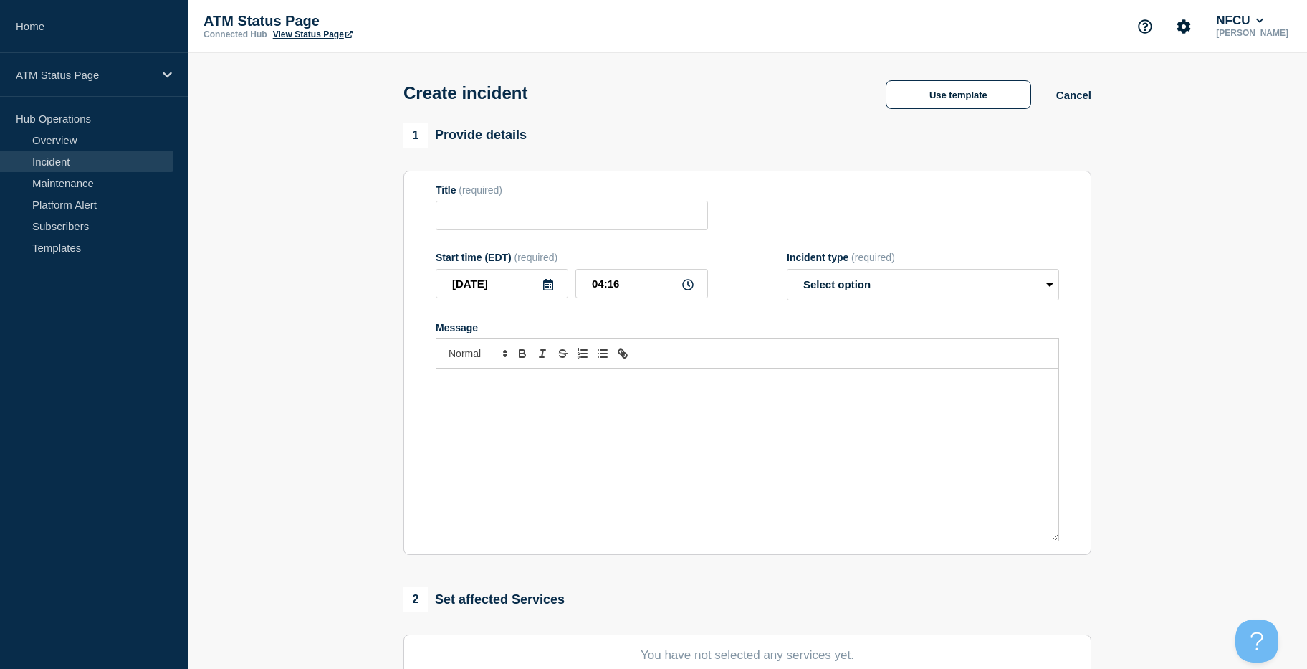
click at [975, 115] on div "Create incident Use template Cancel" at bounding box center [748, 88] width 720 height 70
click at [967, 102] on button "Use template" at bounding box center [959, 94] width 146 height 29
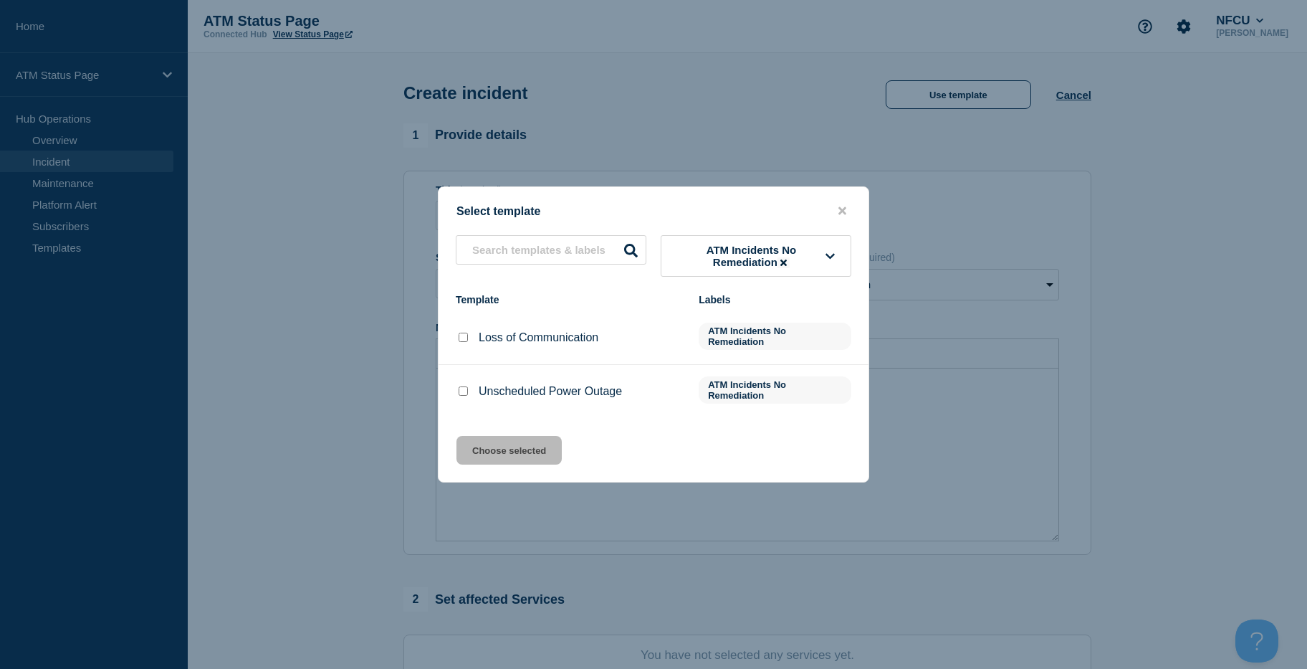
click at [787, 262] on icon at bounding box center [784, 262] width 6 height 9
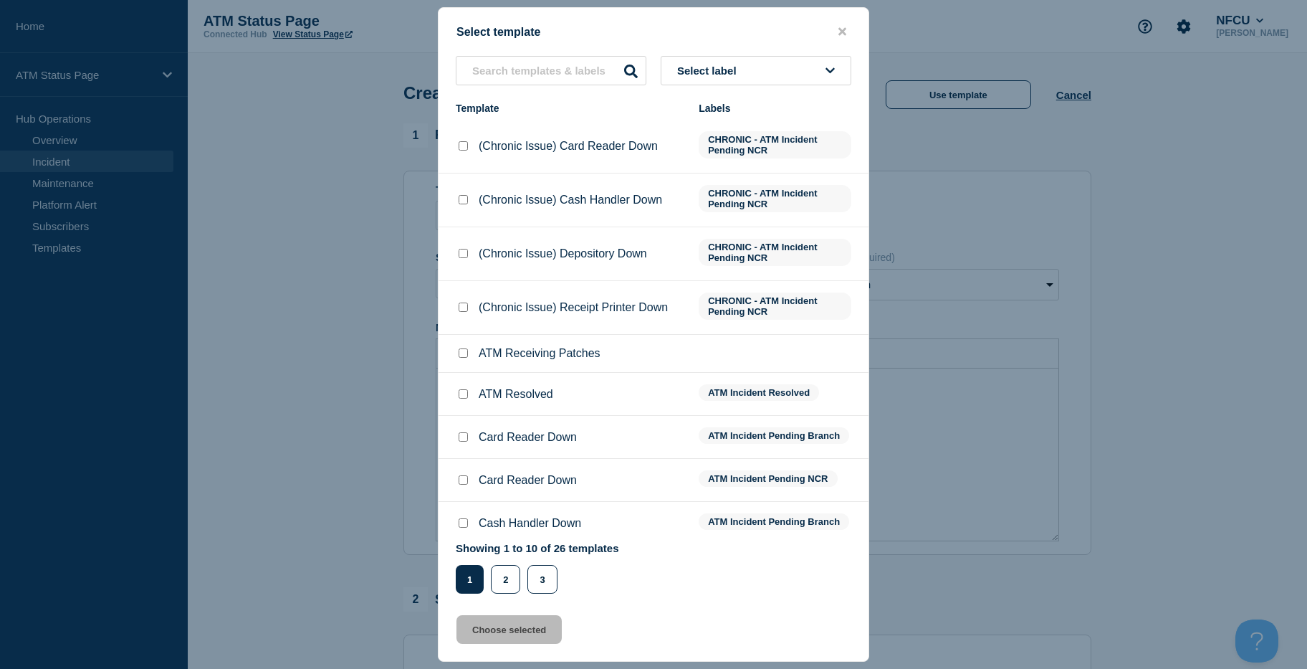
click at [738, 65] on span "Select label" at bounding box center [709, 71] width 65 height 12
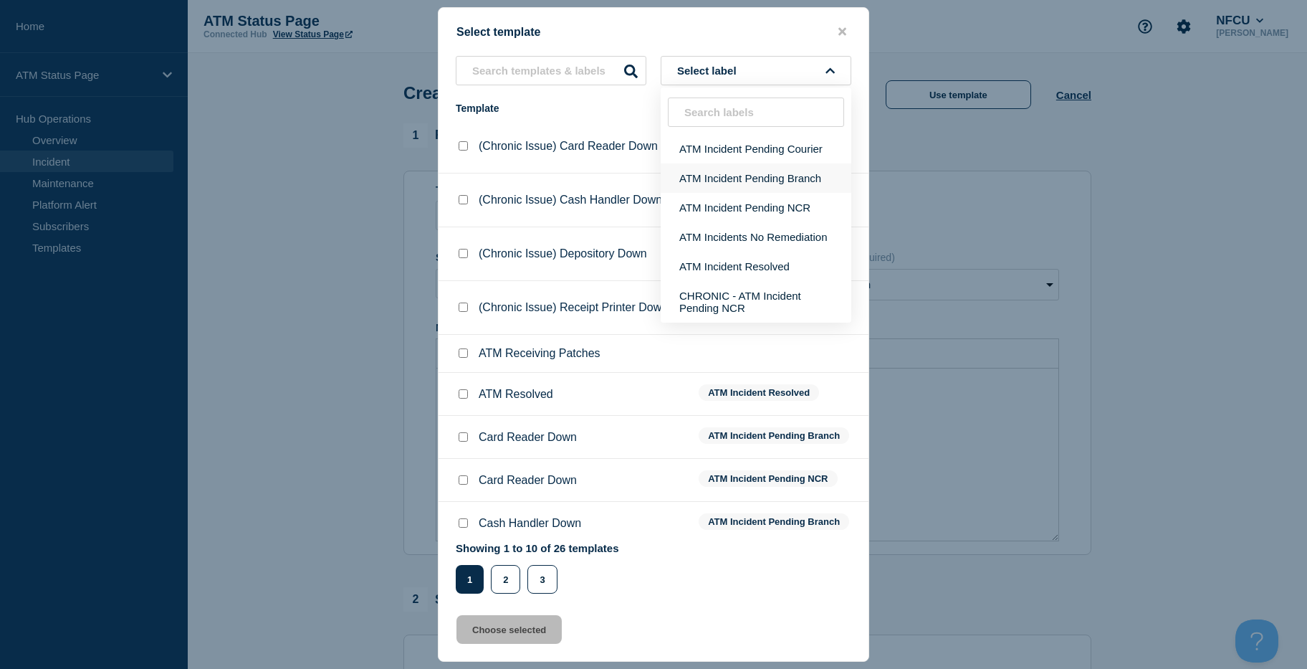
click at [746, 175] on button "ATM Incident Pending Branch" at bounding box center [756, 177] width 191 height 29
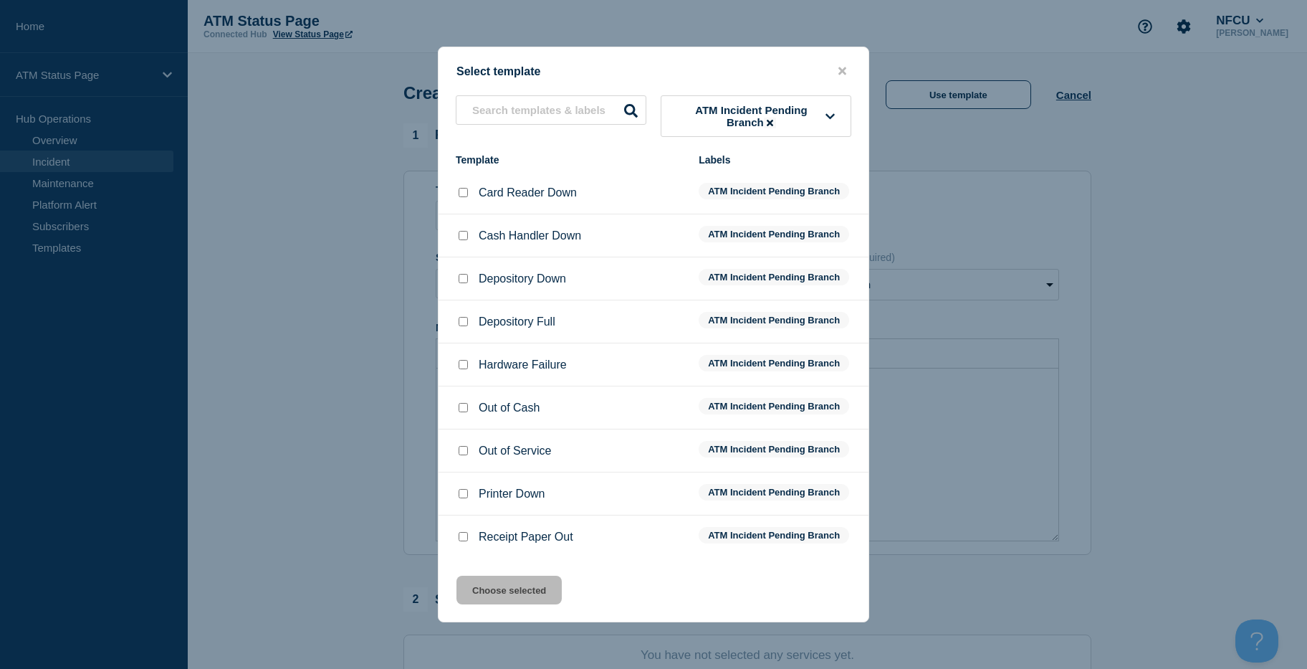
click at [462, 414] on div at bounding box center [463, 408] width 14 height 14
click at [462, 407] on input "Out of Cash checkbox" at bounding box center [463, 407] width 9 height 9
click at [465, 593] on button "Choose selected" at bounding box center [509, 590] width 105 height 29
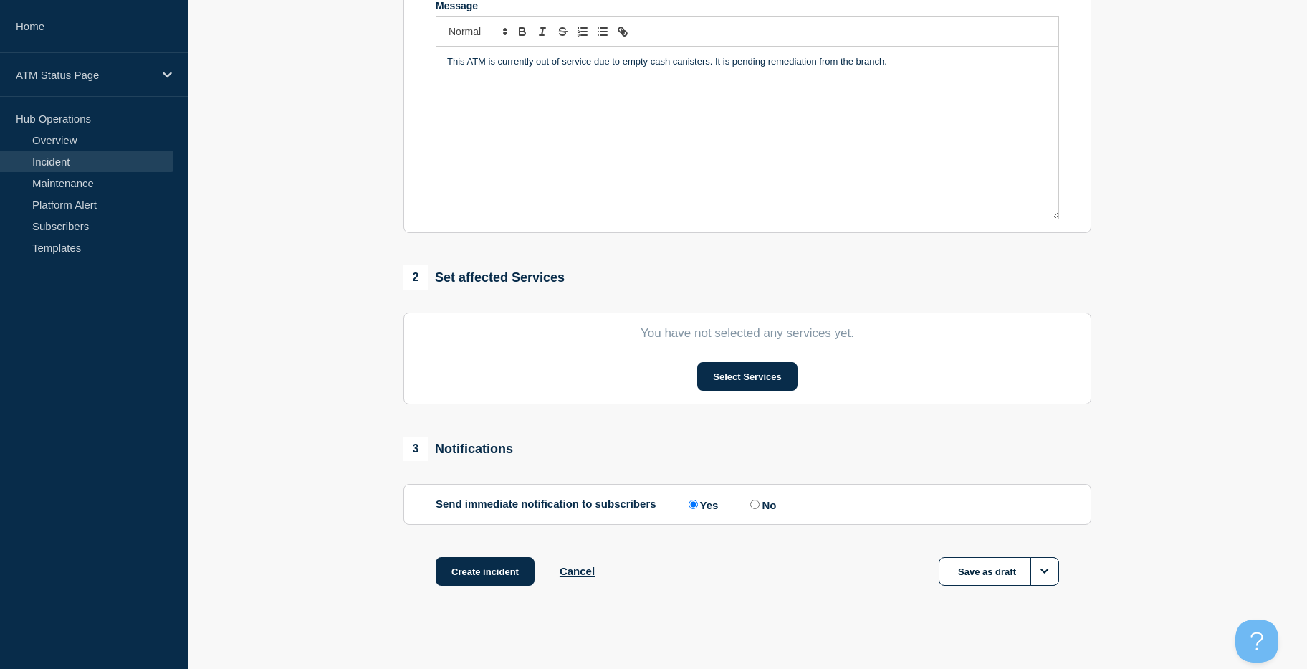
drag, startPoint x: 307, startPoint y: 452, endPoint x: 366, endPoint y: 540, distance: 106.6
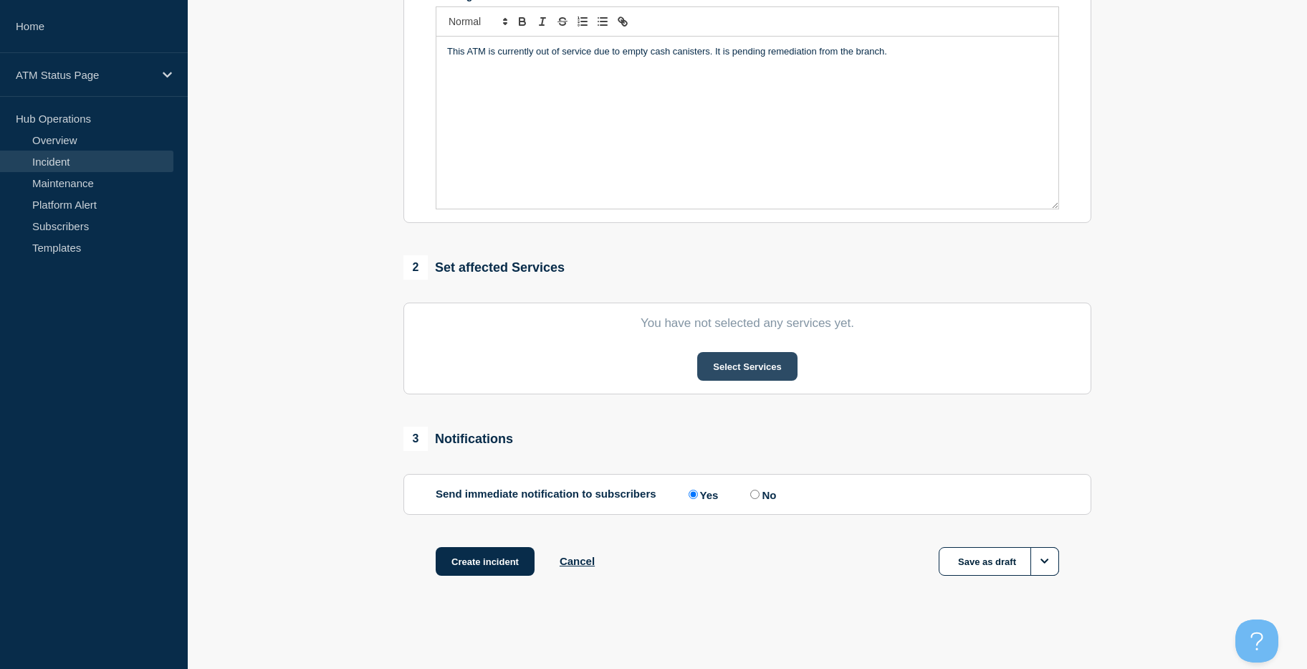
click at [714, 369] on button "Select Services" at bounding box center [747, 366] width 100 height 29
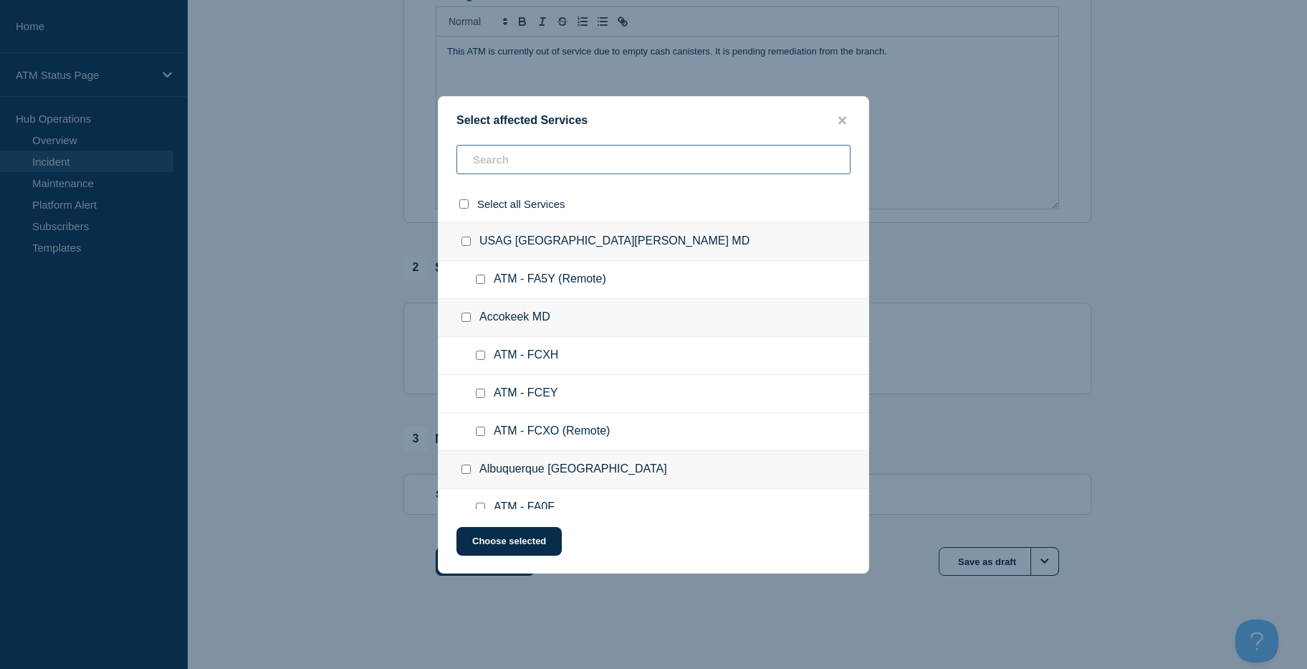
click at [588, 153] on input "text" at bounding box center [654, 159] width 394 height 29
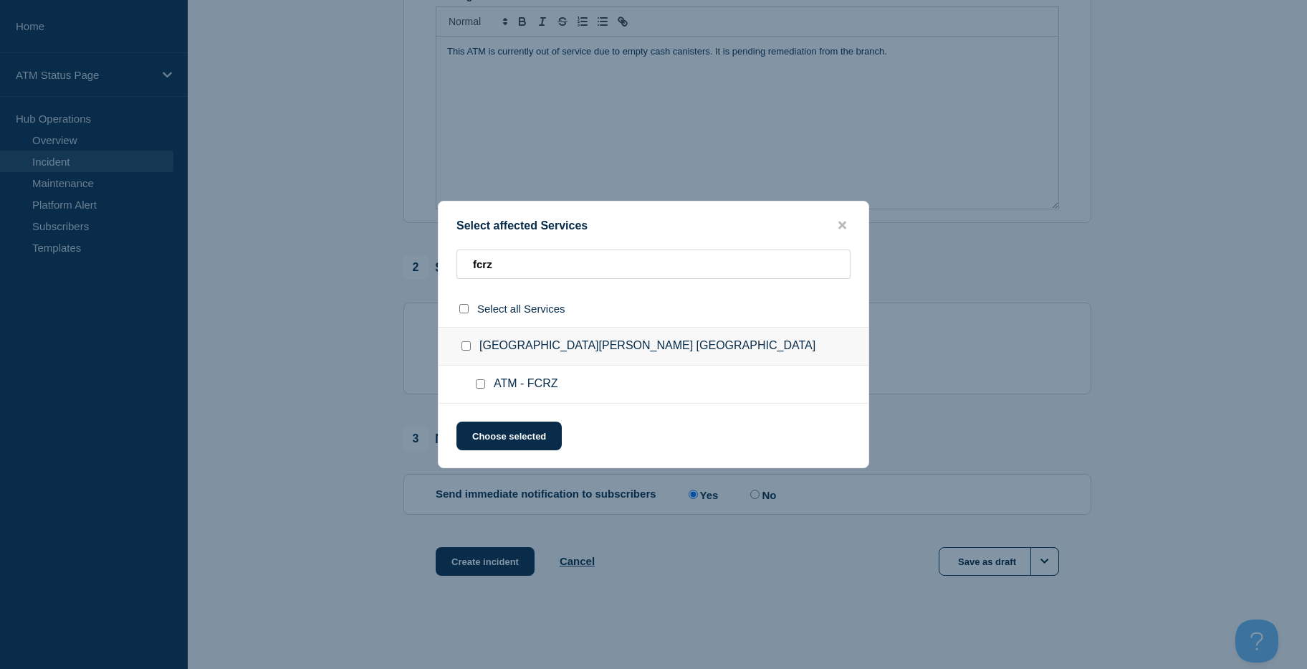
click at [480, 383] on input "ATM - FCRZ checkbox" at bounding box center [480, 383] width 9 height 9
click at [490, 437] on button "Choose selected" at bounding box center [509, 435] width 105 height 29
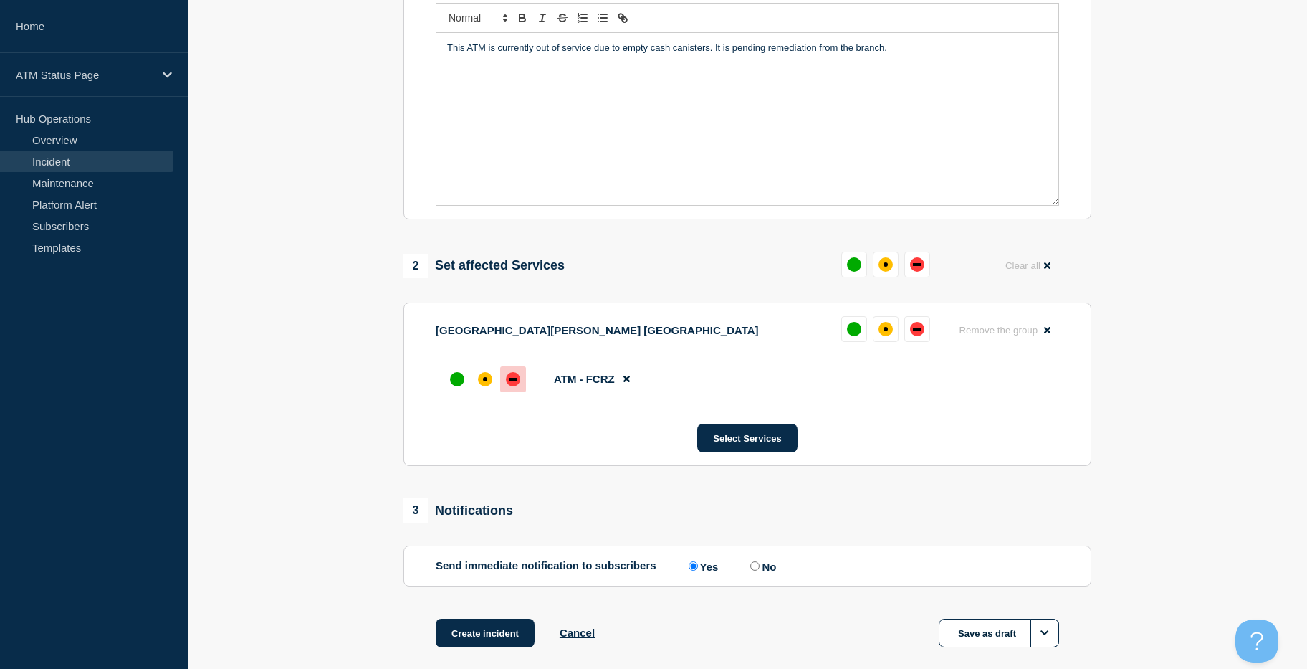
click at [515, 380] on div "down" at bounding box center [513, 379] width 14 height 14
click at [496, 631] on button "Create incident" at bounding box center [485, 633] width 99 height 29
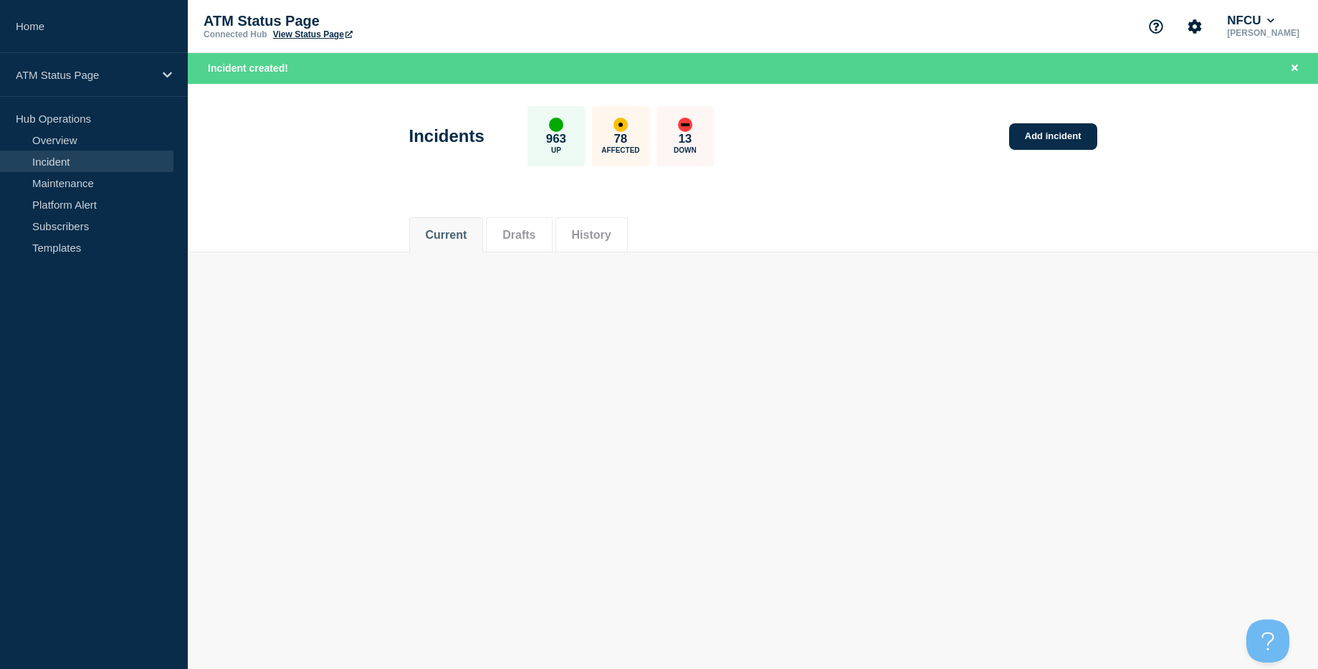
click at [1041, 150] on div "Incidents 963 Up 78 Affected 13 Down Add incident" at bounding box center [753, 130] width 720 height 87
click at [1021, 144] on link "Add incident" at bounding box center [1053, 136] width 88 height 27
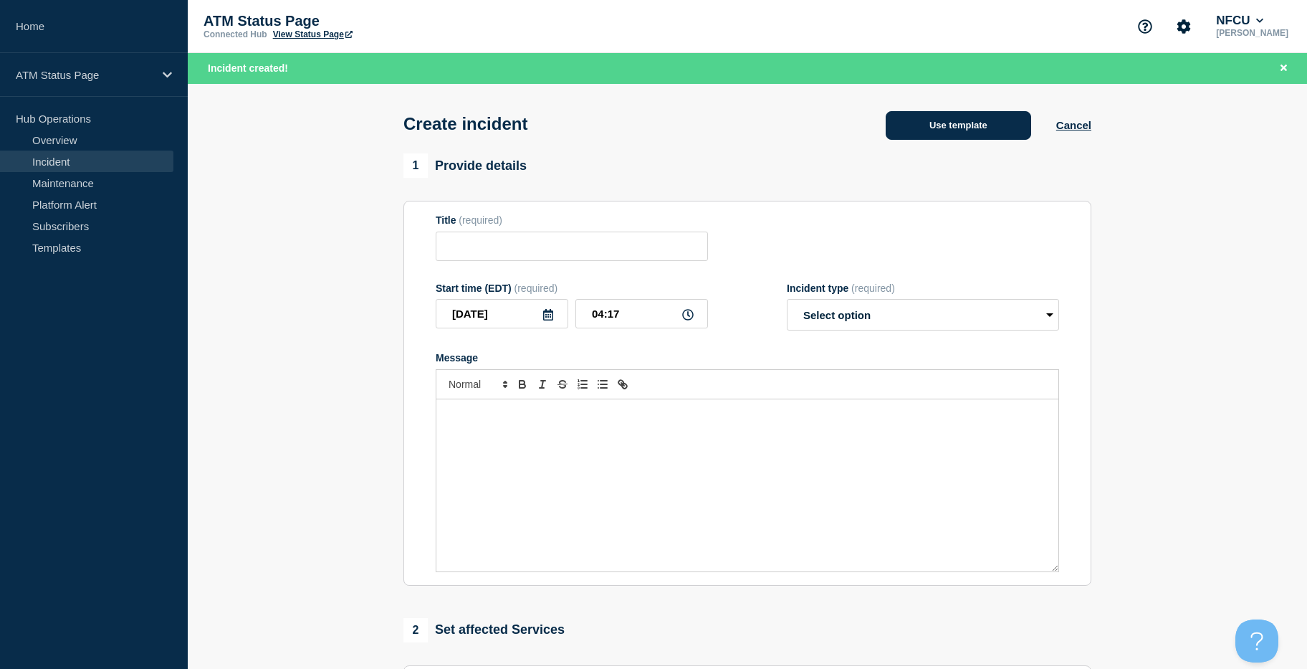
drag, startPoint x: 1021, startPoint y: 144, endPoint x: 1001, endPoint y: 128, distance: 25.0
click at [1001, 128] on button "Use template" at bounding box center [959, 125] width 146 height 29
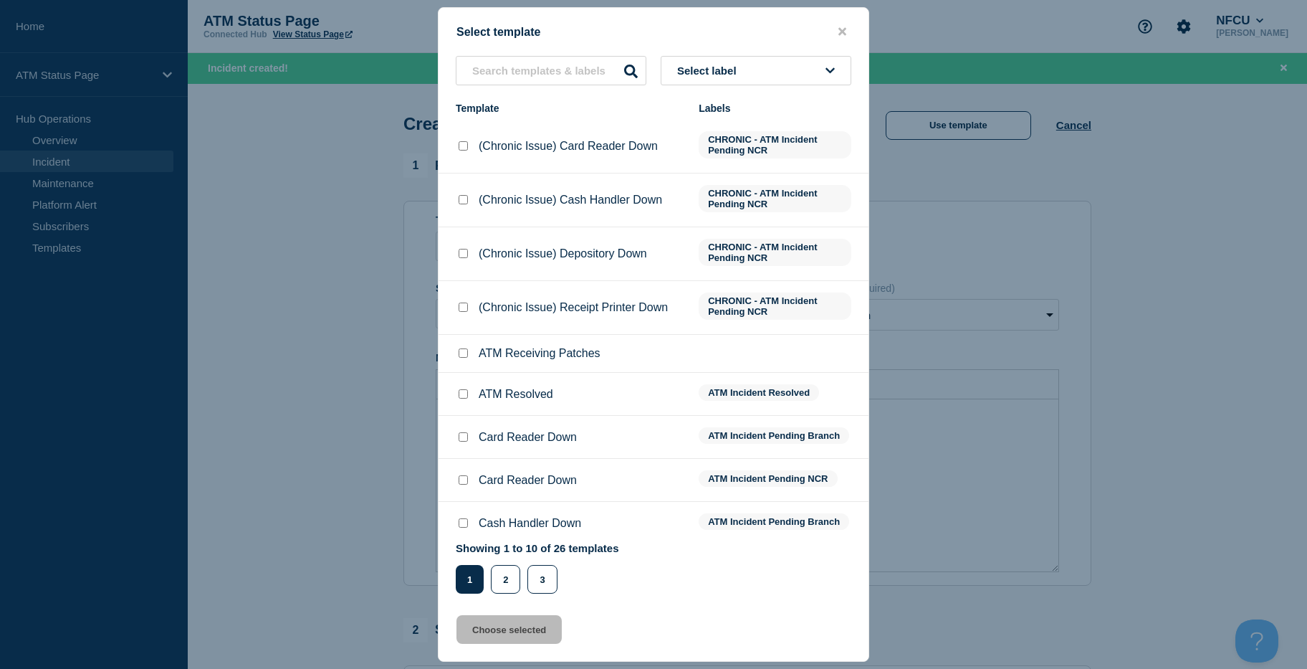
click at [834, 77] on button "Select label" at bounding box center [756, 70] width 191 height 29
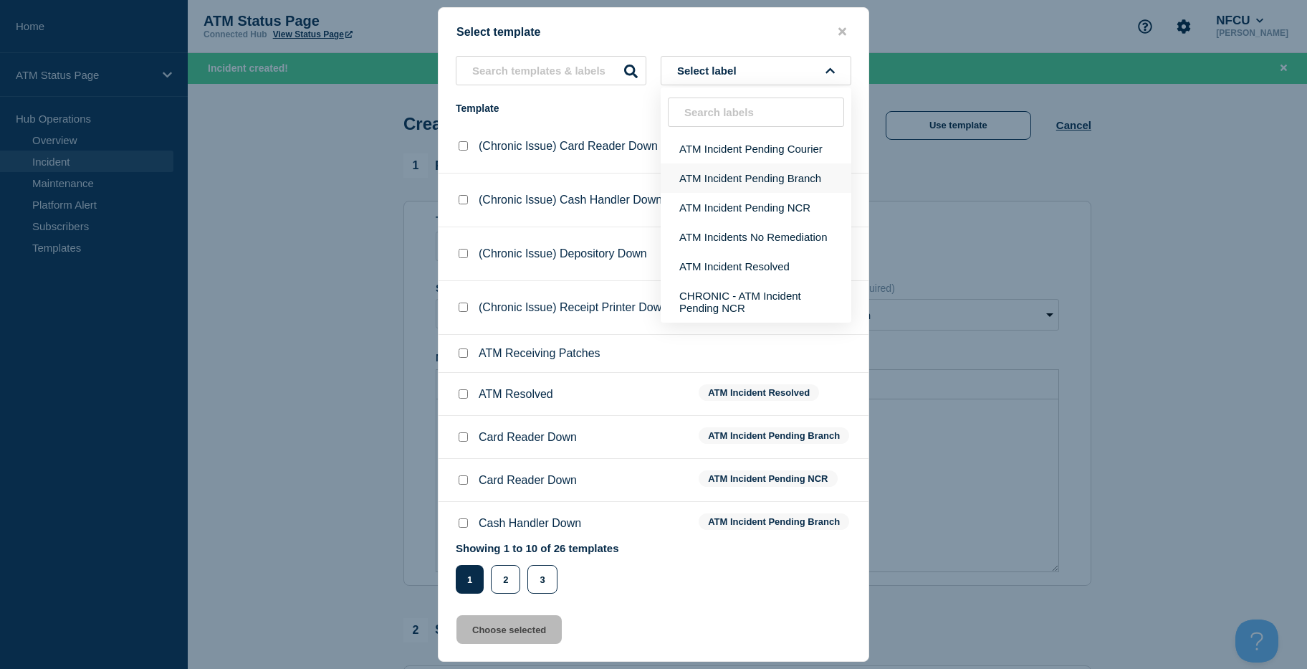
click at [825, 181] on button "ATM Incident Pending Branch" at bounding box center [756, 177] width 191 height 29
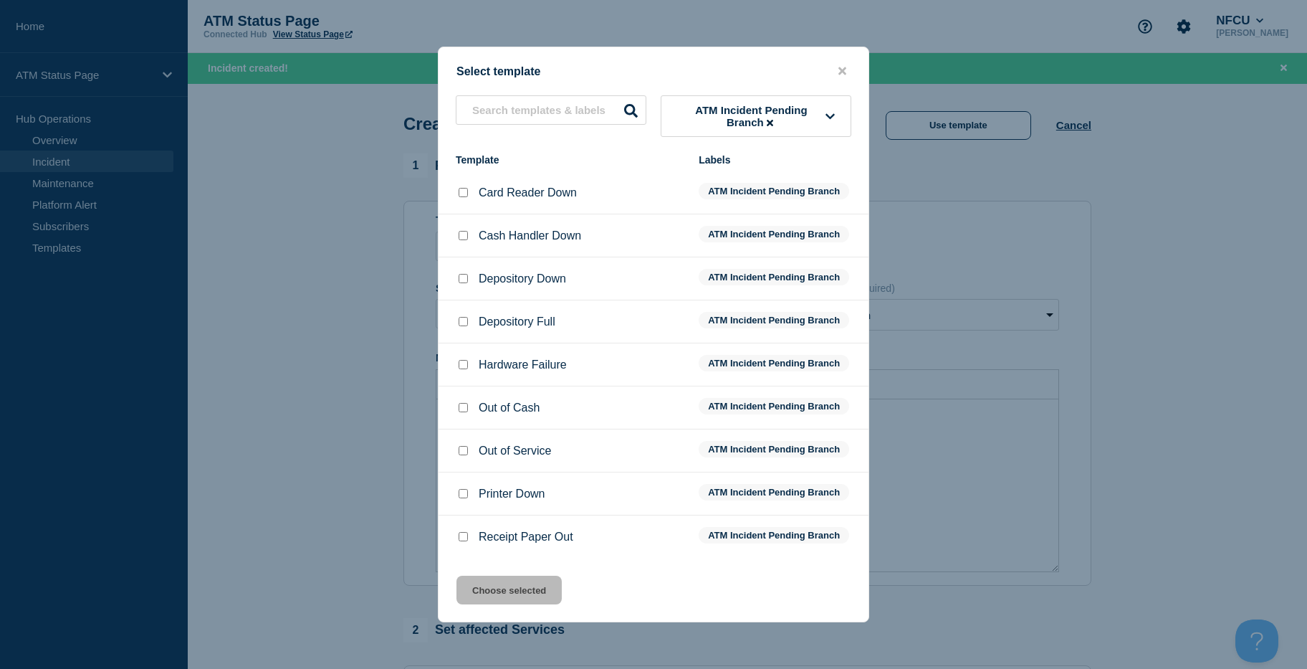
click at [460, 276] on input "Depository Down checkbox" at bounding box center [463, 278] width 9 height 9
click at [504, 593] on button "Choose selected" at bounding box center [509, 590] width 105 height 29
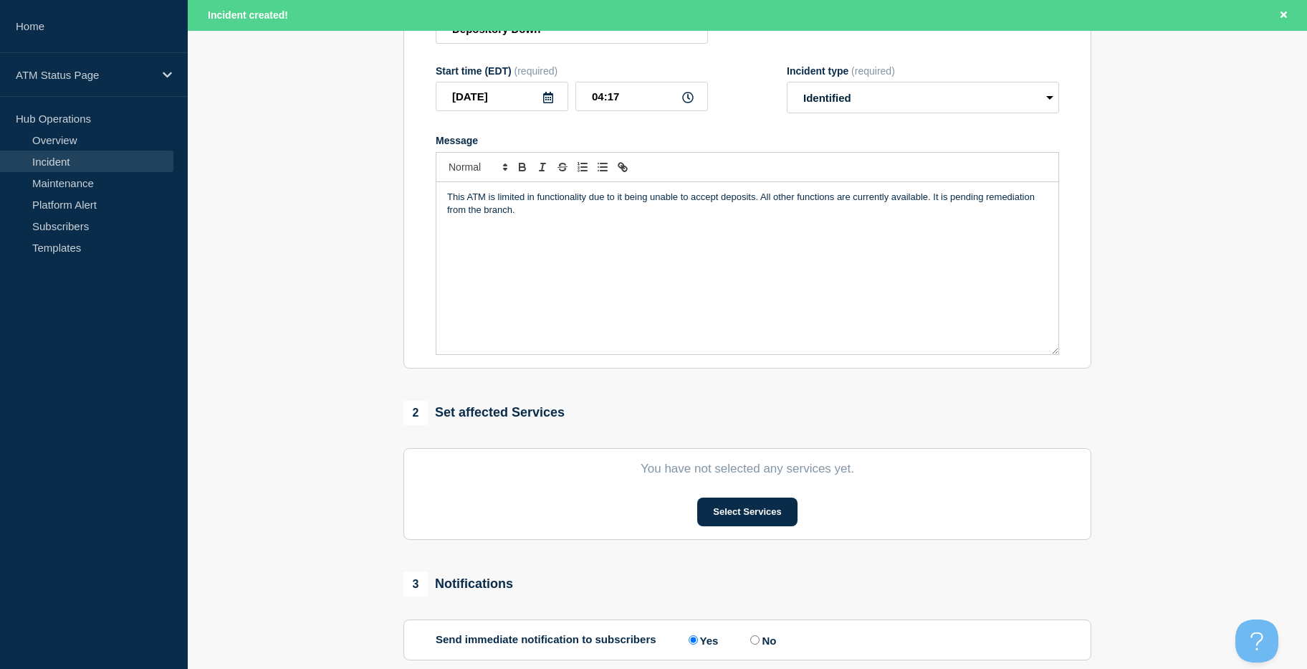
drag, startPoint x: 355, startPoint y: 280, endPoint x: 364, endPoint y: 399, distance: 119.3
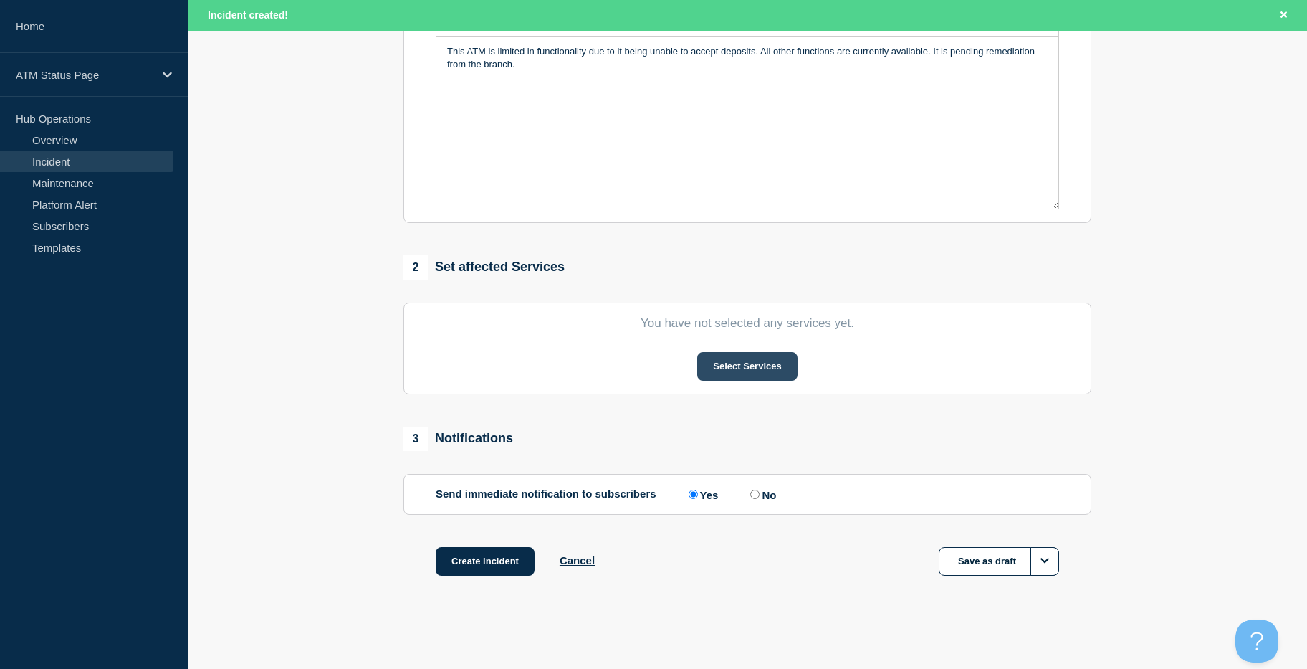
click at [706, 366] on button "Select Services" at bounding box center [747, 366] width 100 height 29
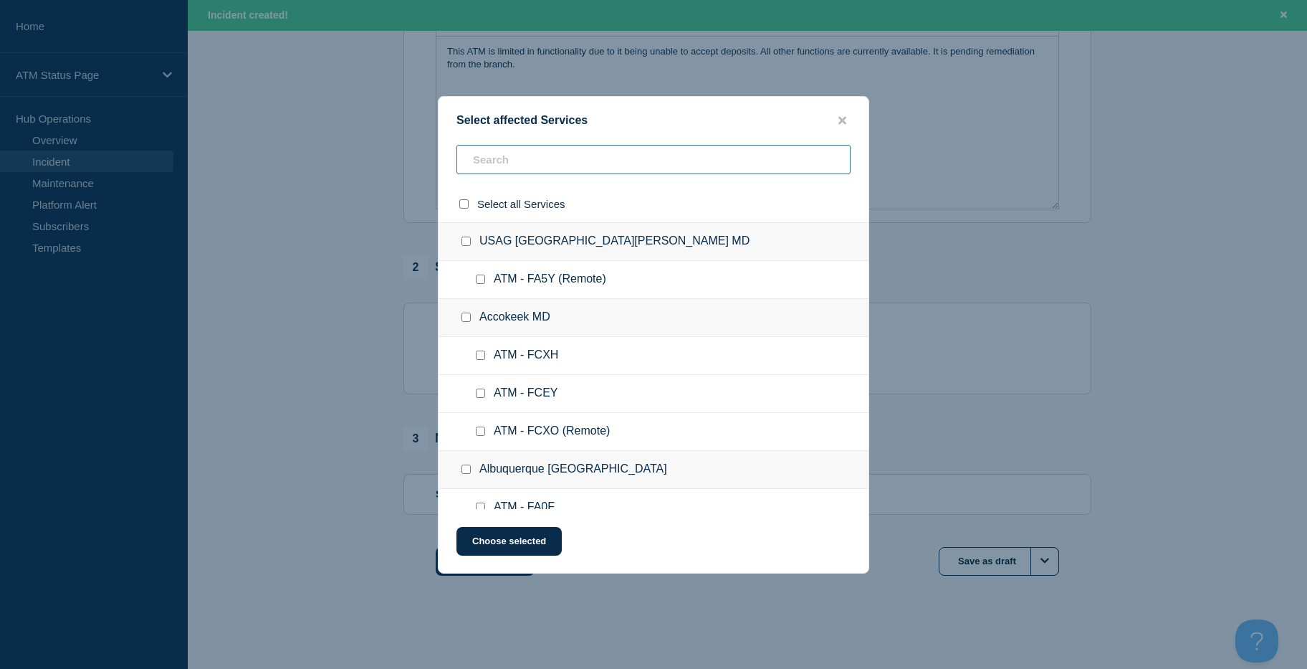
click at [568, 156] on input "text" at bounding box center [654, 159] width 394 height 29
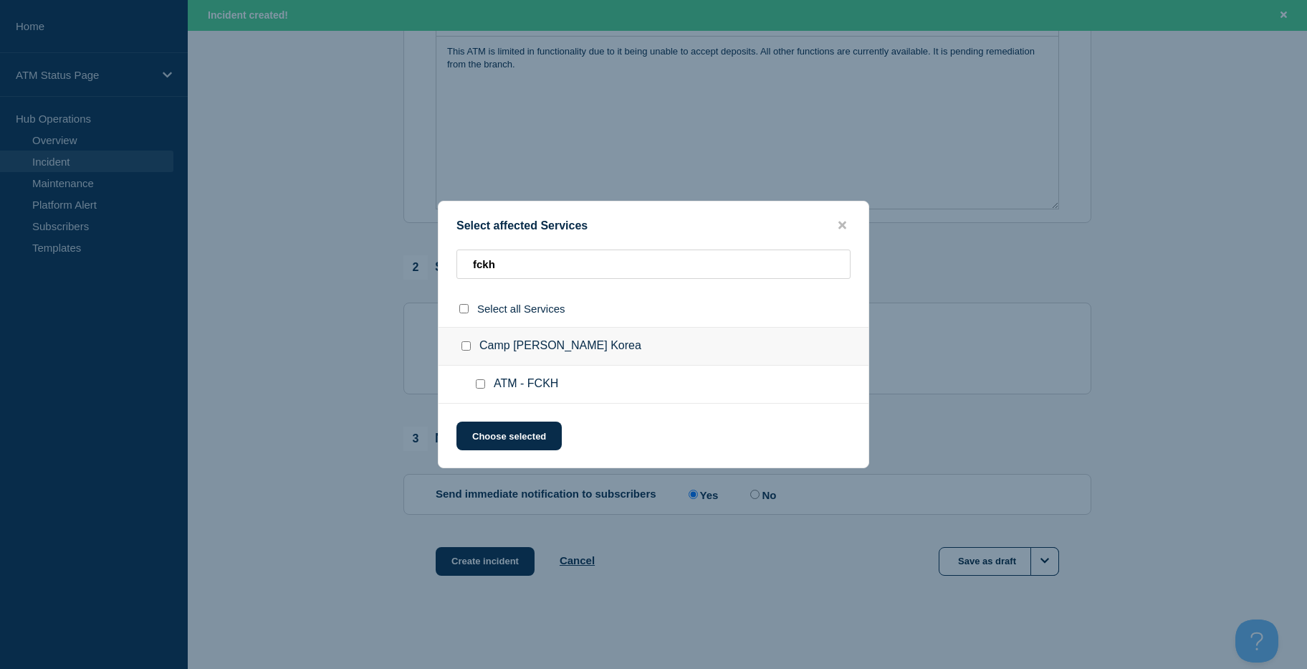
click at [482, 375] on ul "ATM - FCKH" at bounding box center [654, 385] width 430 height 38
click at [481, 386] on input "ATM - FCKH checkbox" at bounding box center [480, 383] width 9 height 9
click at [481, 444] on button "Choose selected" at bounding box center [509, 435] width 105 height 29
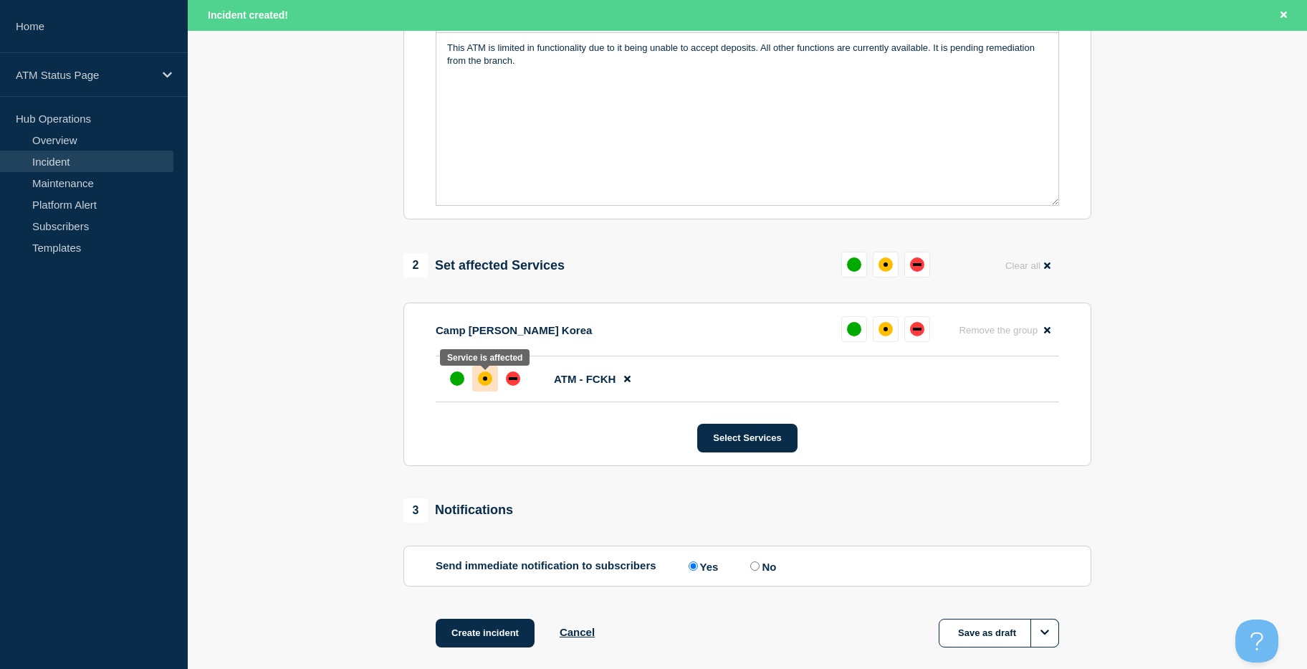
click at [486, 381] on div "affected" at bounding box center [485, 378] width 4 height 4
click at [478, 647] on button "Create incident" at bounding box center [485, 633] width 99 height 29
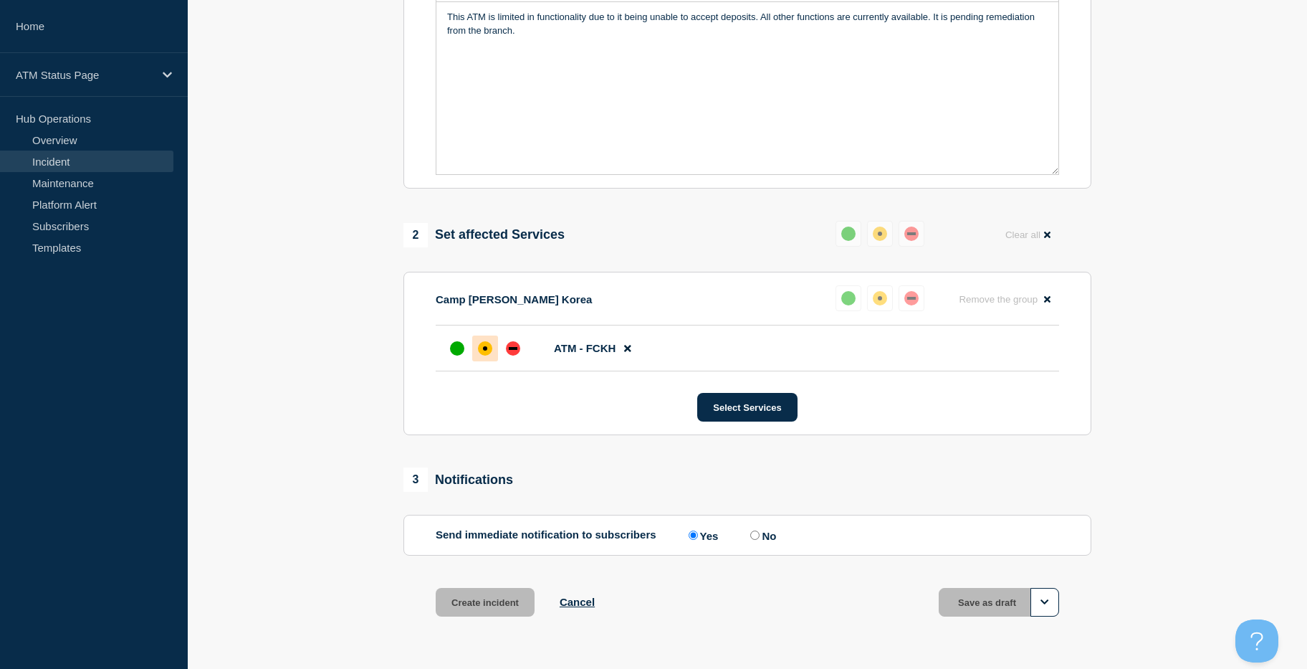
scroll to position [336, 0]
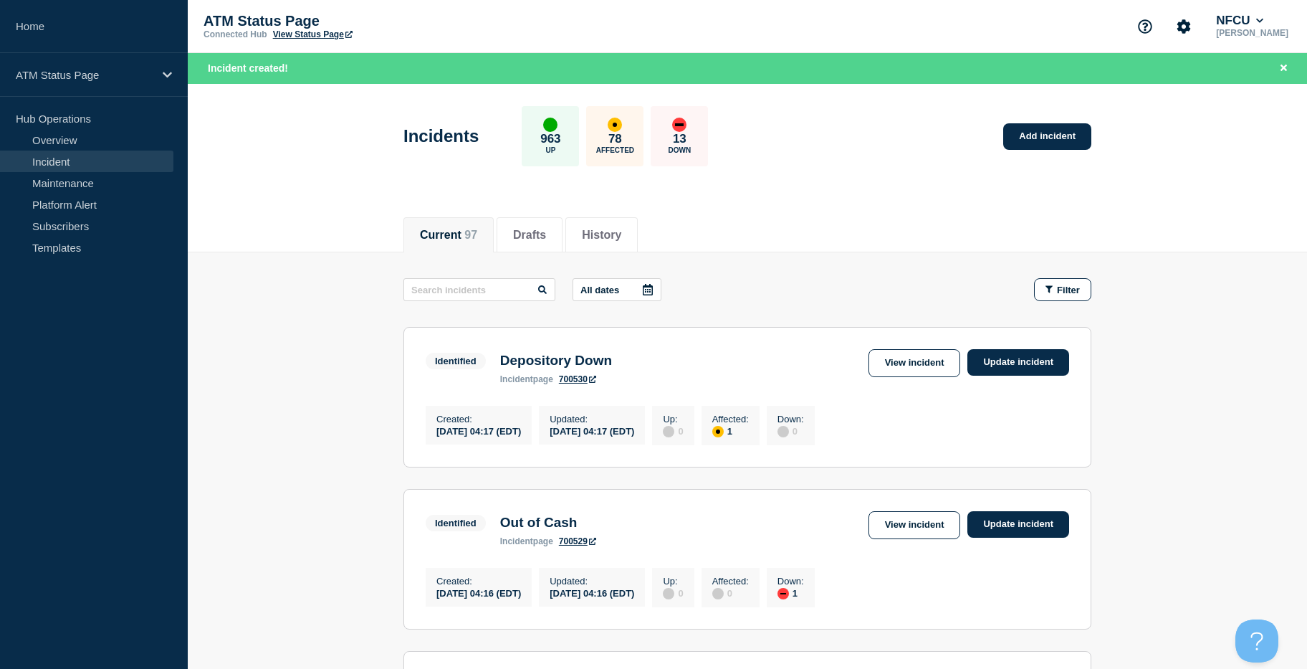
click at [738, 201] on header "Incidents 963 Up 78 Affected 13 Down Add incident" at bounding box center [748, 144] width 1120 height 120
